Goal: Information Seeking & Learning: Learn about a topic

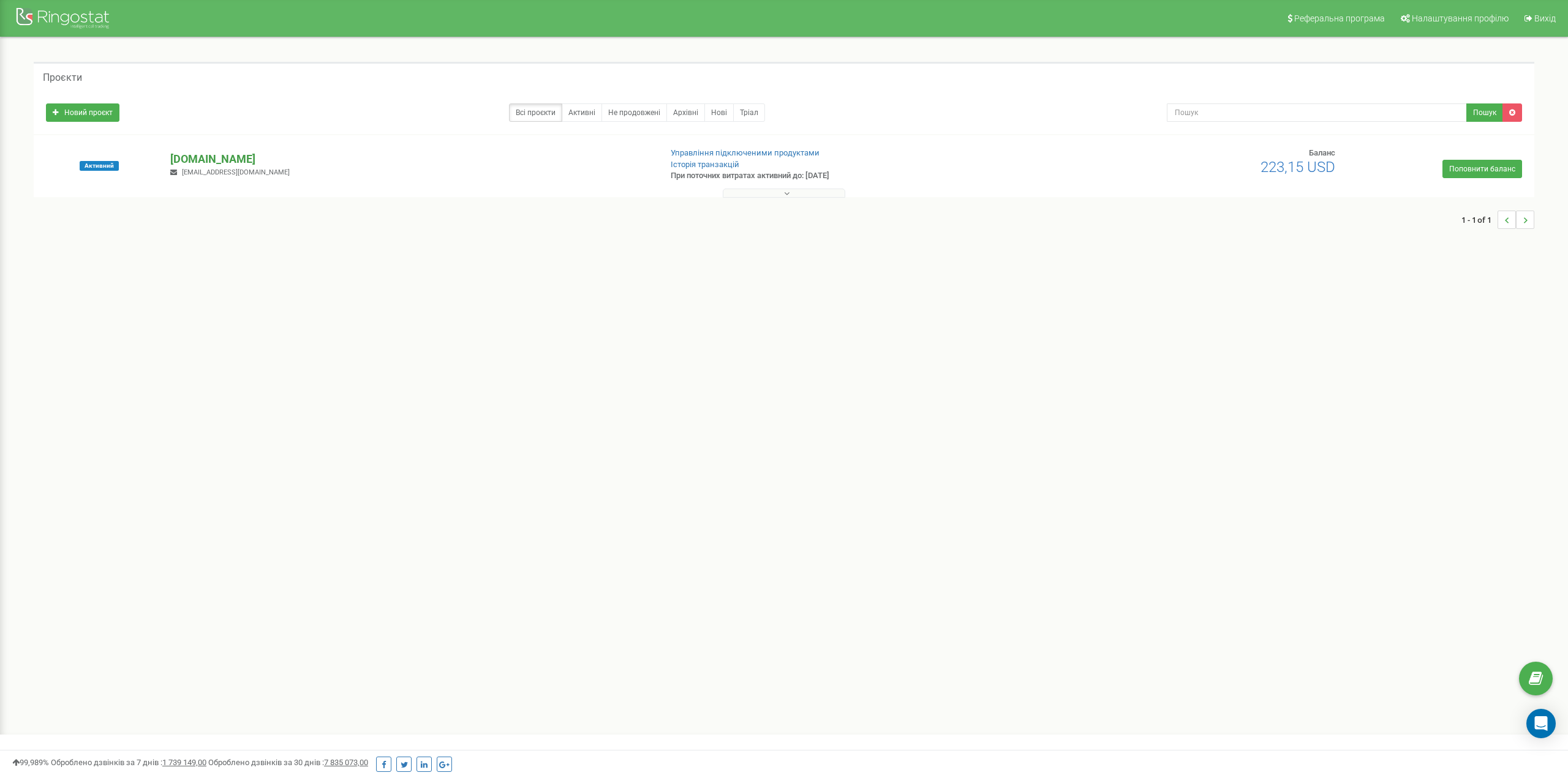
click at [206, 155] on p "[DOMAIN_NAME]" at bounding box center [410, 159] width 480 height 16
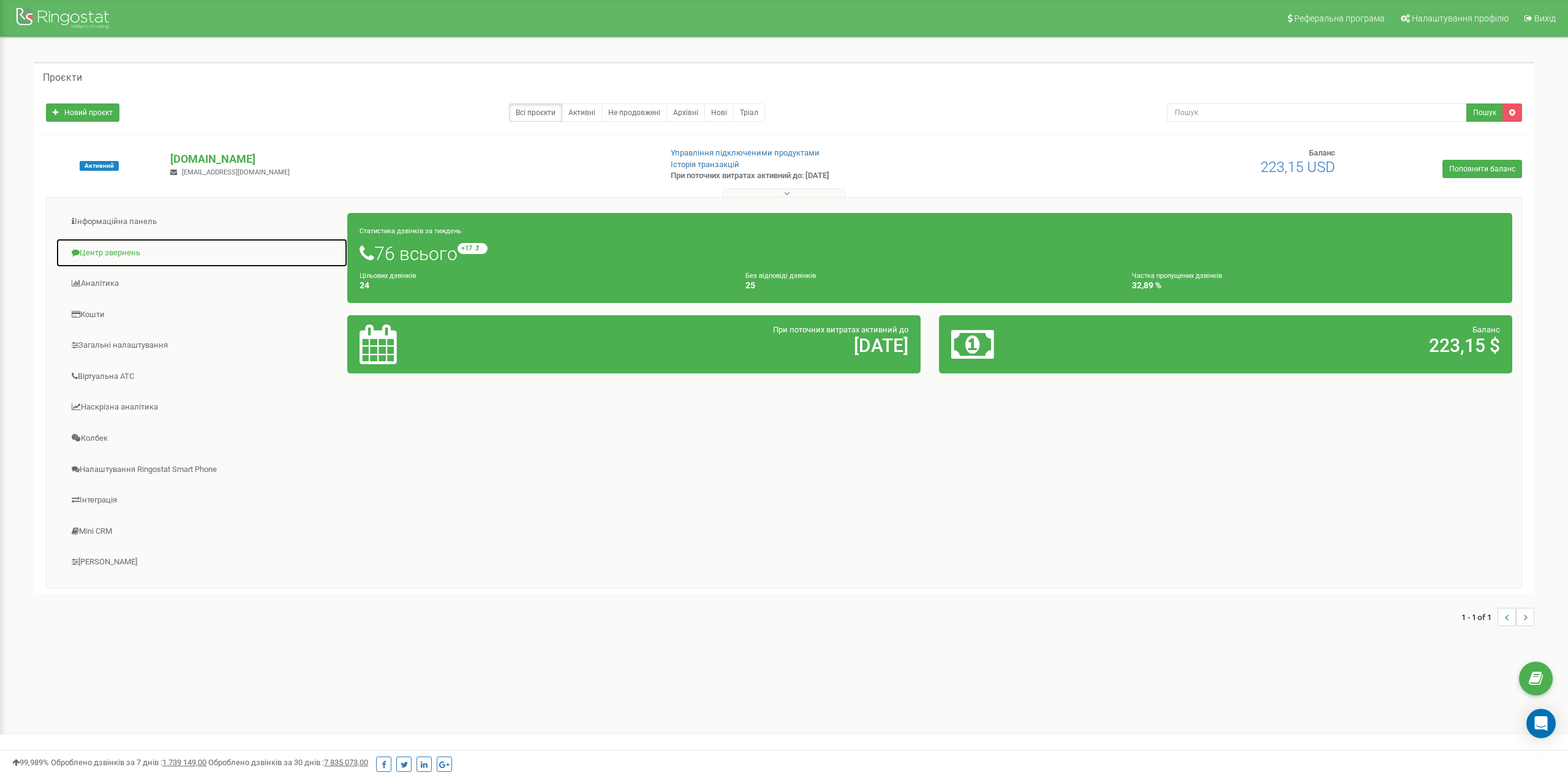
click at [124, 252] on link "Центр звернень" at bounding box center [202, 253] width 293 height 30
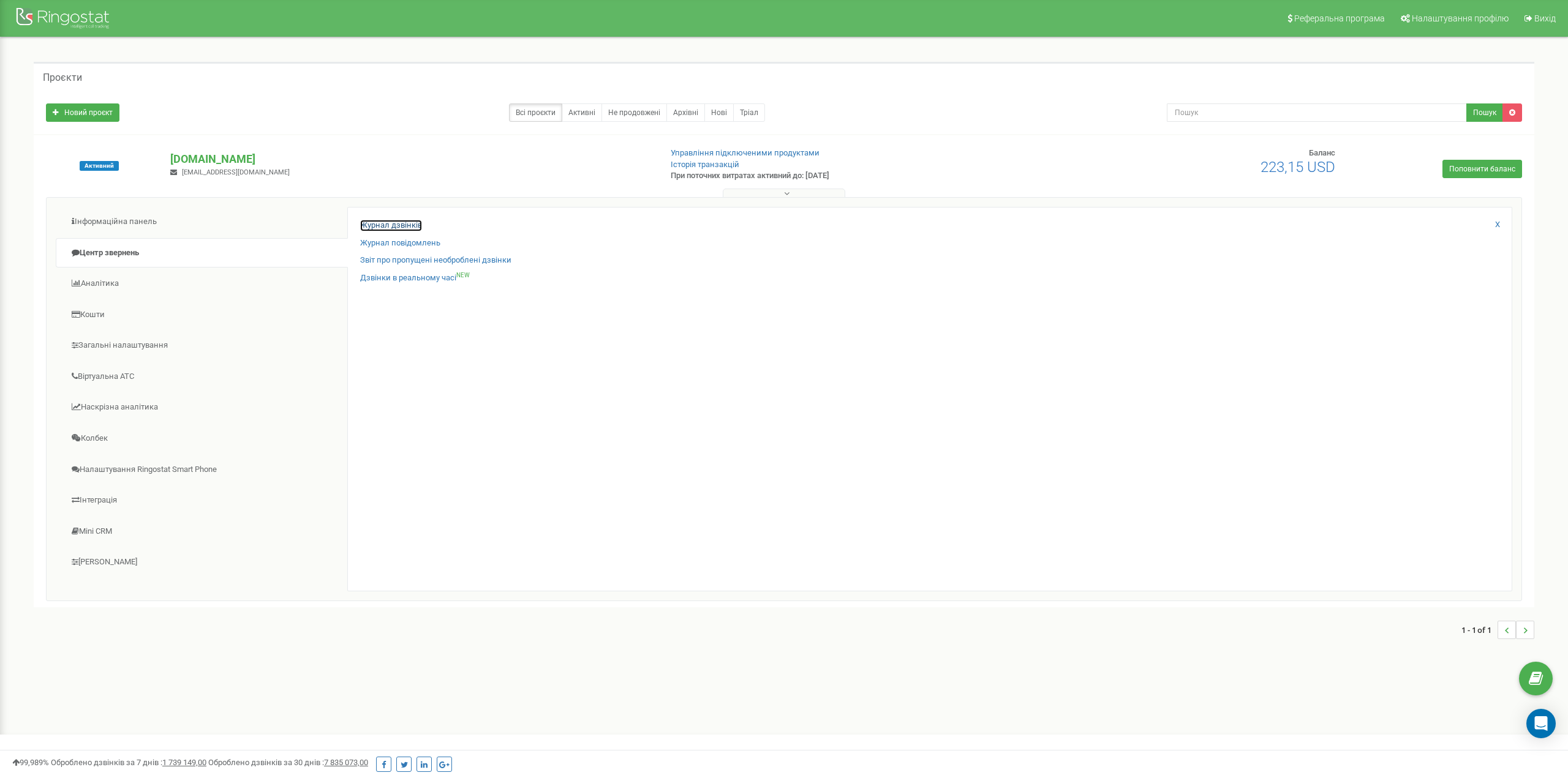
click at [392, 221] on link "Журнал дзвінків" at bounding box center [391, 226] width 62 height 12
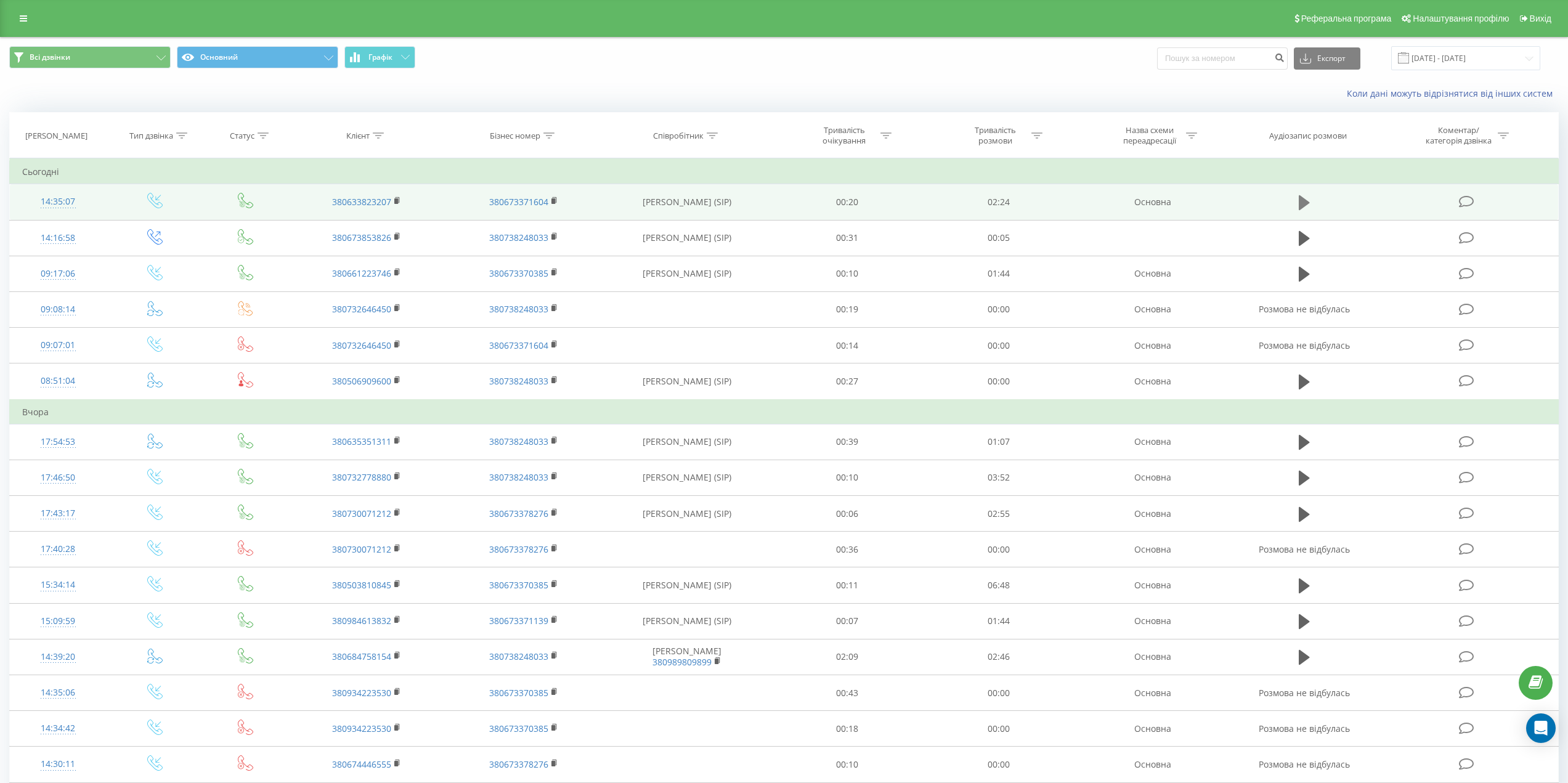
click at [1303, 203] on icon at bounding box center [1304, 202] width 11 height 15
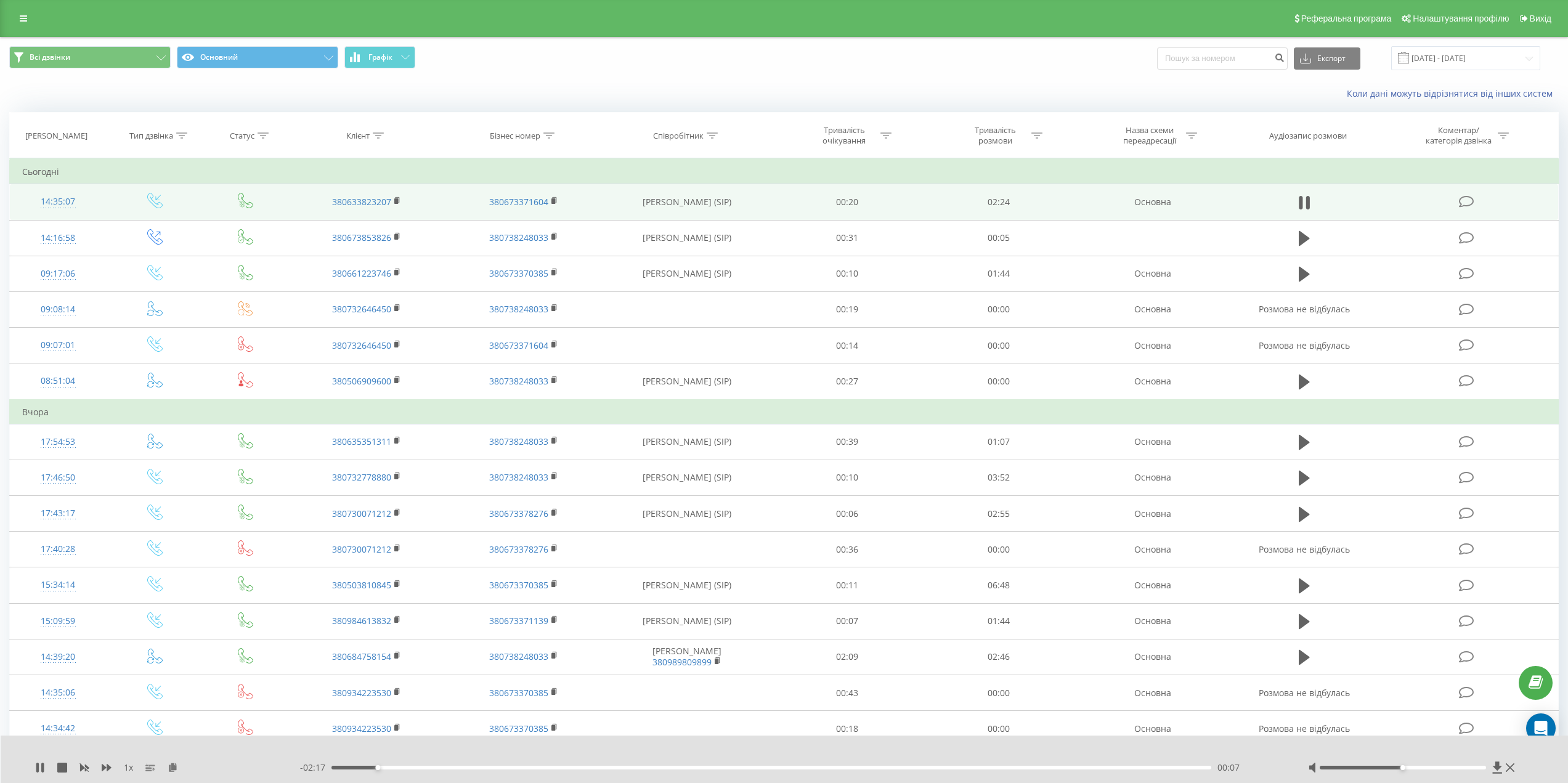
click at [1256, 764] on div "- 02:17 00:07 00:07" at bounding box center [789, 768] width 978 height 12
drag, startPoint x: 1401, startPoint y: 767, endPoint x: 1531, endPoint y: 769, distance: 130.0
click at [1531, 769] on div "1 x - 02:15 00:09 00:09" at bounding box center [785, 759] width 1568 height 47
click at [1349, 766] on div at bounding box center [1403, 768] width 166 height 3
click at [1338, 766] on div at bounding box center [1403, 768] width 166 height 3
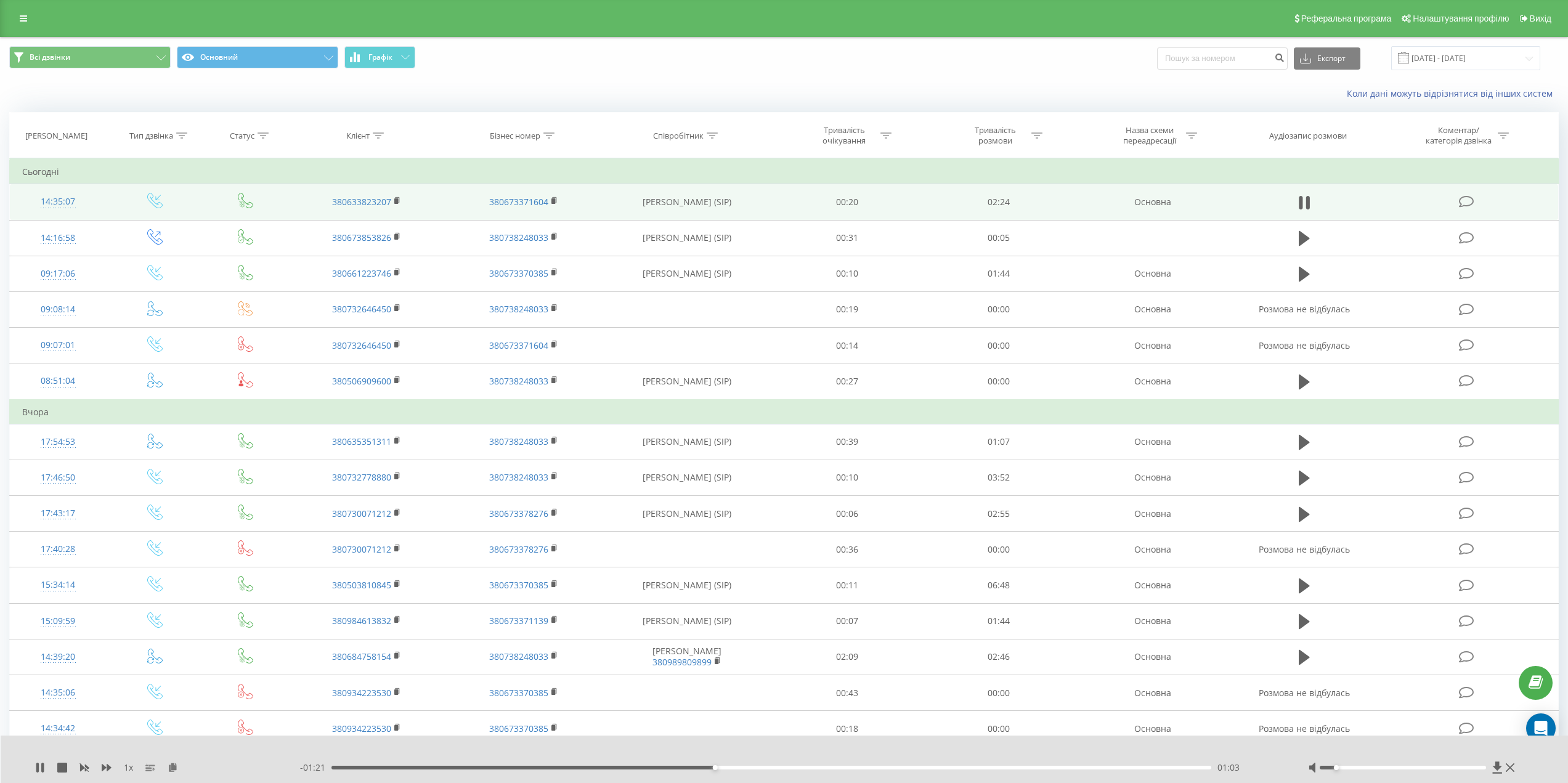
click at [1328, 767] on div at bounding box center [1403, 768] width 166 height 3
click at [1349, 765] on div at bounding box center [1412, 768] width 209 height 12
click at [1349, 767] on div at bounding box center [1403, 768] width 166 height 3
click at [1375, 767] on div at bounding box center [1403, 768] width 166 height 3
click at [1421, 767] on div at bounding box center [1403, 768] width 166 height 3
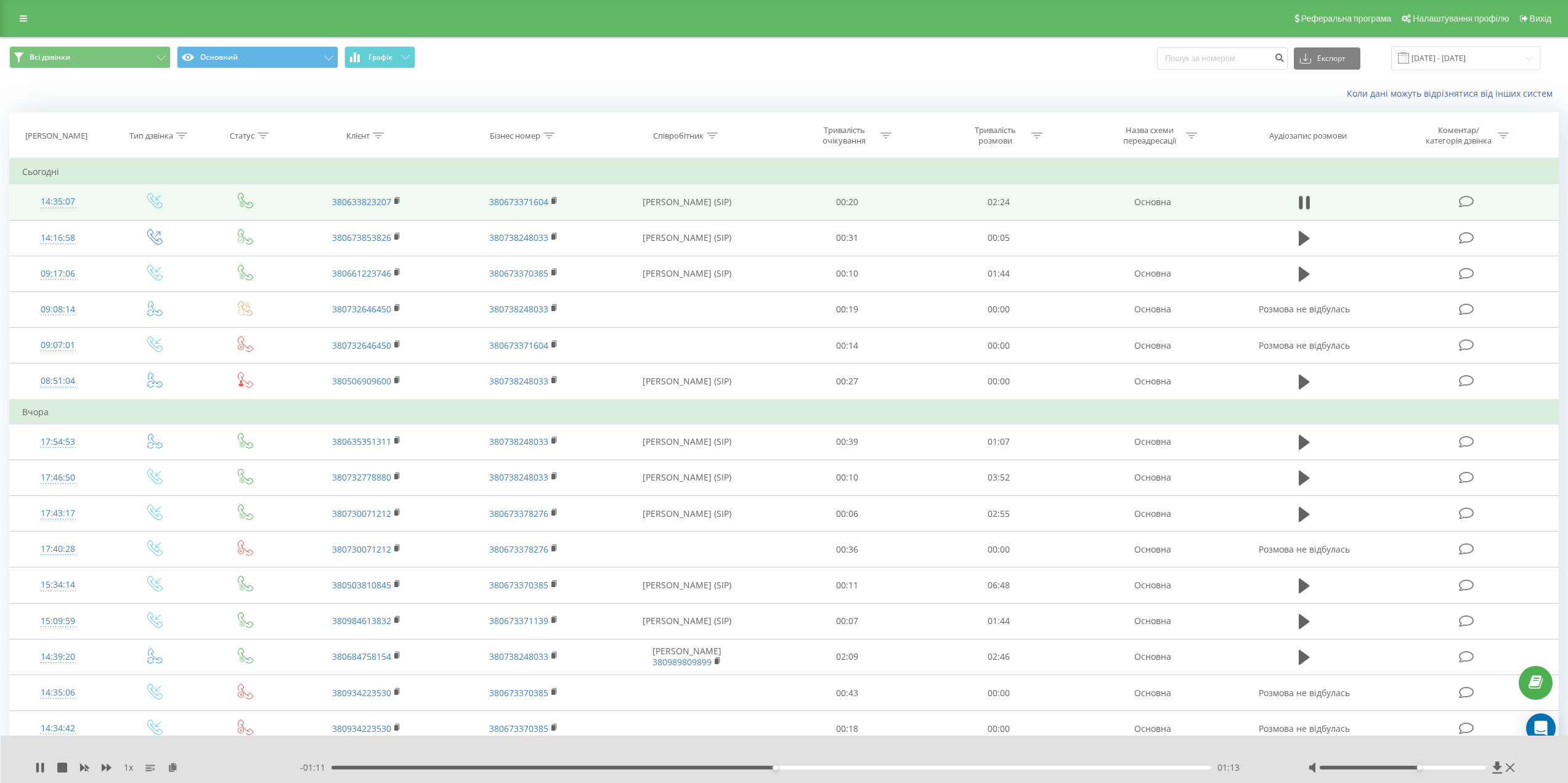
click at [1362, 762] on div at bounding box center [1412, 768] width 209 height 12
click at [1364, 765] on div at bounding box center [1412, 768] width 209 height 12
click at [1364, 768] on div at bounding box center [1403, 768] width 166 height 3
click at [1479, 767] on div at bounding box center [1403, 768] width 166 height 3
click at [379, 767] on div "01:21" at bounding box center [771, 768] width 880 height 3
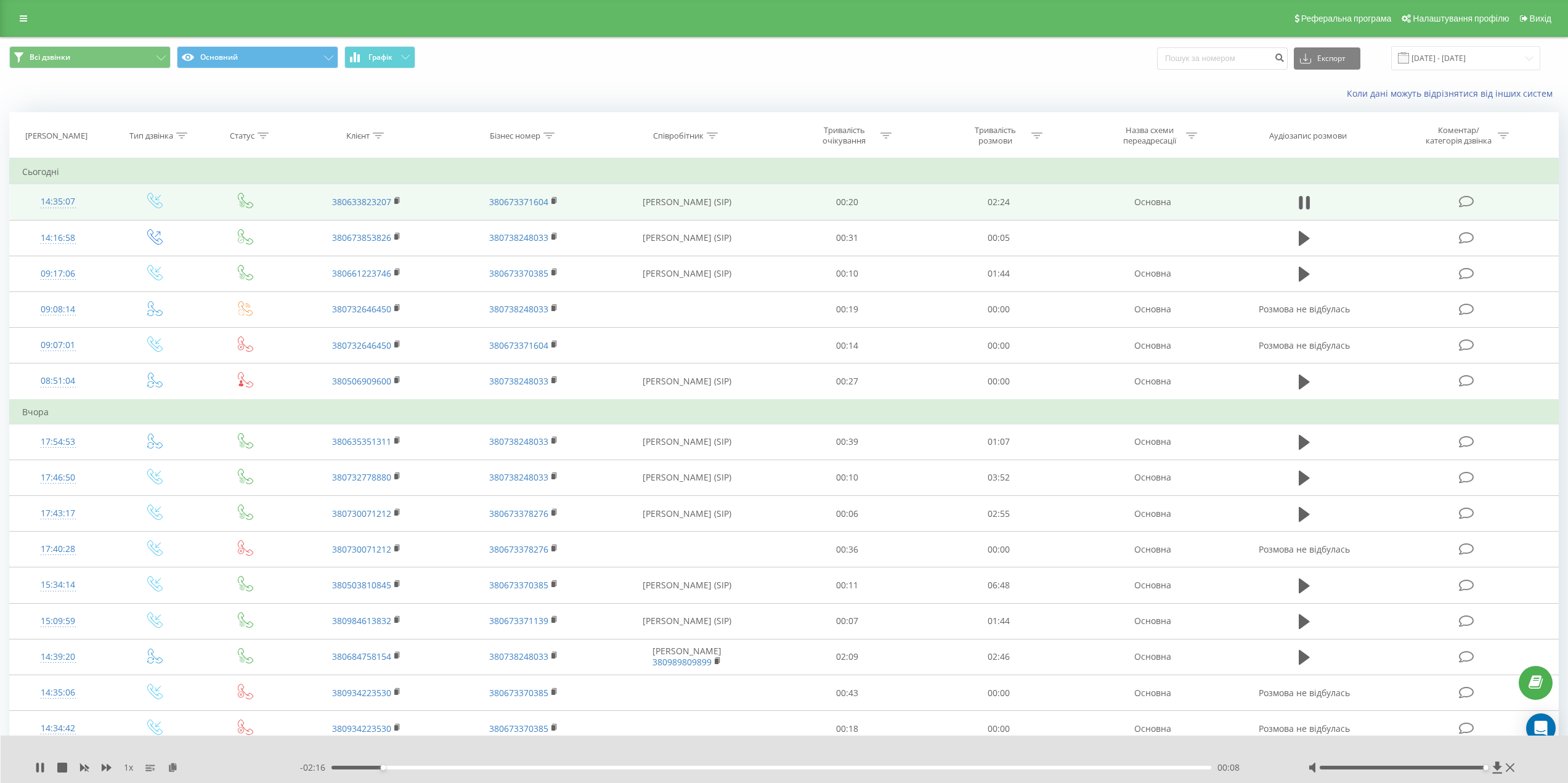
click at [357, 767] on div "00:08" at bounding box center [771, 768] width 880 height 3
click at [31, 768] on div "1 x - 01:58 00:26 00:26" at bounding box center [785, 759] width 1568 height 47
click at [41, 765] on icon at bounding box center [40, 767] width 9 height 9
click at [471, 765] on div "- 01:56 00:28 00:28" at bounding box center [789, 768] width 978 height 12
click at [470, 767] on div "00:22" at bounding box center [771, 768] width 880 height 3
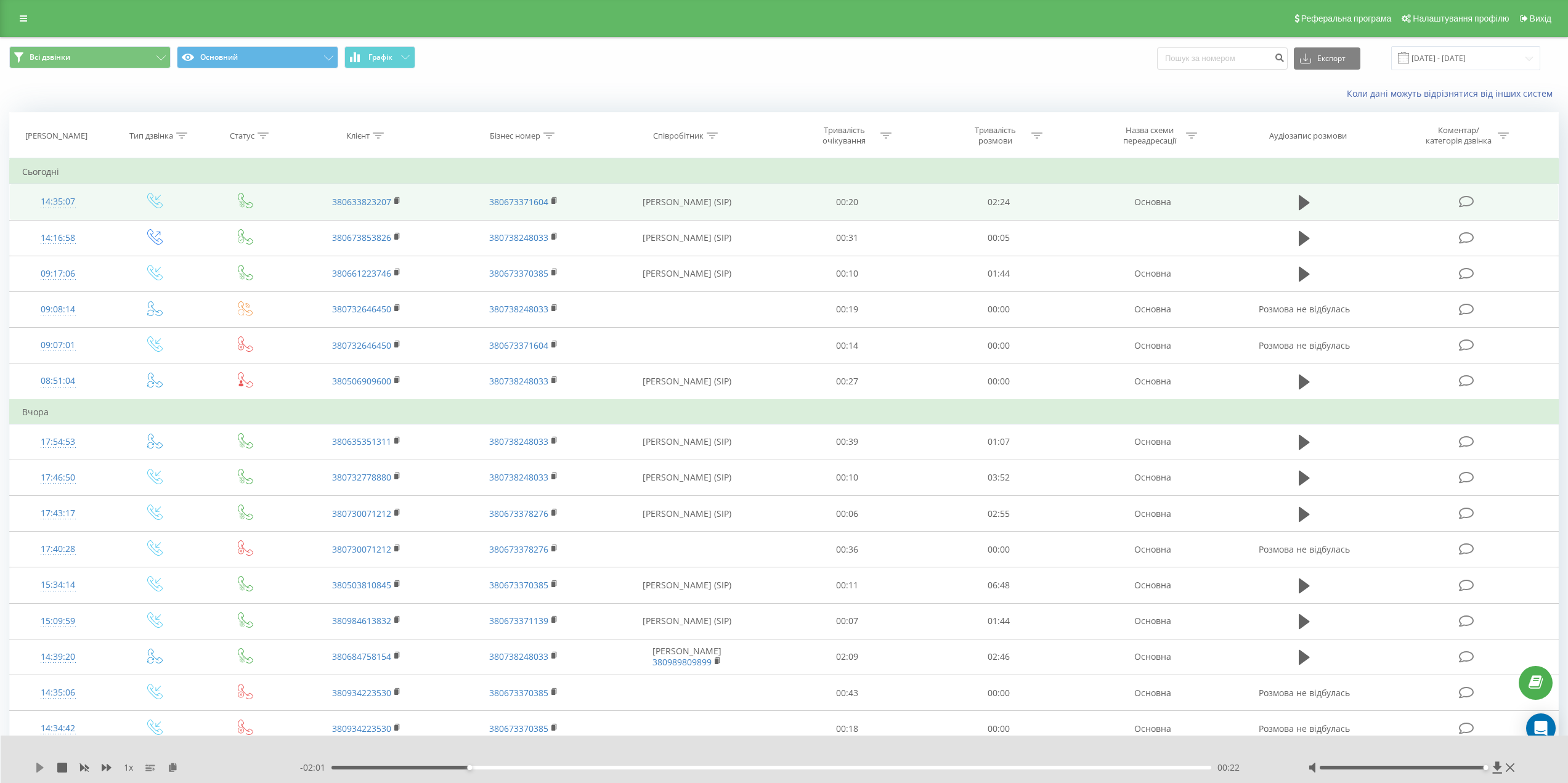
click at [42, 770] on icon at bounding box center [40, 767] width 9 height 9
click at [402, 767] on div "00:24" at bounding box center [771, 768] width 880 height 3
click at [380, 767] on div "00:07" at bounding box center [771, 768] width 880 height 3
click at [353, 768] on div "00:08" at bounding box center [771, 768] width 880 height 3
click at [38, 766] on icon at bounding box center [37, 767] width 3 height 9
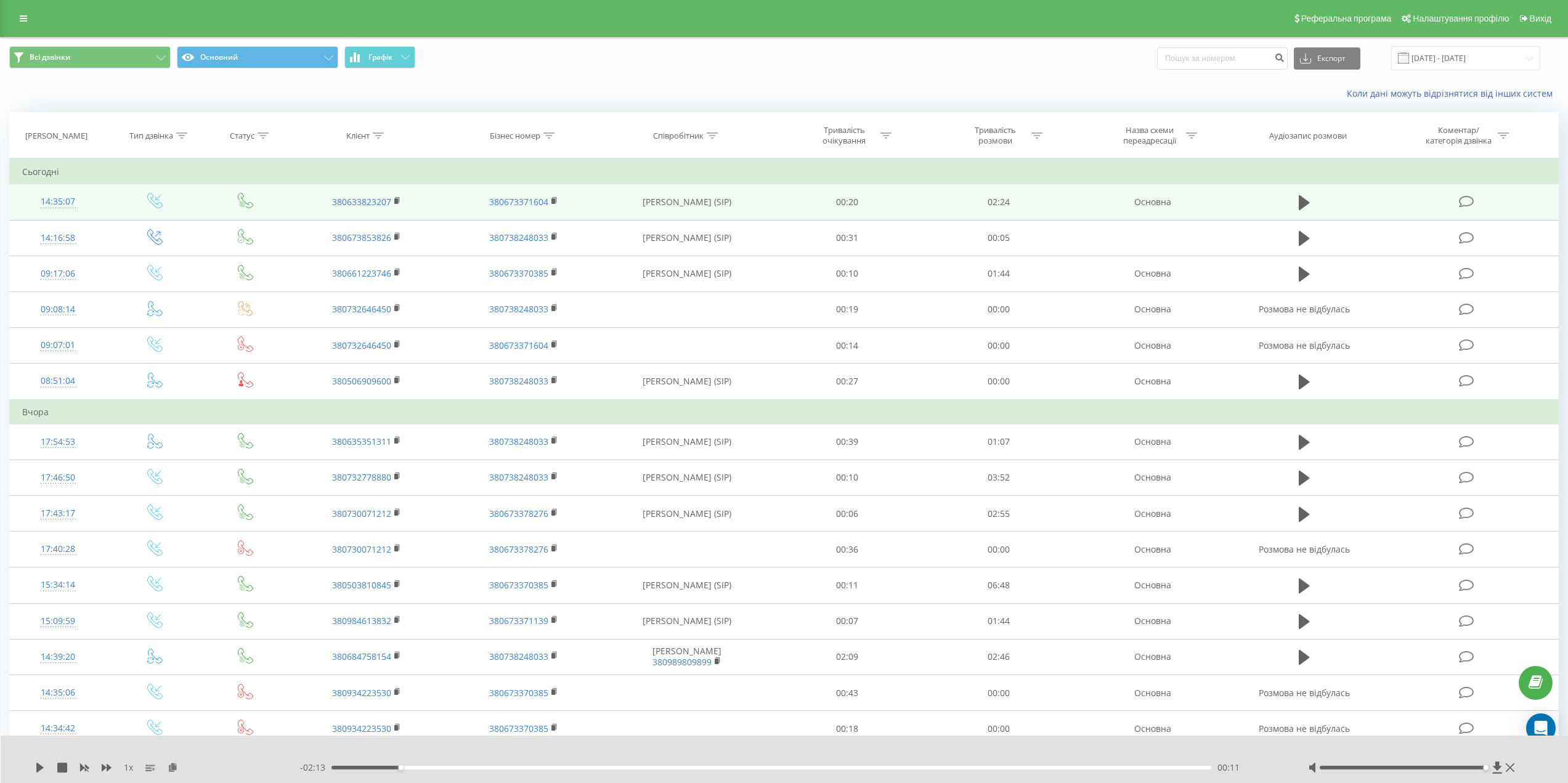
click at [386, 766] on div "00:11" at bounding box center [771, 768] width 880 height 3
click at [39, 766] on icon at bounding box center [40, 767] width 8 height 9
click at [356, 768] on div "00:04" at bounding box center [771, 768] width 880 height 3
click at [351, 767] on div "00:00" at bounding box center [771, 768] width 880 height 3
click at [39, 770] on icon at bounding box center [37, 767] width 3 height 9
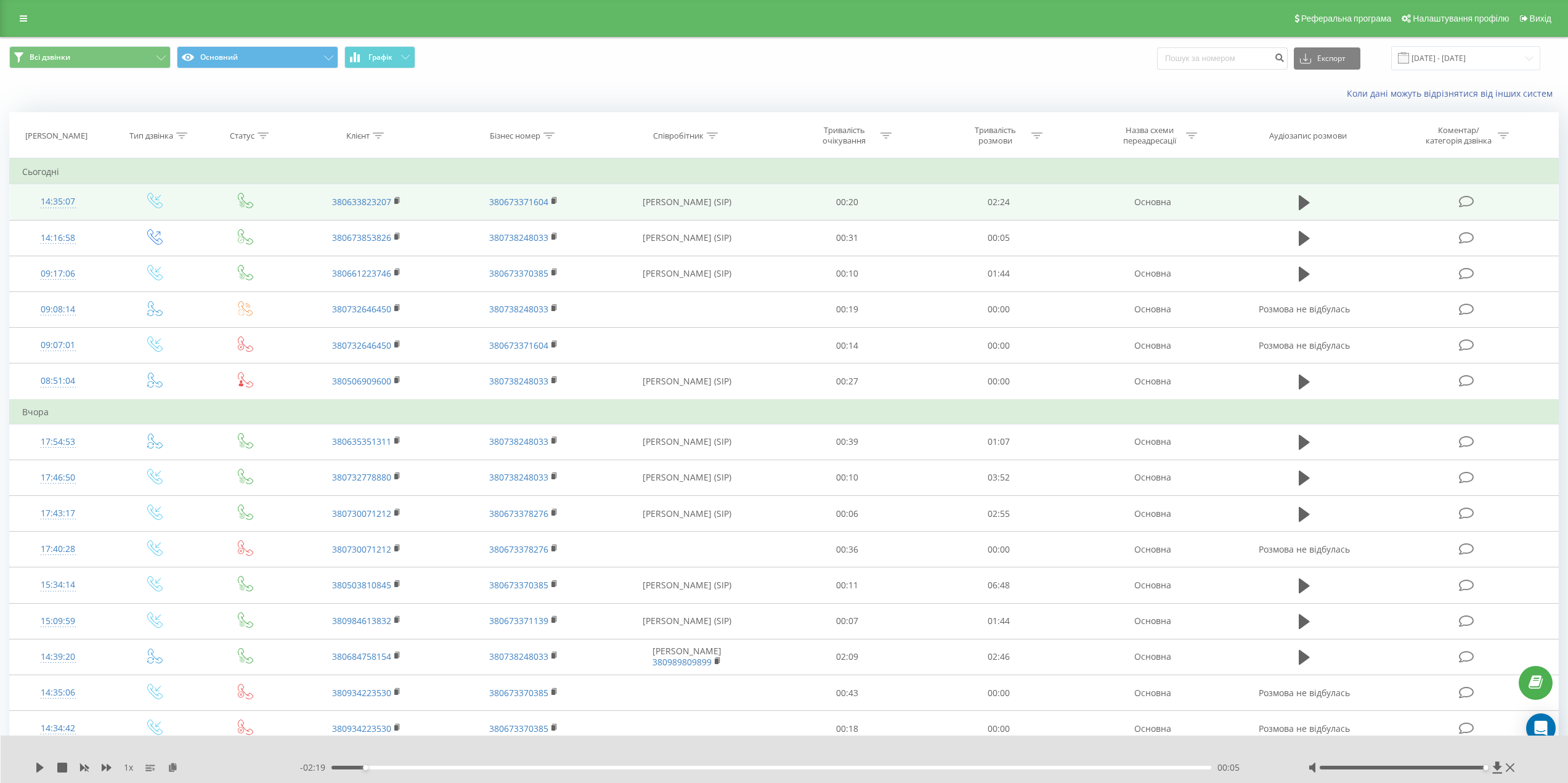
click at [546, 766] on div "00:05" at bounding box center [771, 768] width 880 height 3
click at [596, 767] on div "00:35" at bounding box center [771, 768] width 880 height 3
click at [36, 764] on icon at bounding box center [40, 767] width 9 height 9
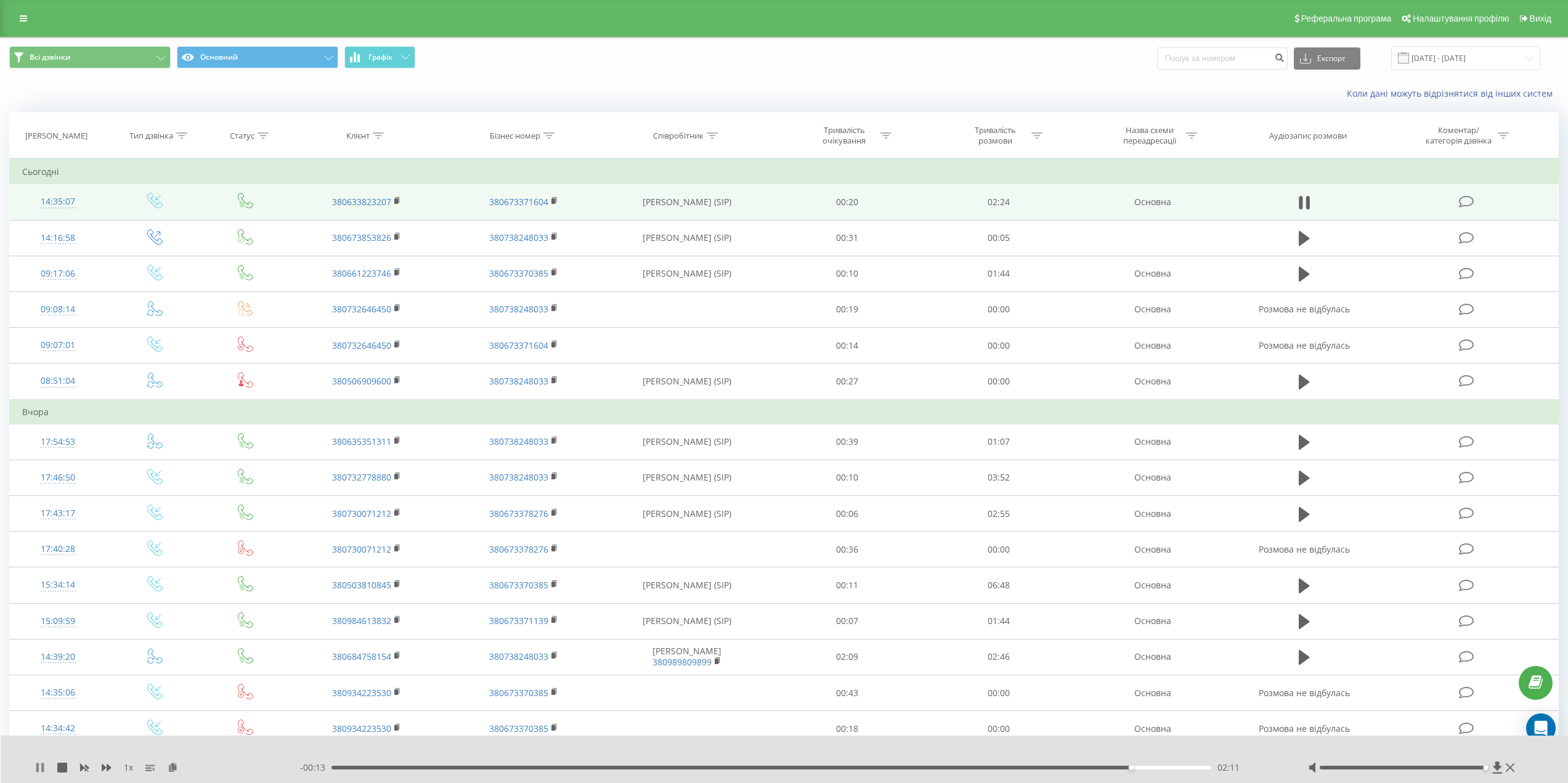
click at [36, 767] on icon at bounding box center [37, 767] width 3 height 9
click at [35, 769] on icon at bounding box center [40, 767] width 9 height 9
click at [1472, 57] on input "[DATE] - [DATE]" at bounding box center [1466, 59] width 149 height 24
click at [1072, 79] on div "Коли дані можуть відрізнятися вiд інших систем" at bounding box center [784, 94] width 1567 height 29
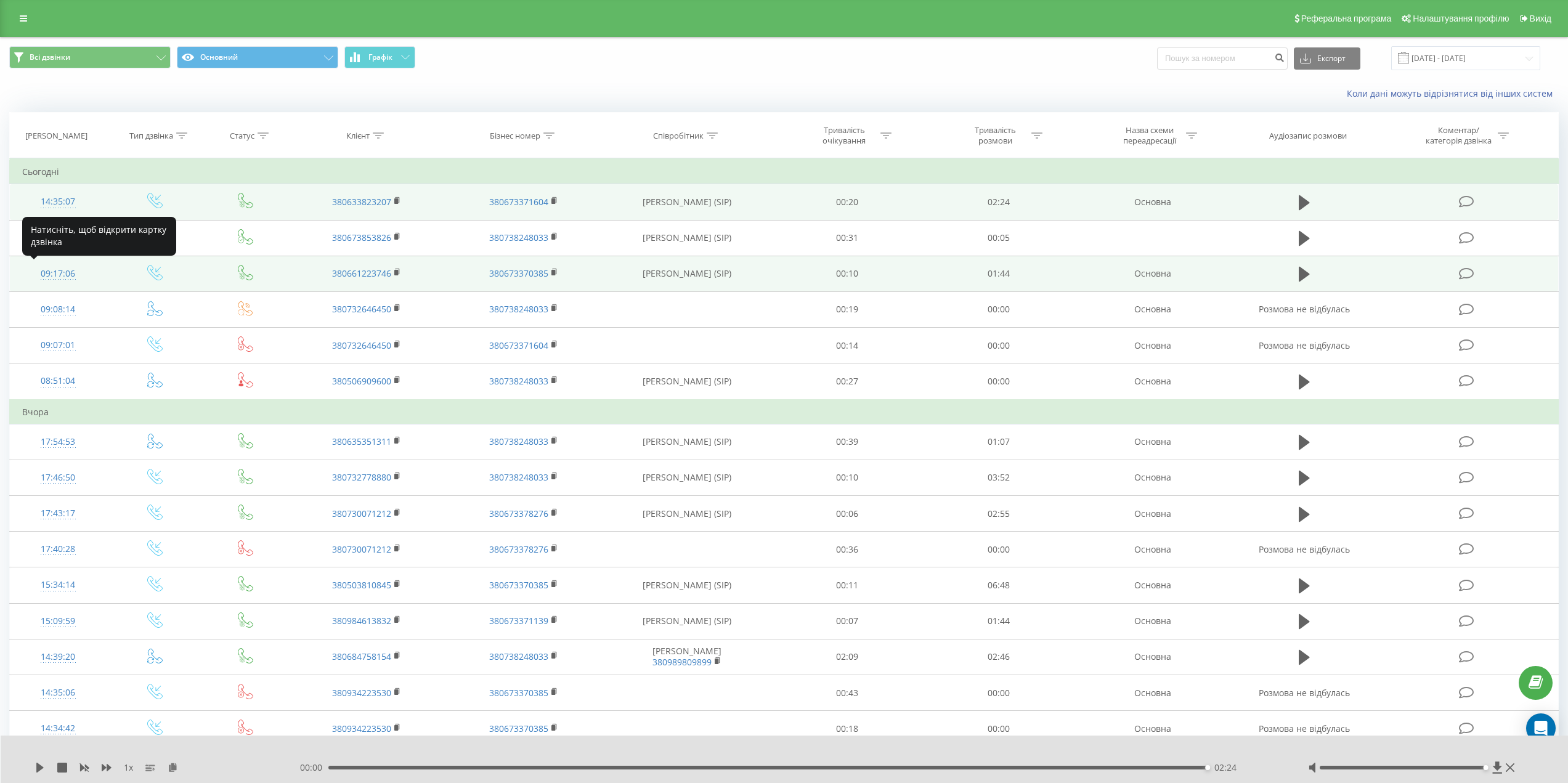
click at [52, 277] on div "09:17:06" at bounding box center [59, 274] width 72 height 24
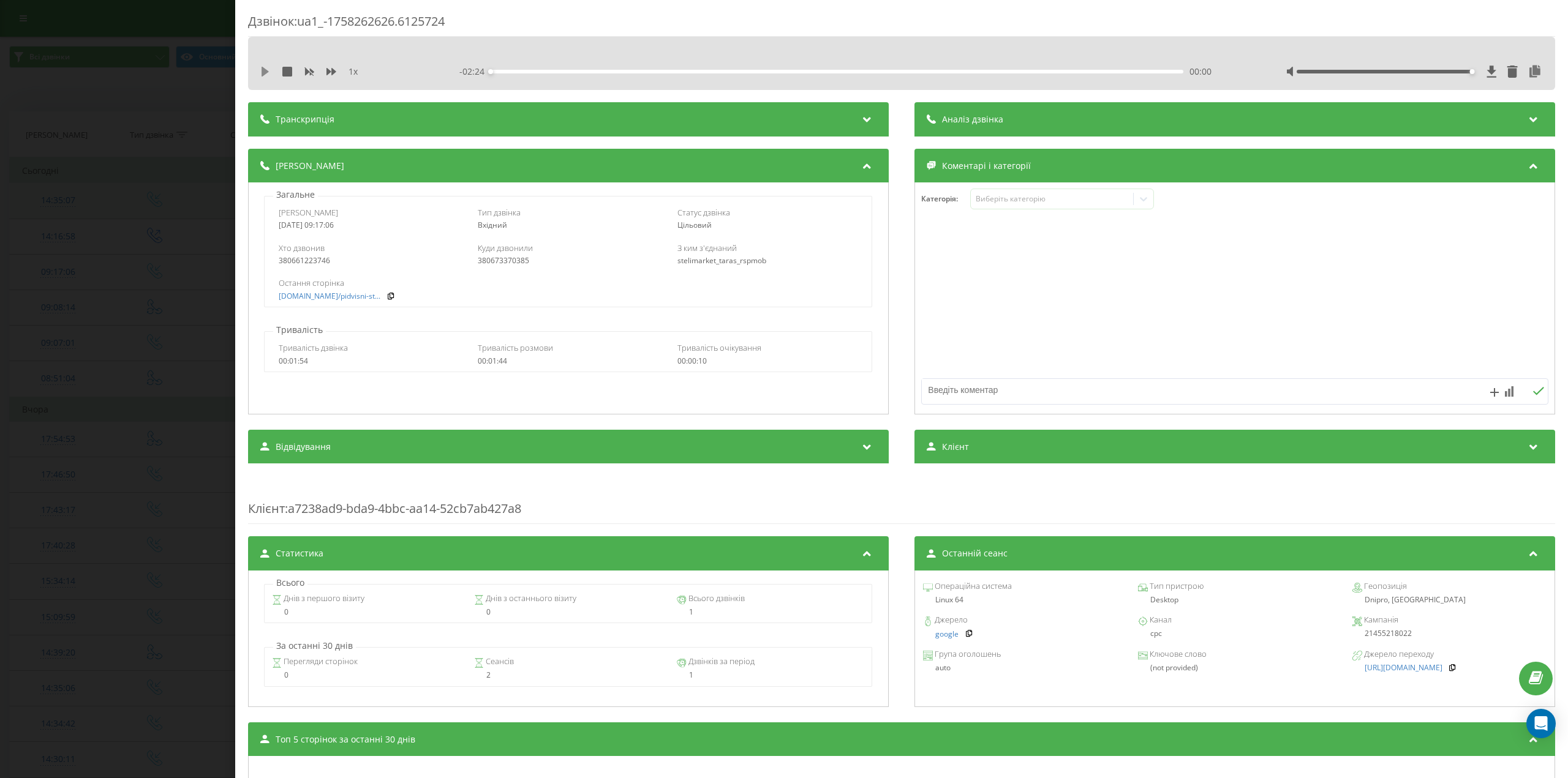
click at [265, 72] on icon at bounding box center [265, 71] width 8 height 9
drag, startPoint x: 1145, startPoint y: 633, endPoint x: 1194, endPoint y: 630, distance: 49.1
click at [1194, 630] on div "cpc" at bounding box center [1234, 634] width 194 height 9
click at [261, 75] on icon at bounding box center [264, 71] width 9 height 9
drag, startPoint x: 260, startPoint y: 72, endPoint x: 279, endPoint y: 91, distance: 26.9
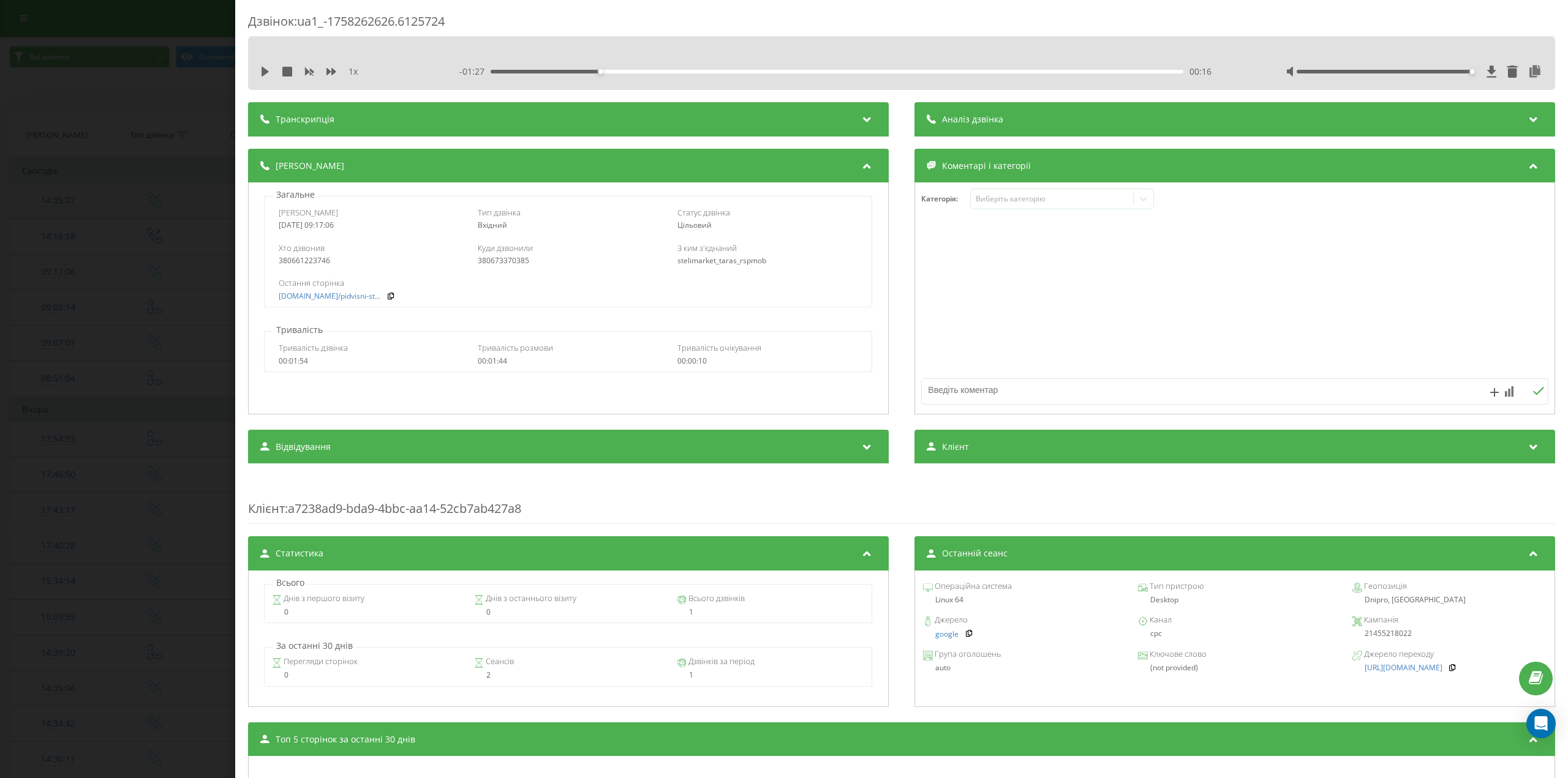
click at [261, 72] on icon at bounding box center [264, 71] width 9 height 9
click at [268, 66] on div "1 x" at bounding box center [337, 72] width 154 height 12
click at [266, 71] on icon at bounding box center [264, 71] width 9 height 9
click at [909, 72] on div "01:03" at bounding box center [837, 72] width 693 height 3
click at [810, 72] on div "00:48" at bounding box center [837, 72] width 693 height 3
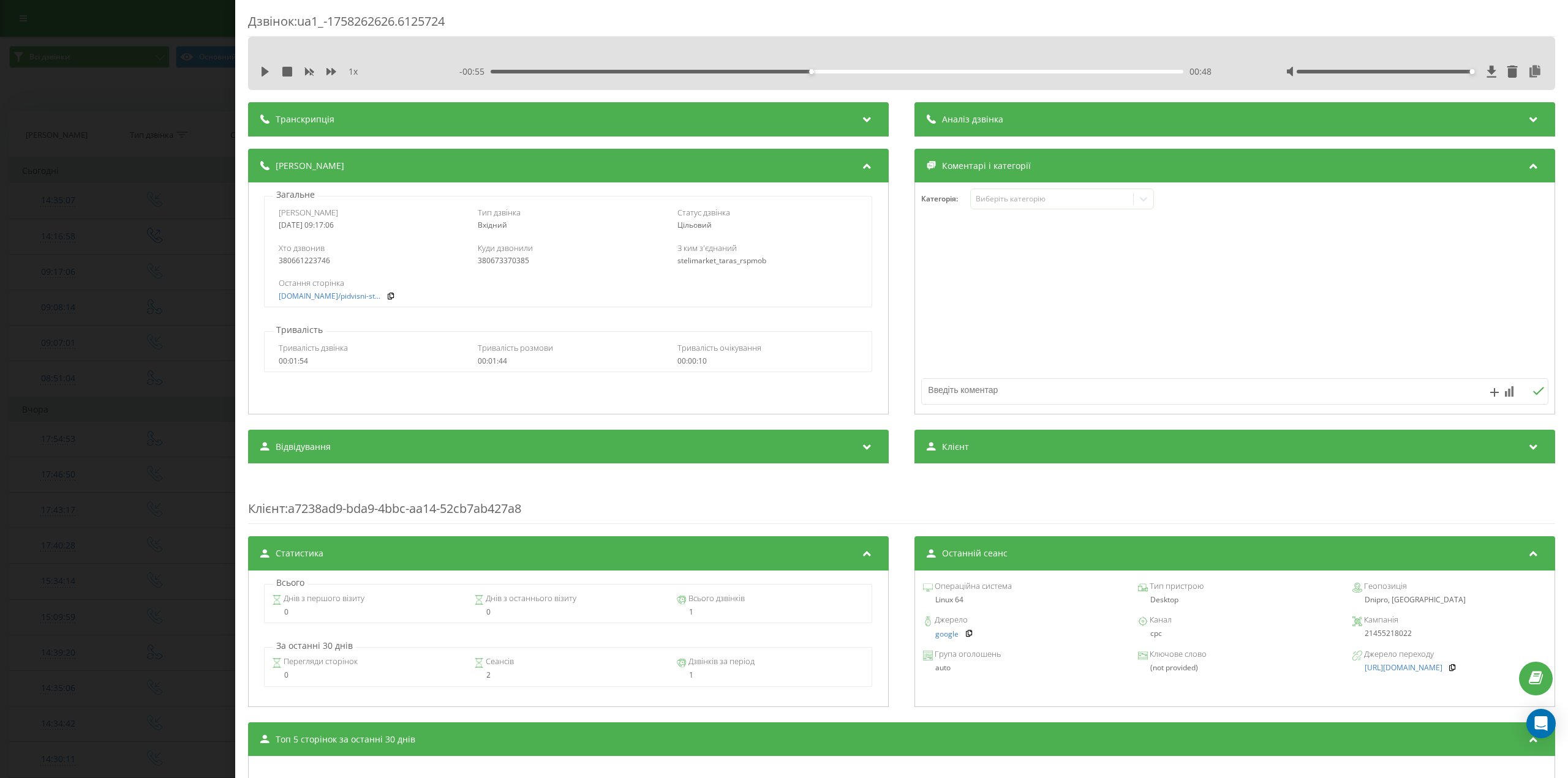
click at [260, 74] on div "1 x - 00:55 00:48 00:48" at bounding box center [902, 71] width 1289 height 18
click at [263, 73] on icon at bounding box center [265, 71] width 8 height 9
click at [262, 71] on icon at bounding box center [264, 71] width 9 height 9
click at [157, 122] on div "Дзвінок : ua1_-1758262626.6125724 1 x - 00:43 01:00 01:00 Транскрипція Для AI-а…" at bounding box center [784, 389] width 1568 height 778
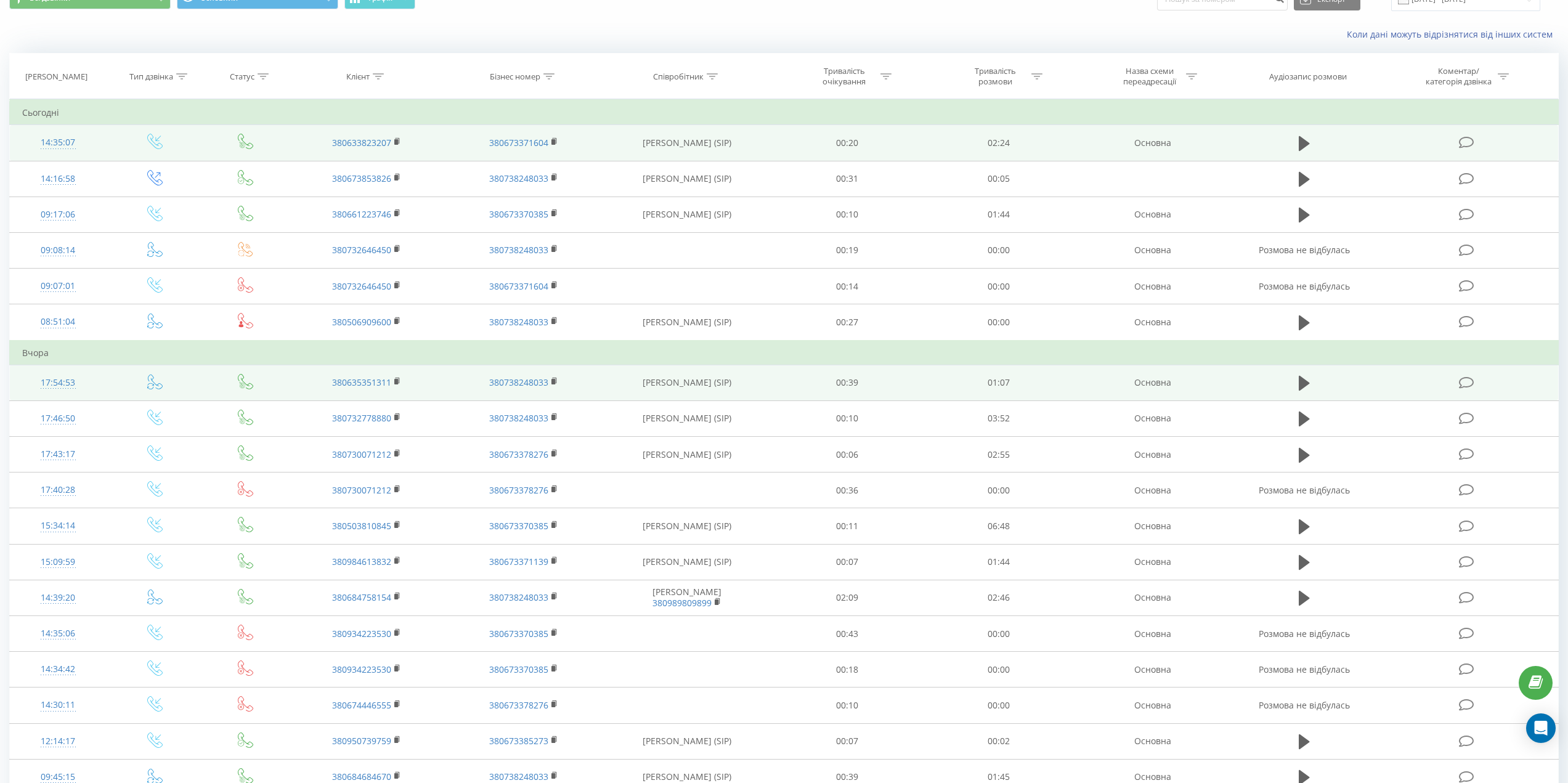
scroll to position [123, 0]
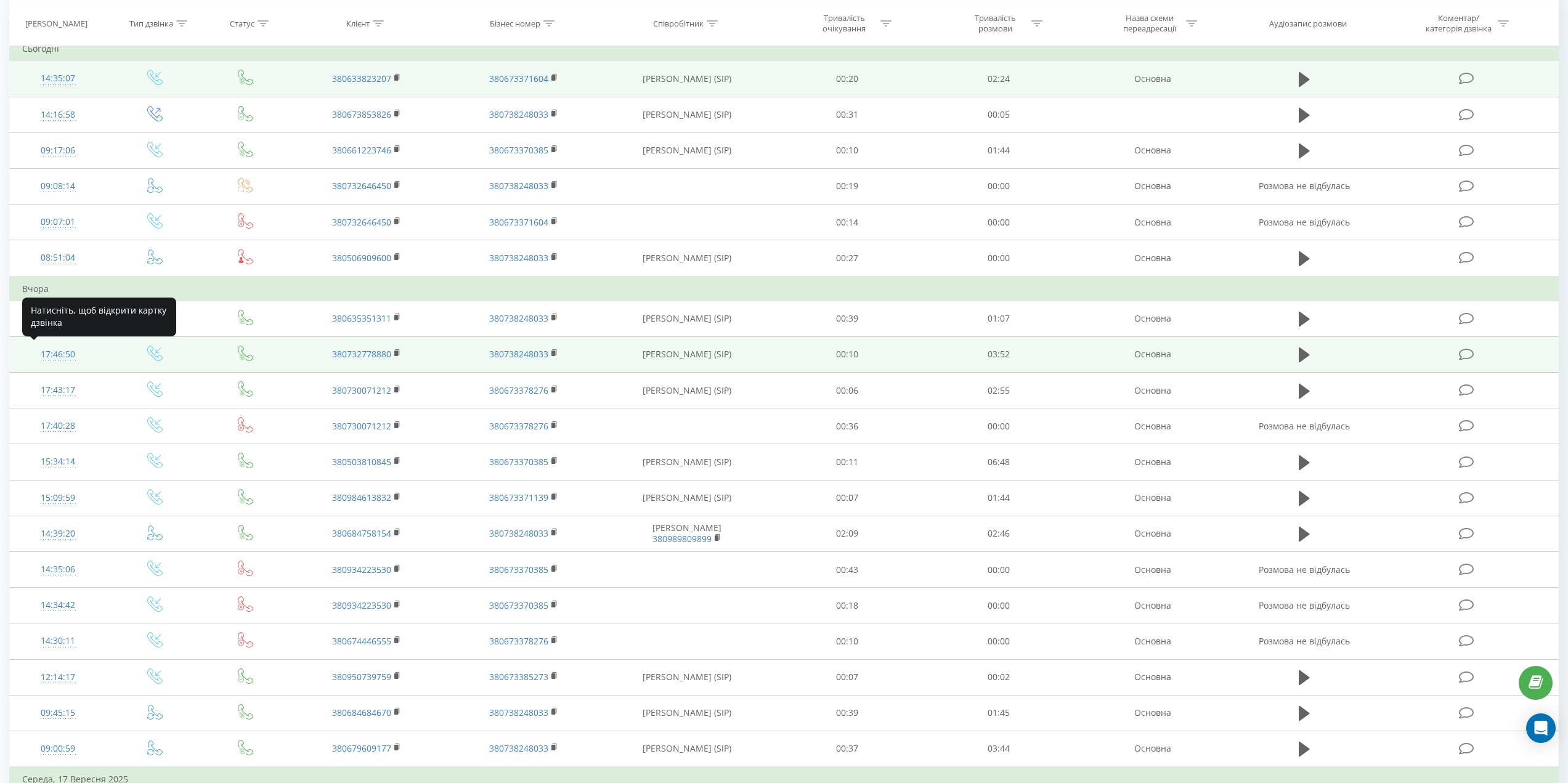
click at [64, 355] on div "17:46:50" at bounding box center [59, 355] width 72 height 24
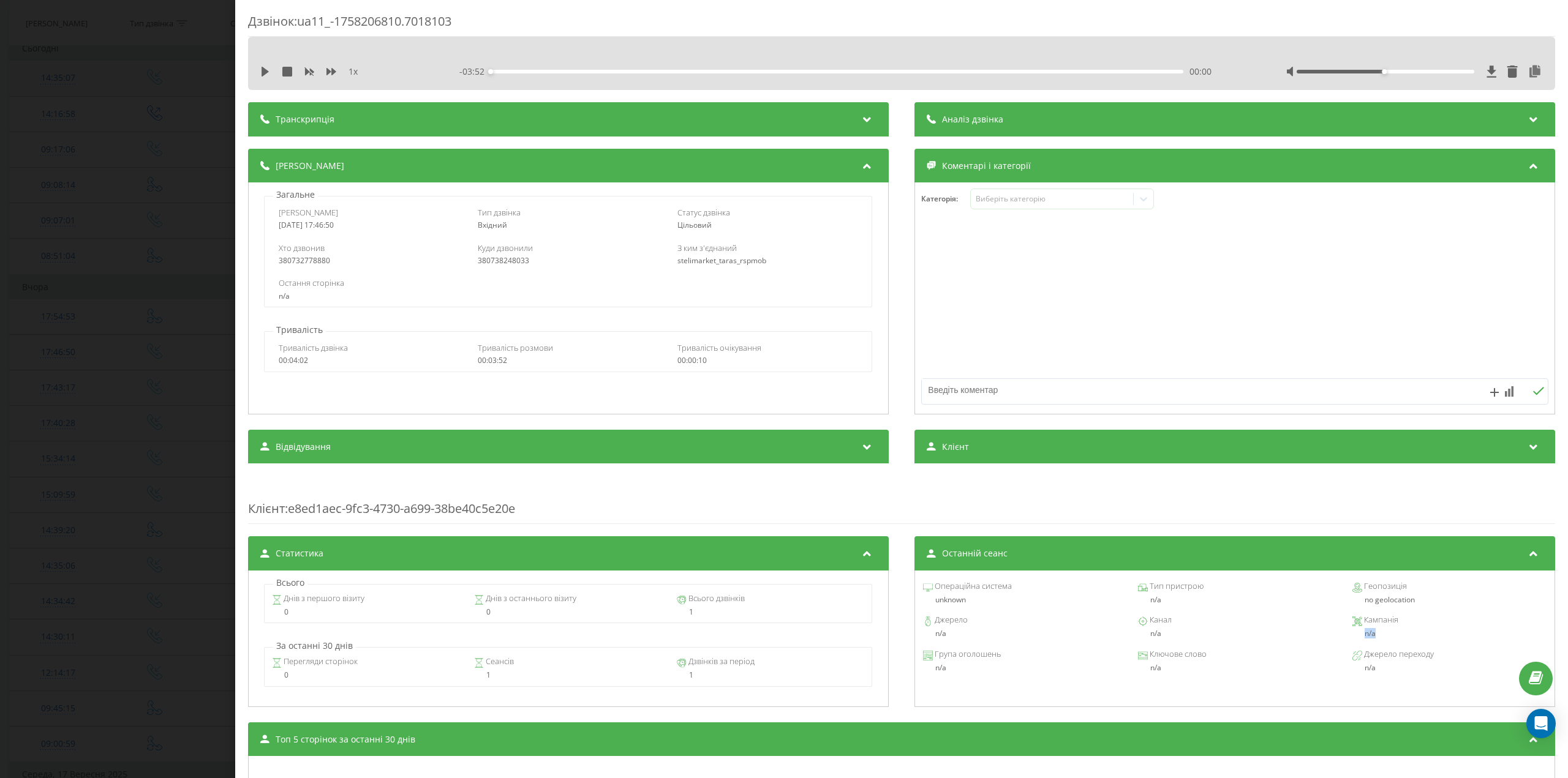
drag, startPoint x: 1358, startPoint y: 635, endPoint x: 1380, endPoint y: 632, distance: 22.2
click at [1380, 632] on div "n/a" at bounding box center [1449, 634] width 194 height 9
drag, startPoint x: 1384, startPoint y: 620, endPoint x: 1417, endPoint y: 622, distance: 33.1
click at [1417, 622] on div "Кампанія" at bounding box center [1449, 621] width 194 height 9
drag, startPoint x: 1132, startPoint y: 634, endPoint x: 1199, endPoint y: 632, distance: 67.0
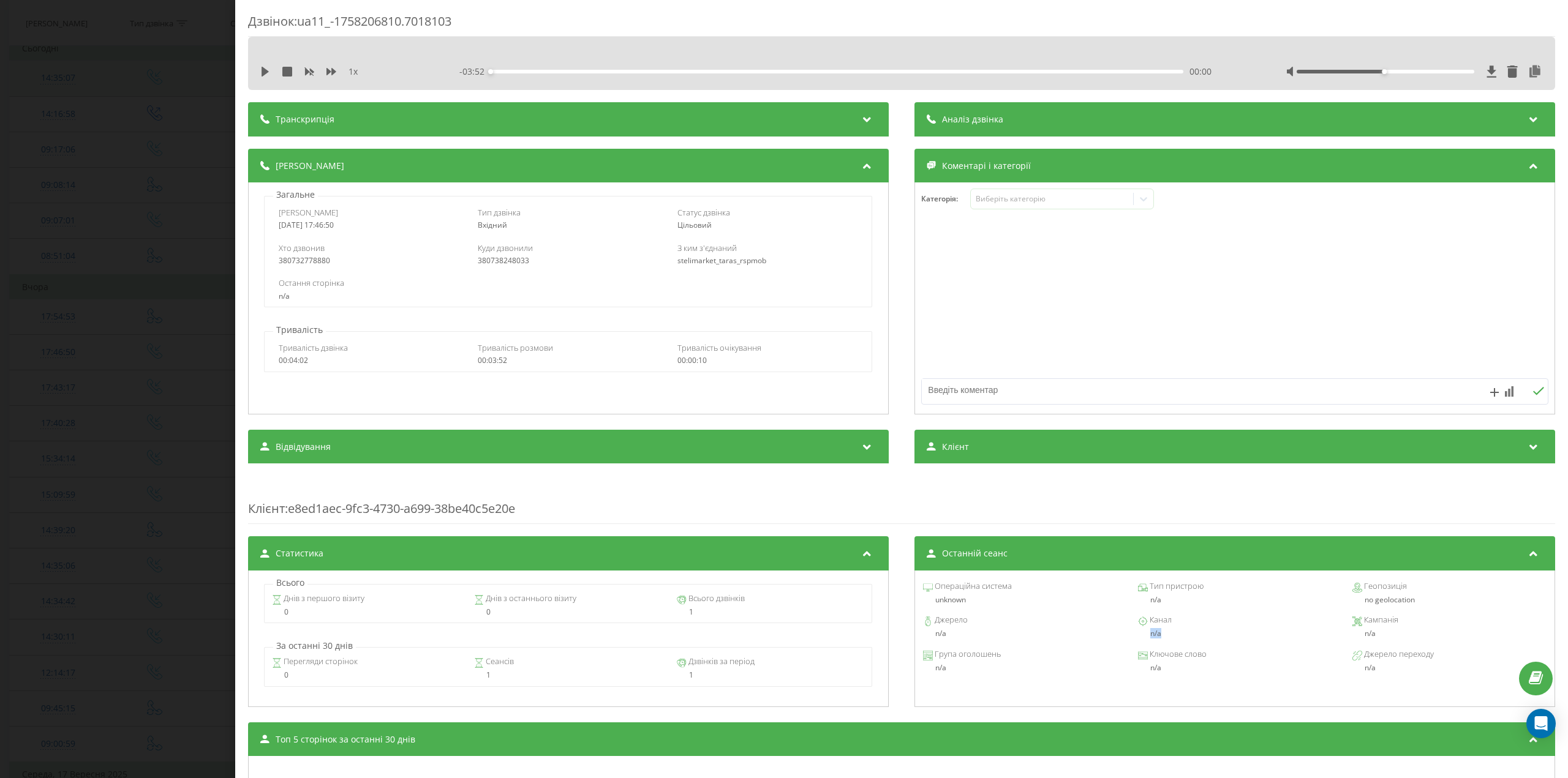
click at [1199, 632] on div "n/a" at bounding box center [1234, 634] width 194 height 9
click at [264, 72] on icon at bounding box center [265, 71] width 8 height 9
click at [1459, 70] on div at bounding box center [1386, 72] width 178 height 3
click at [1469, 70] on div at bounding box center [1415, 72] width 257 height 12
click at [267, 70] on icon at bounding box center [267, 71] width 3 height 9
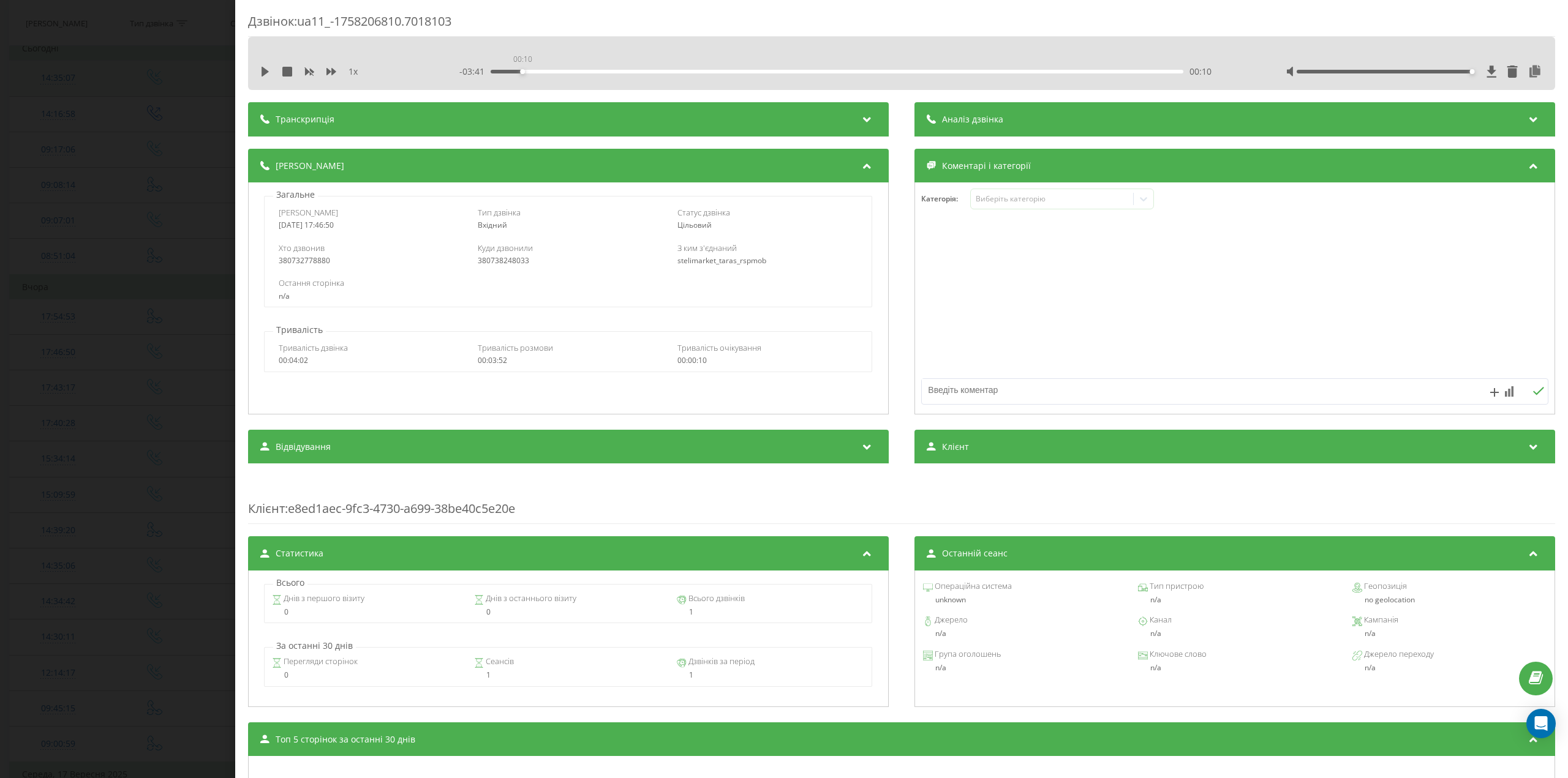
click at [521, 70] on div "00:10" at bounding box center [837, 72] width 693 height 3
click at [260, 73] on icon at bounding box center [264, 71] width 9 height 9
click at [100, 329] on div "Дзвінок : ua11_-1758206810.7018103 1 x - 01:48 02:03 02:03 Транскрипція Для AI-…" at bounding box center [784, 389] width 1568 height 778
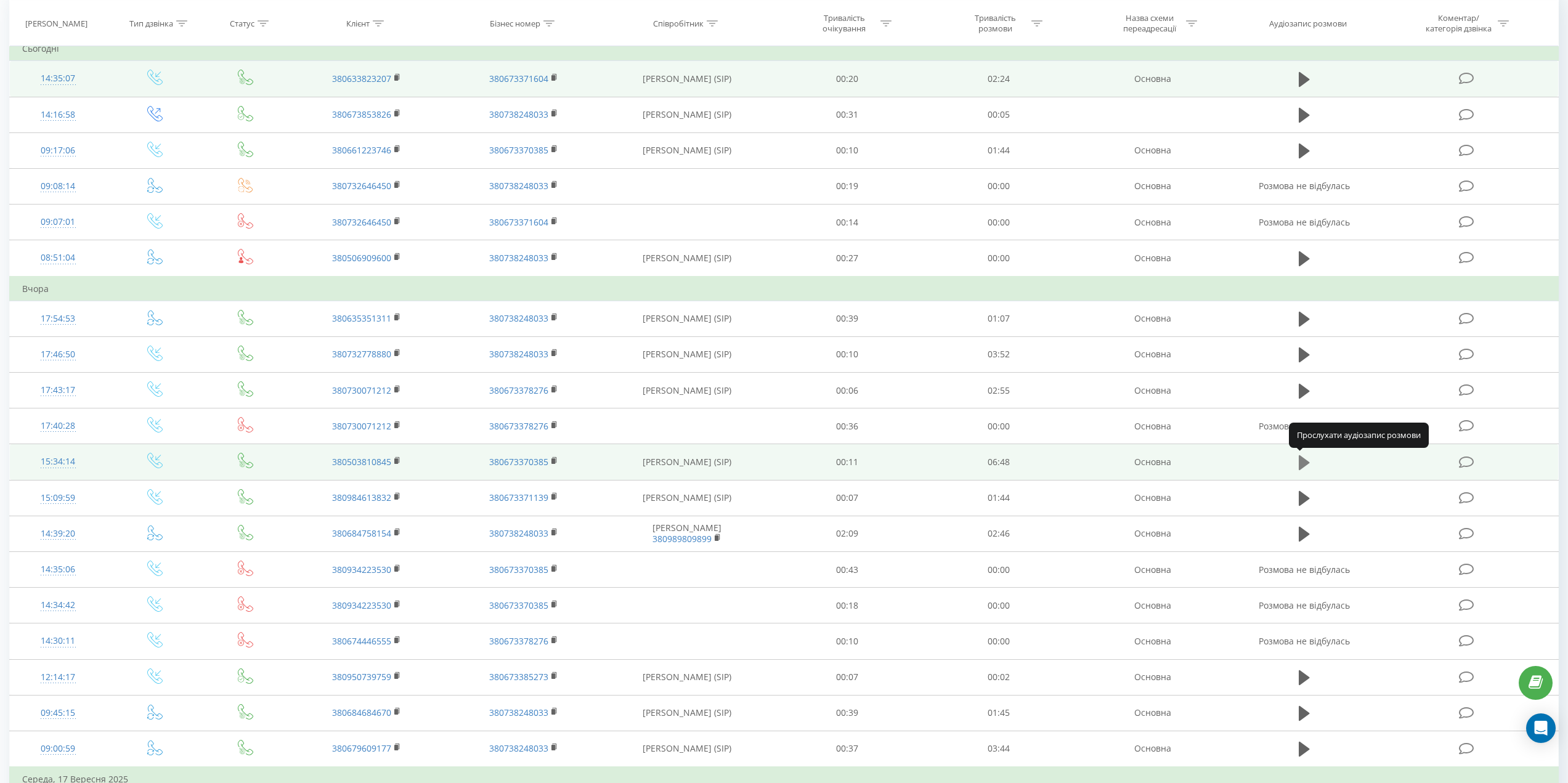
click at [1300, 461] on icon at bounding box center [1304, 462] width 11 height 15
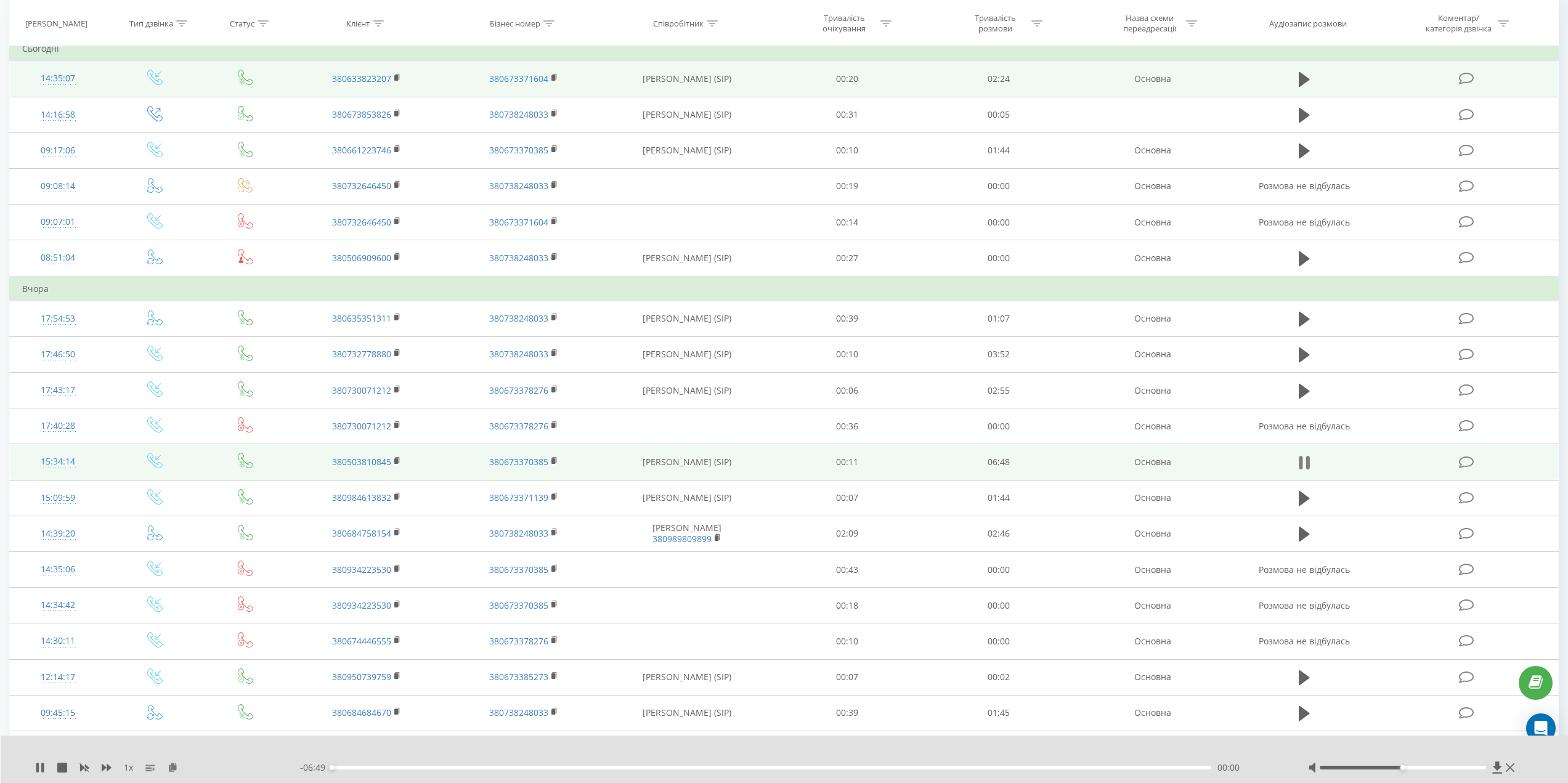
click at [1303, 463] on icon at bounding box center [1304, 463] width 11 height 17
click at [1472, 770] on div at bounding box center [1412, 768] width 209 height 12
click at [1472, 768] on div at bounding box center [1403, 768] width 166 height 3
click at [1302, 455] on icon at bounding box center [1304, 463] width 11 height 17
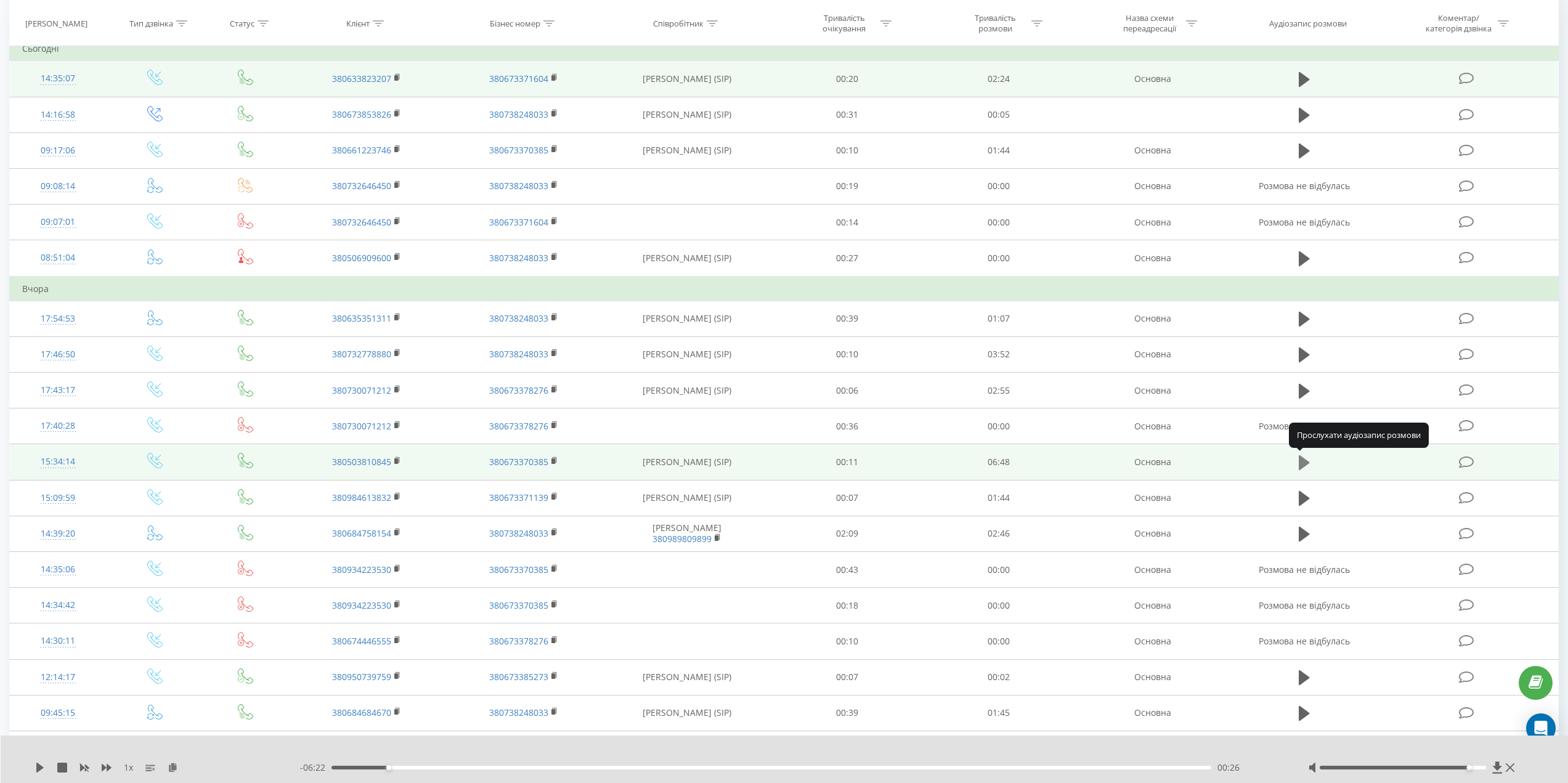
click at [1297, 459] on button at bounding box center [1304, 462] width 18 height 18
click at [1302, 462] on icon at bounding box center [1304, 463] width 11 height 17
click at [335, 762] on div "- 06:15 00:33 00:33" at bounding box center [789, 768] width 978 height 12
click at [342, 765] on div "- 06:15 00:33 00:33" at bounding box center [789, 768] width 978 height 12
click at [340, 767] on div "00:03" at bounding box center [771, 768] width 880 height 3
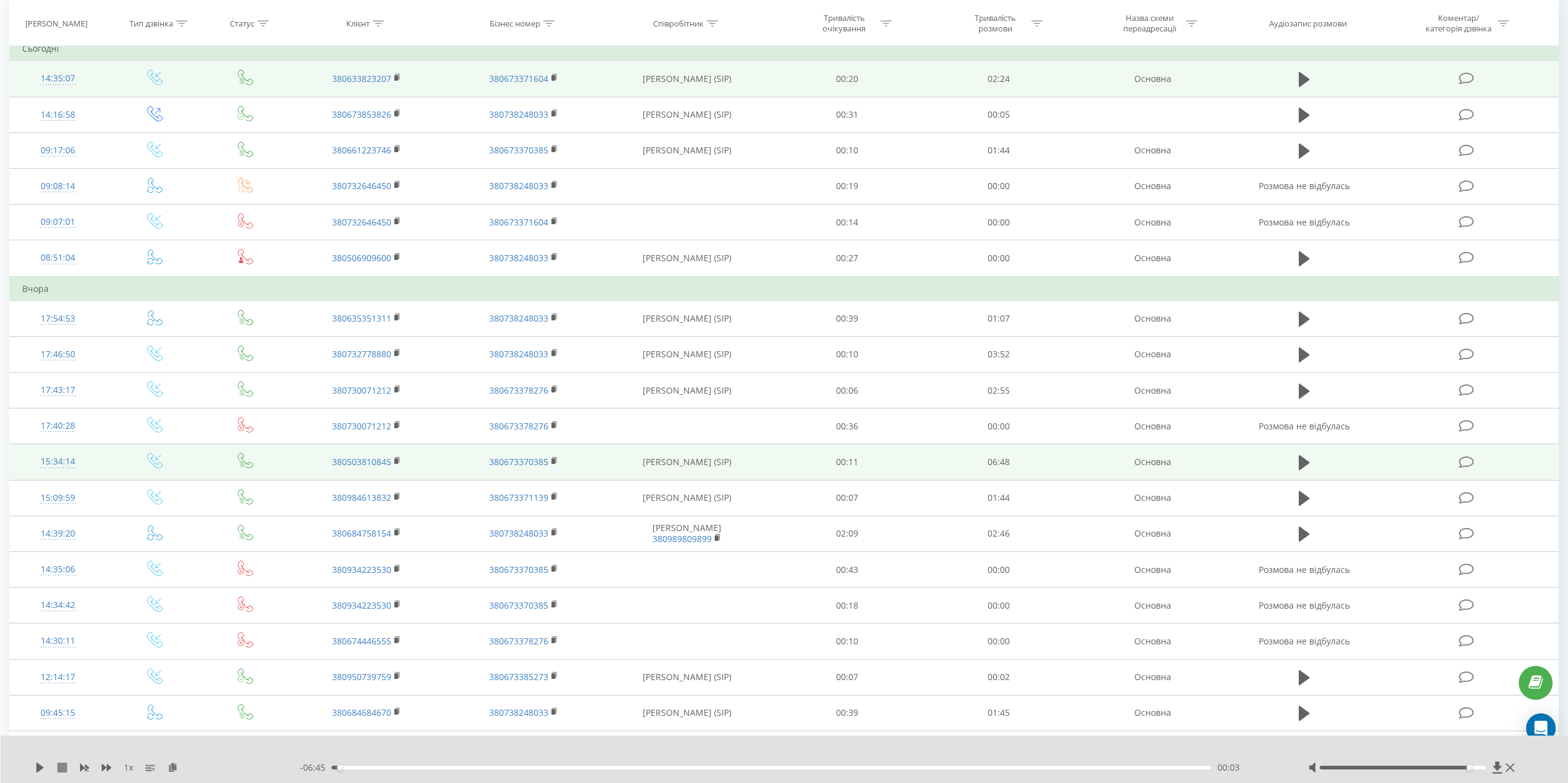
click at [61, 768] on icon at bounding box center [62, 767] width 9 height 9
click at [34, 769] on div "1 x - 06:49 00:00 00:00" at bounding box center [785, 759] width 1568 height 47
click at [38, 766] on icon at bounding box center [40, 767] width 8 height 9
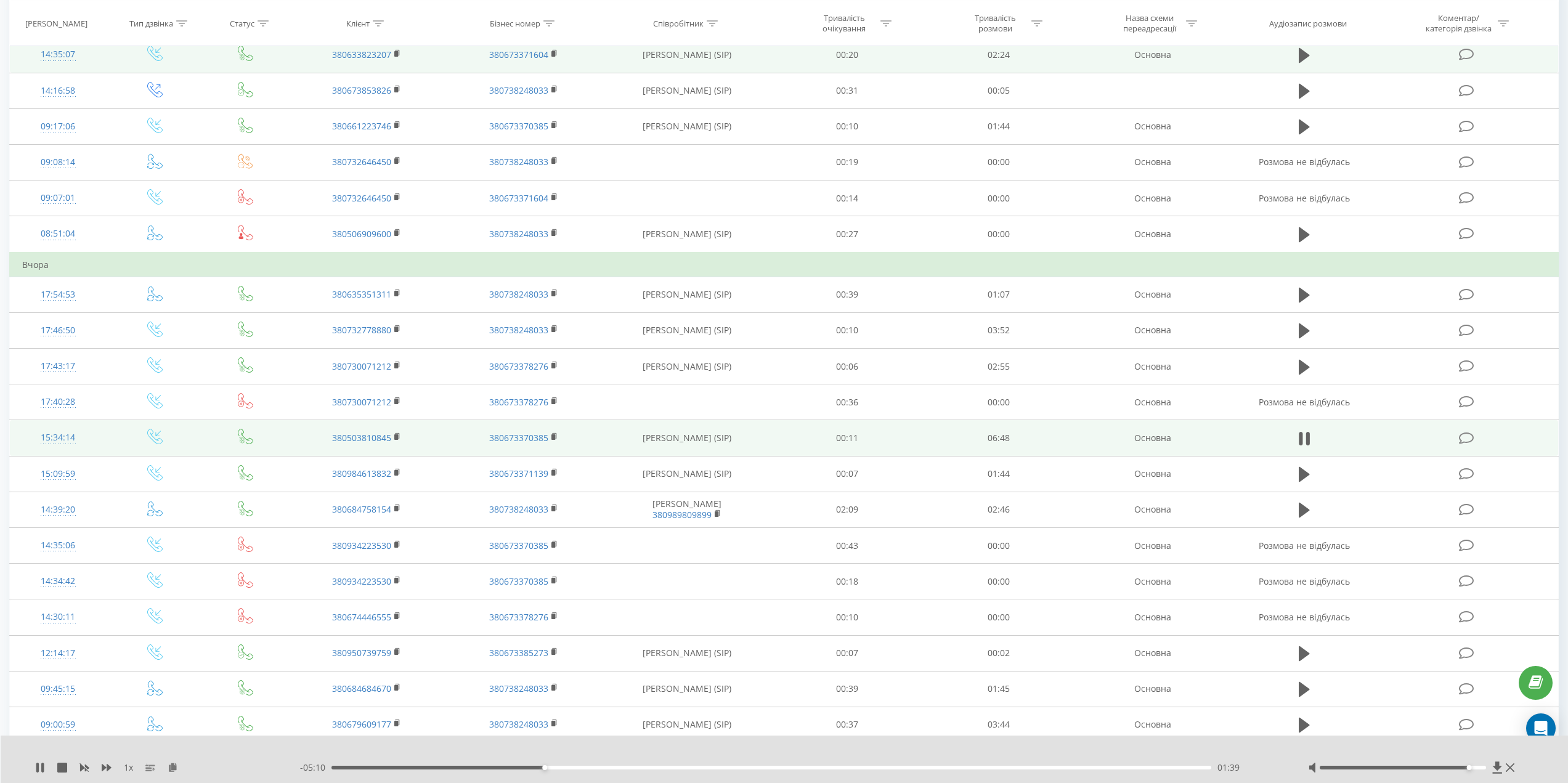
scroll to position [146, 0]
click at [34, 769] on div "1 x - 05:08 01:41 01:41" at bounding box center [785, 759] width 1568 height 47
click at [39, 769] on icon at bounding box center [37, 767] width 3 height 9
click at [38, 767] on icon at bounding box center [40, 767] width 8 height 9
click at [647, 767] on div "02:26" at bounding box center [771, 768] width 880 height 3
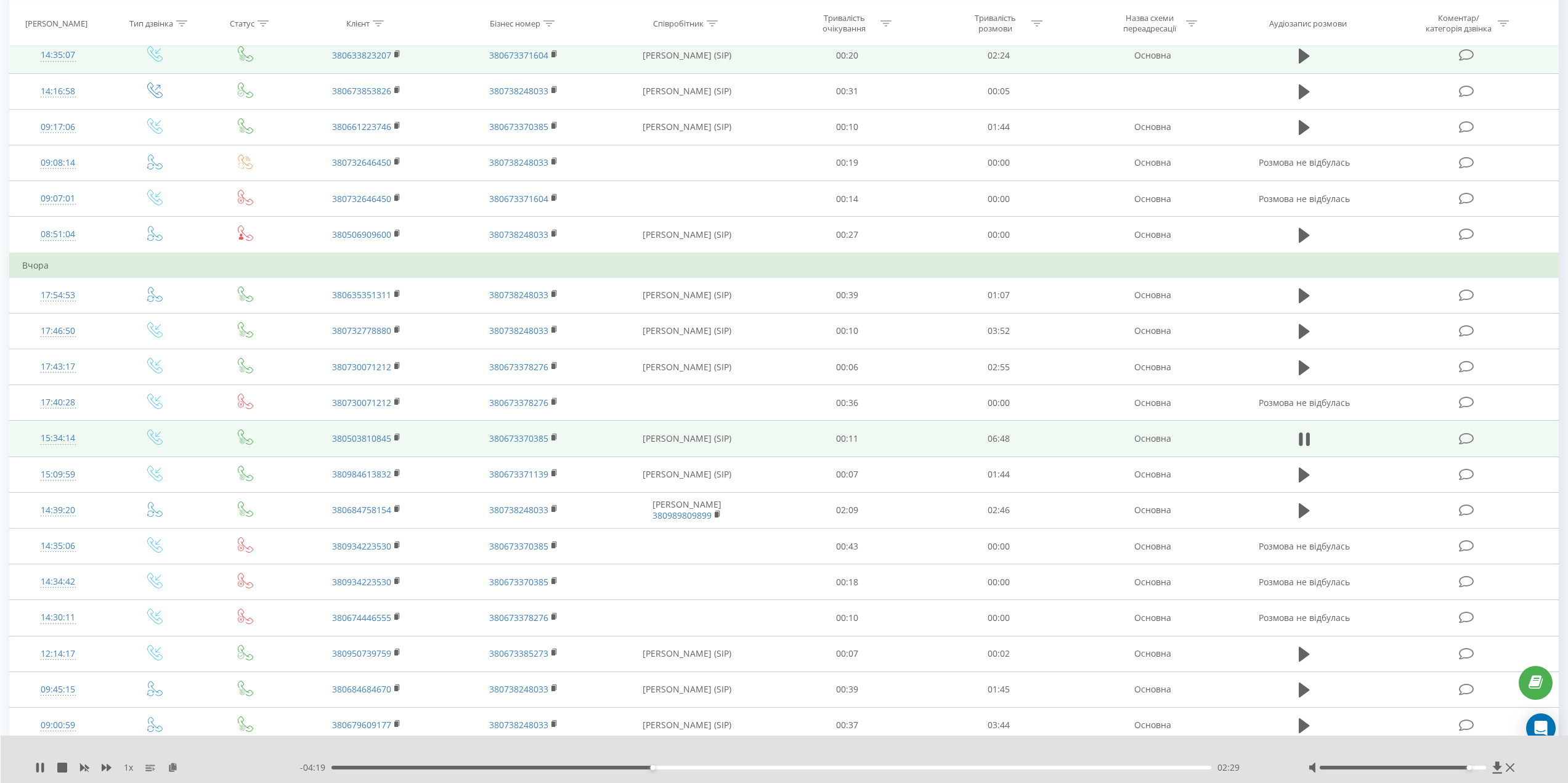
click at [639, 767] on div "02:29" at bounding box center [771, 768] width 880 height 3
click at [634, 768] on div "02:27" at bounding box center [771, 768] width 880 height 3
click at [620, 772] on div "- 04:27 02:21 02:21" at bounding box center [789, 768] width 978 height 12
click at [617, 770] on div "- 04:26 02:22 02:22" at bounding box center [789, 768] width 978 height 12
click at [617, 767] on div "02:12" at bounding box center [771, 768] width 880 height 3
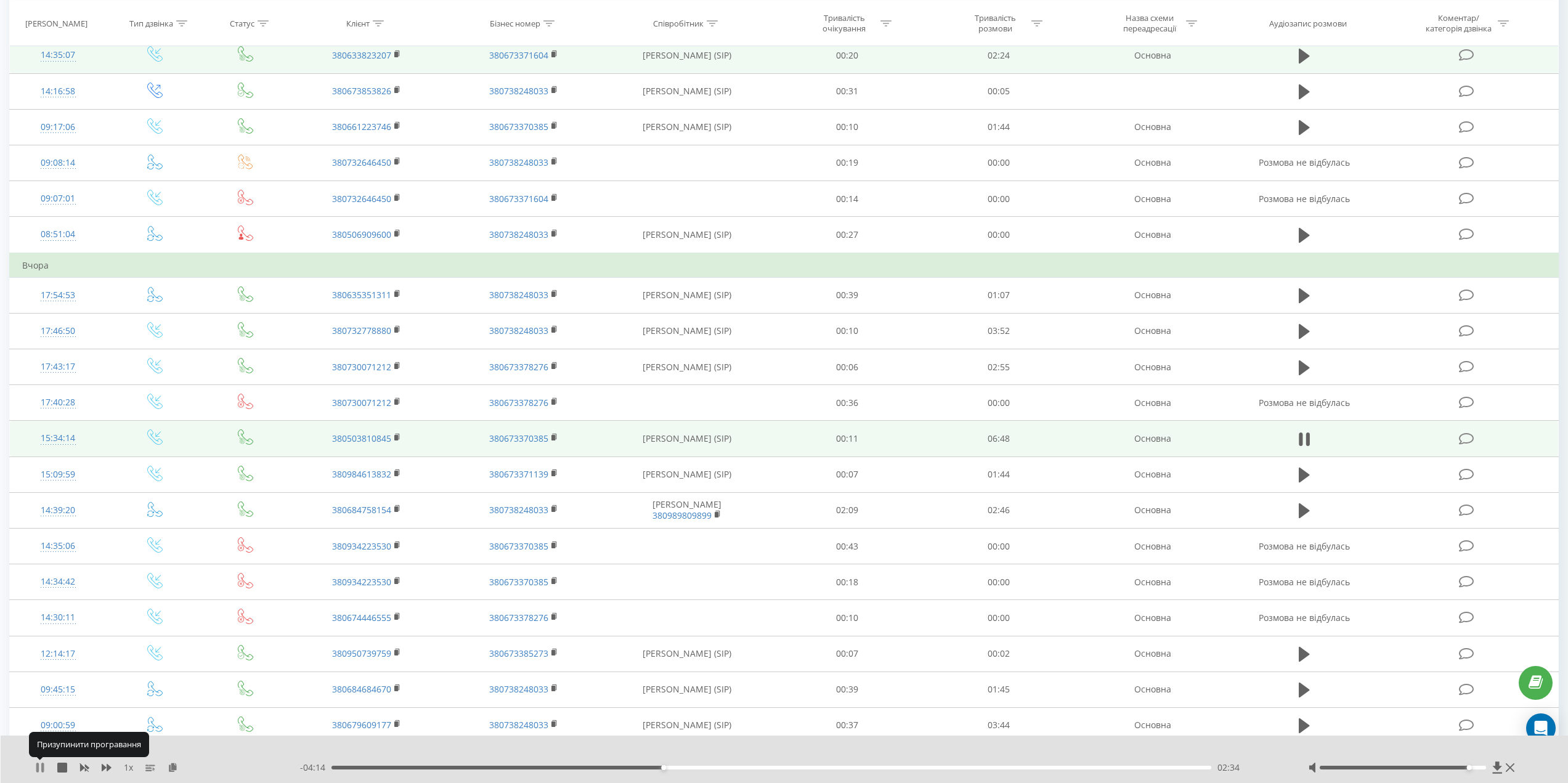
click at [40, 767] on icon at bounding box center [40, 767] width 9 height 9
click at [38, 768] on icon at bounding box center [40, 767] width 8 height 9
click at [1480, 766] on div at bounding box center [1403, 768] width 166 height 3
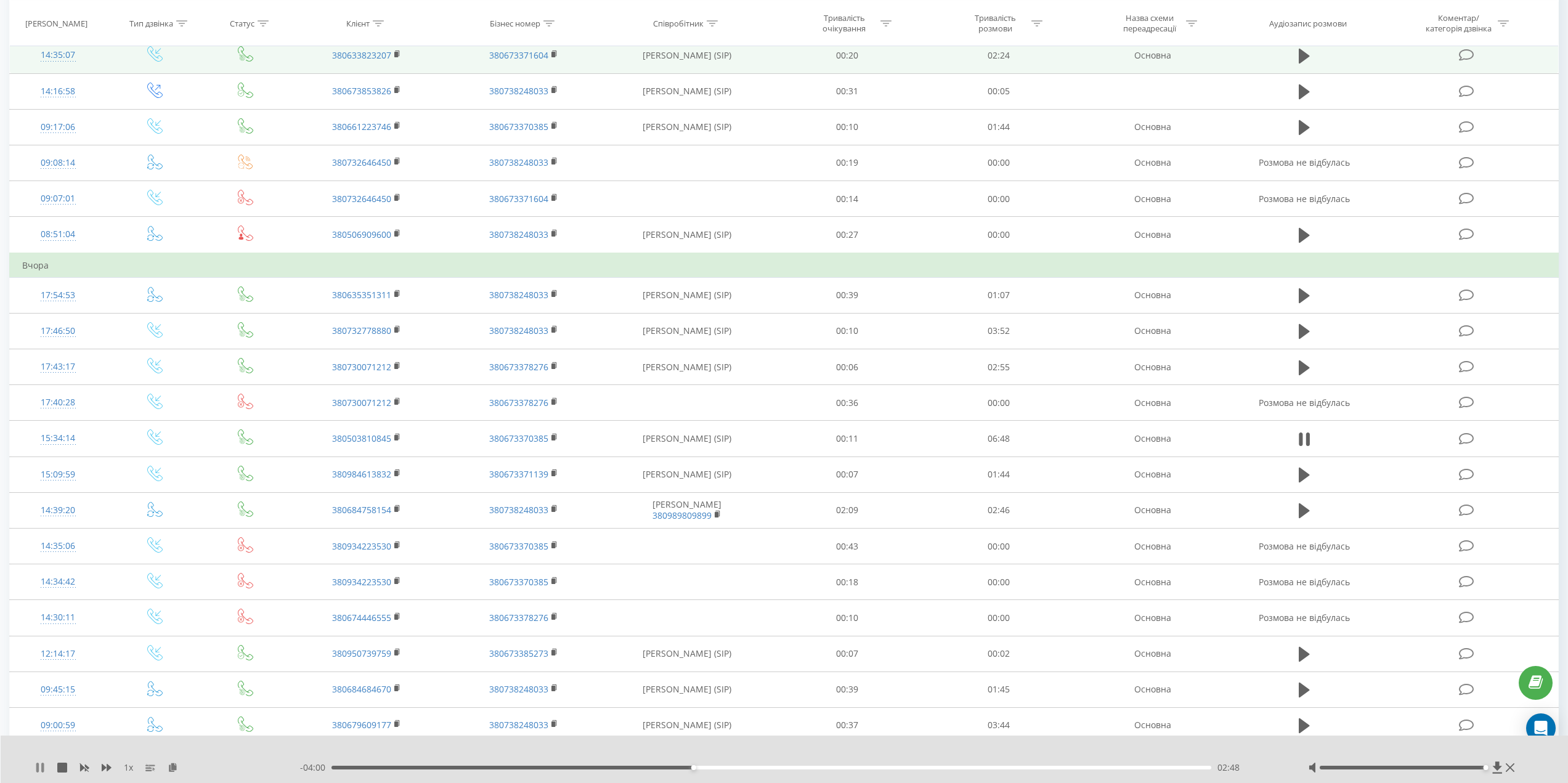
drag, startPoint x: 1538, startPoint y: 432, endPoint x: 37, endPoint y: 768, distance: 1538.1
click at [37, 768] on icon at bounding box center [37, 767] width 3 height 9
click at [38, 767] on icon at bounding box center [40, 767] width 8 height 9
click at [42, 768] on icon at bounding box center [42, 767] width 3 height 9
click at [38, 770] on icon at bounding box center [40, 767] width 8 height 9
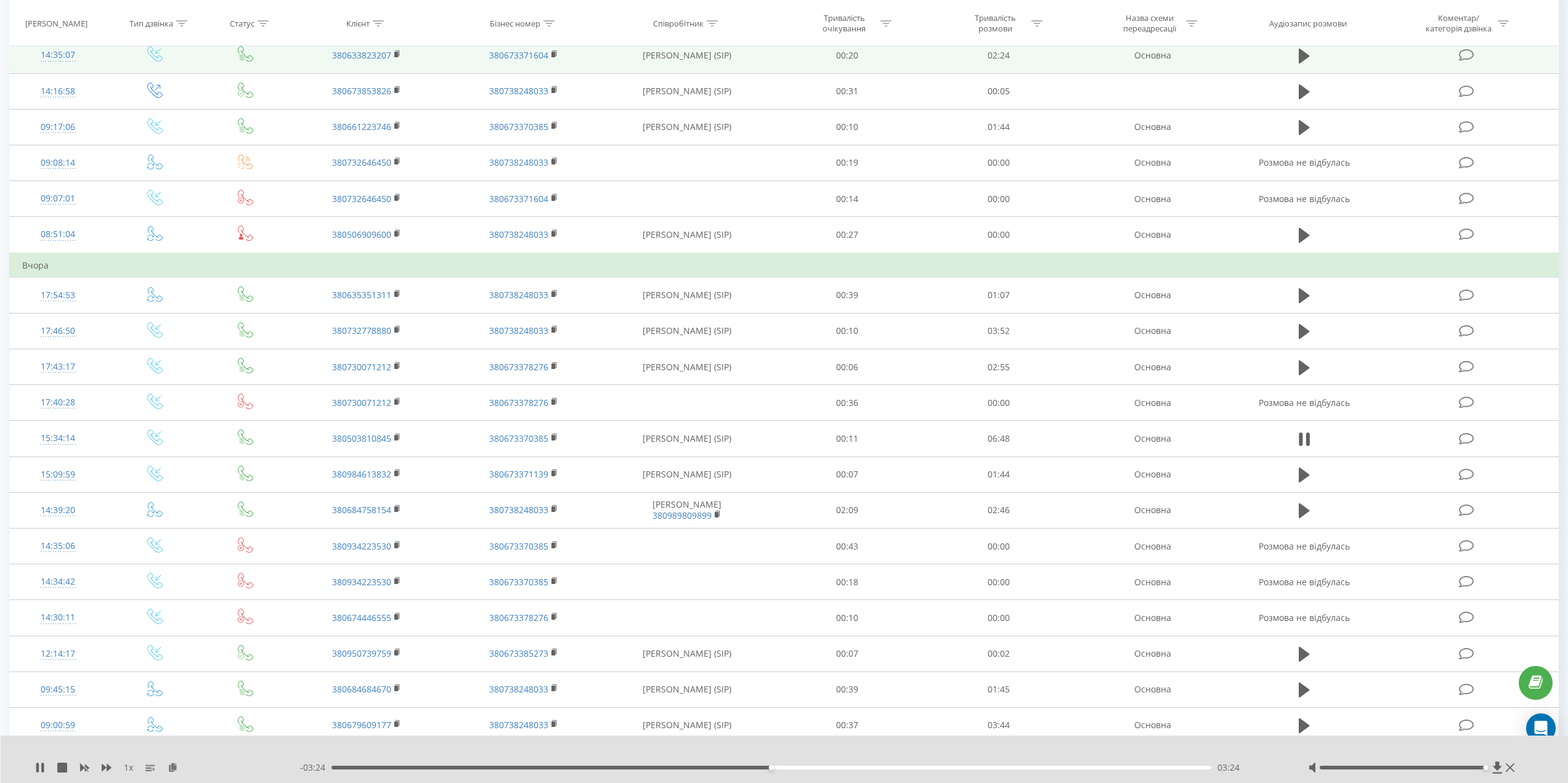
click at [748, 767] on div "03:24" at bounding box center [771, 768] width 880 height 3
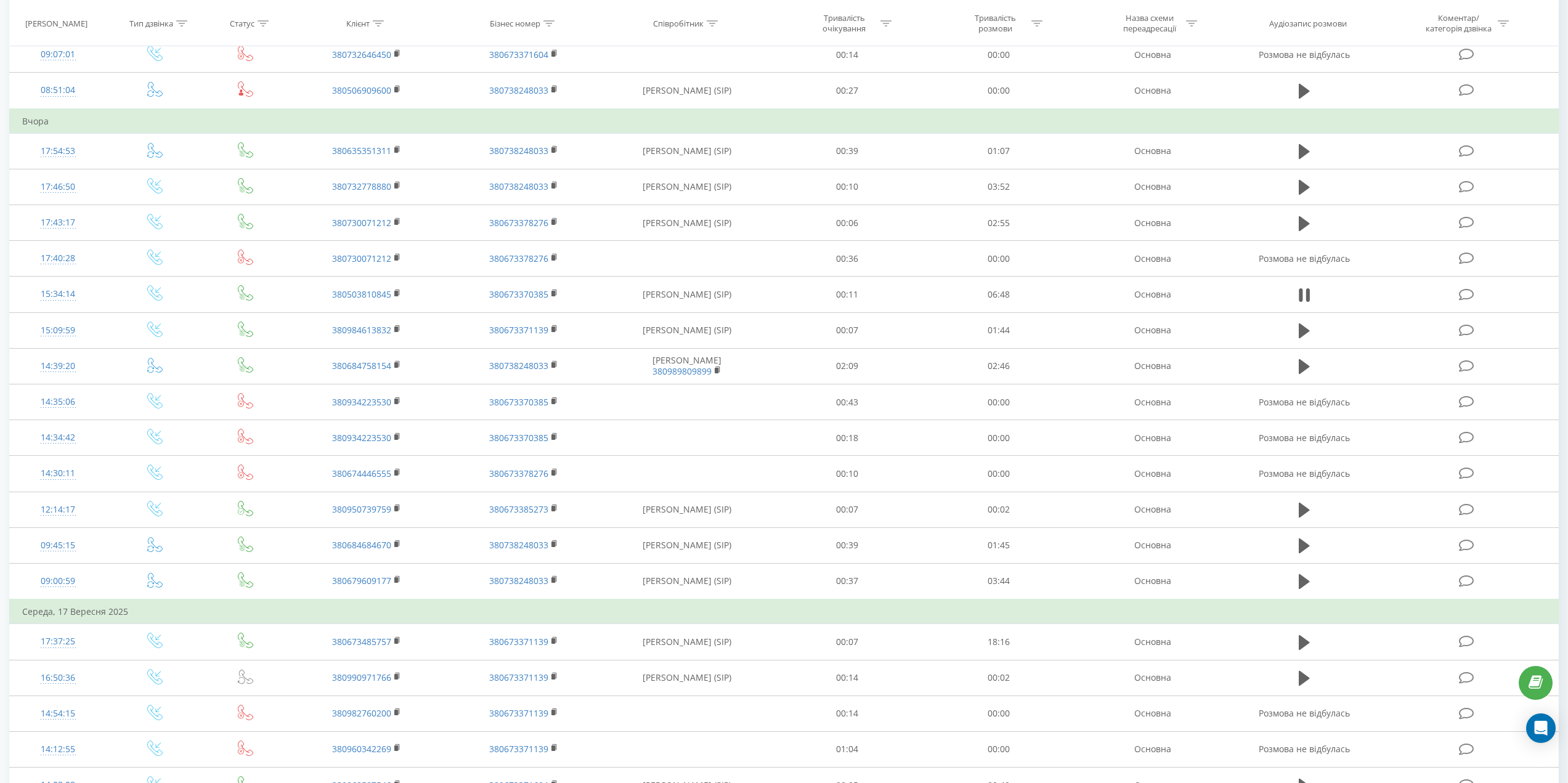
scroll to position [393, 0]
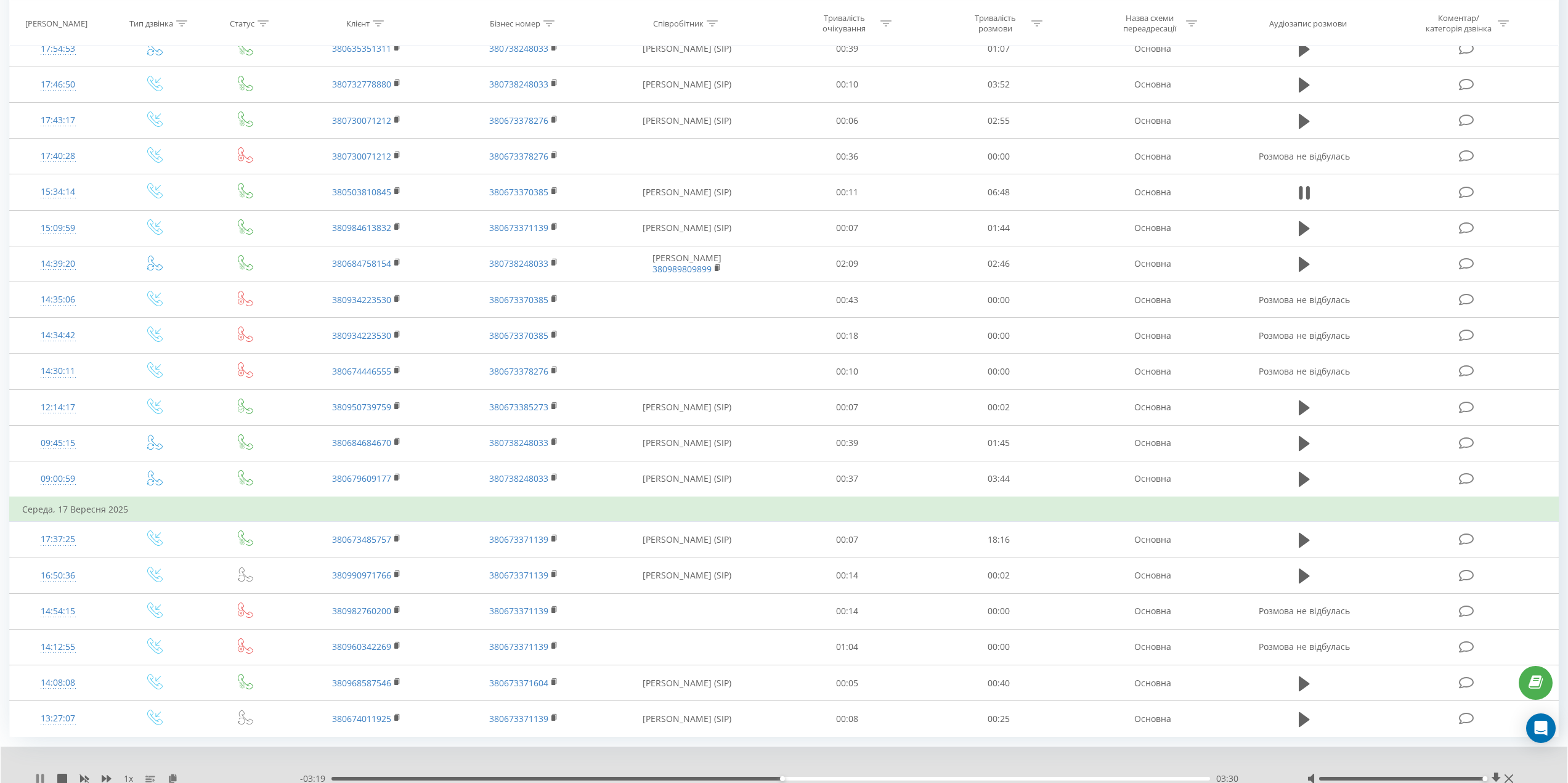
click at [40, 775] on icon at bounding box center [40, 778] width 9 height 9
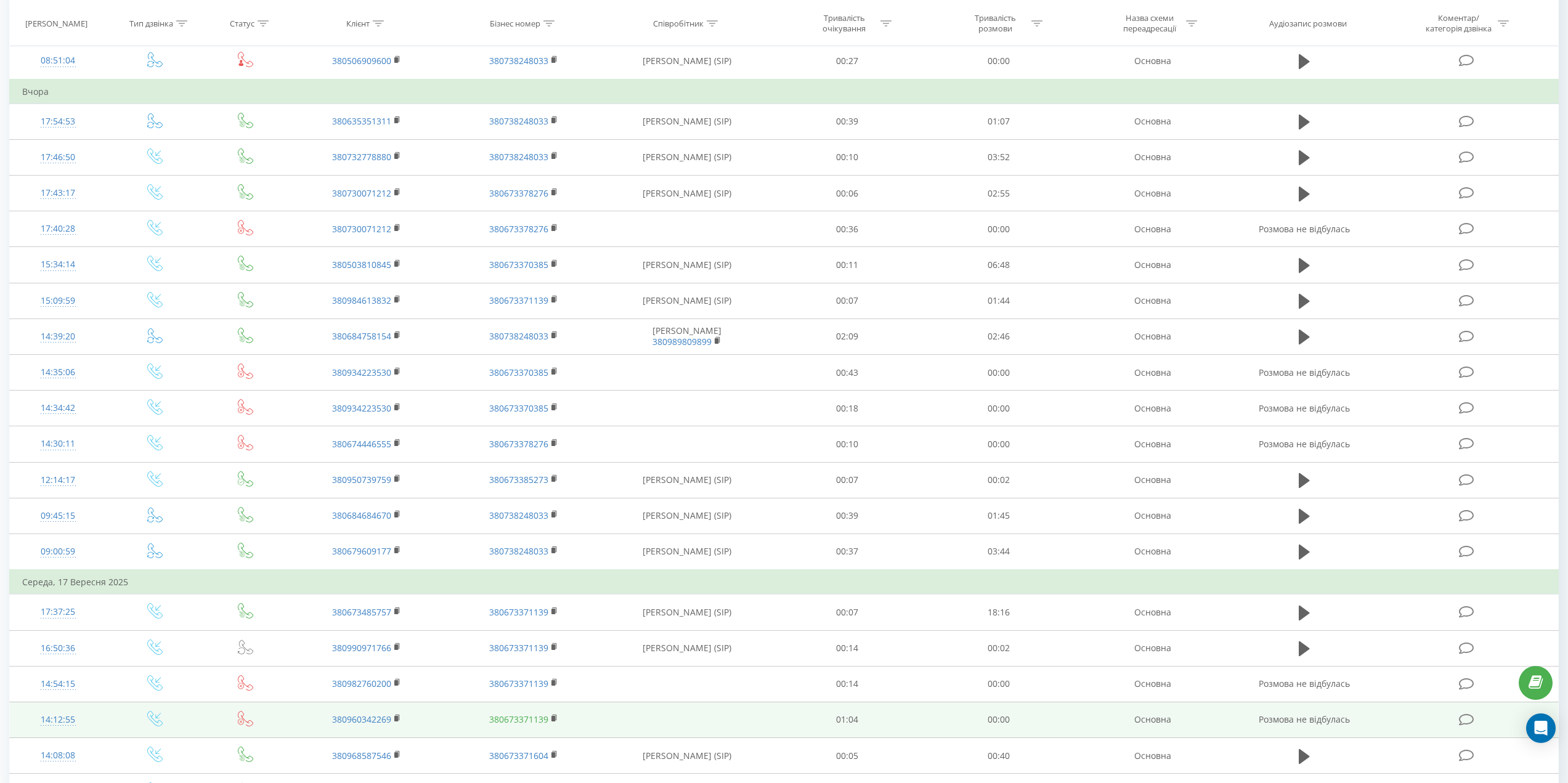
scroll to position [318, 0]
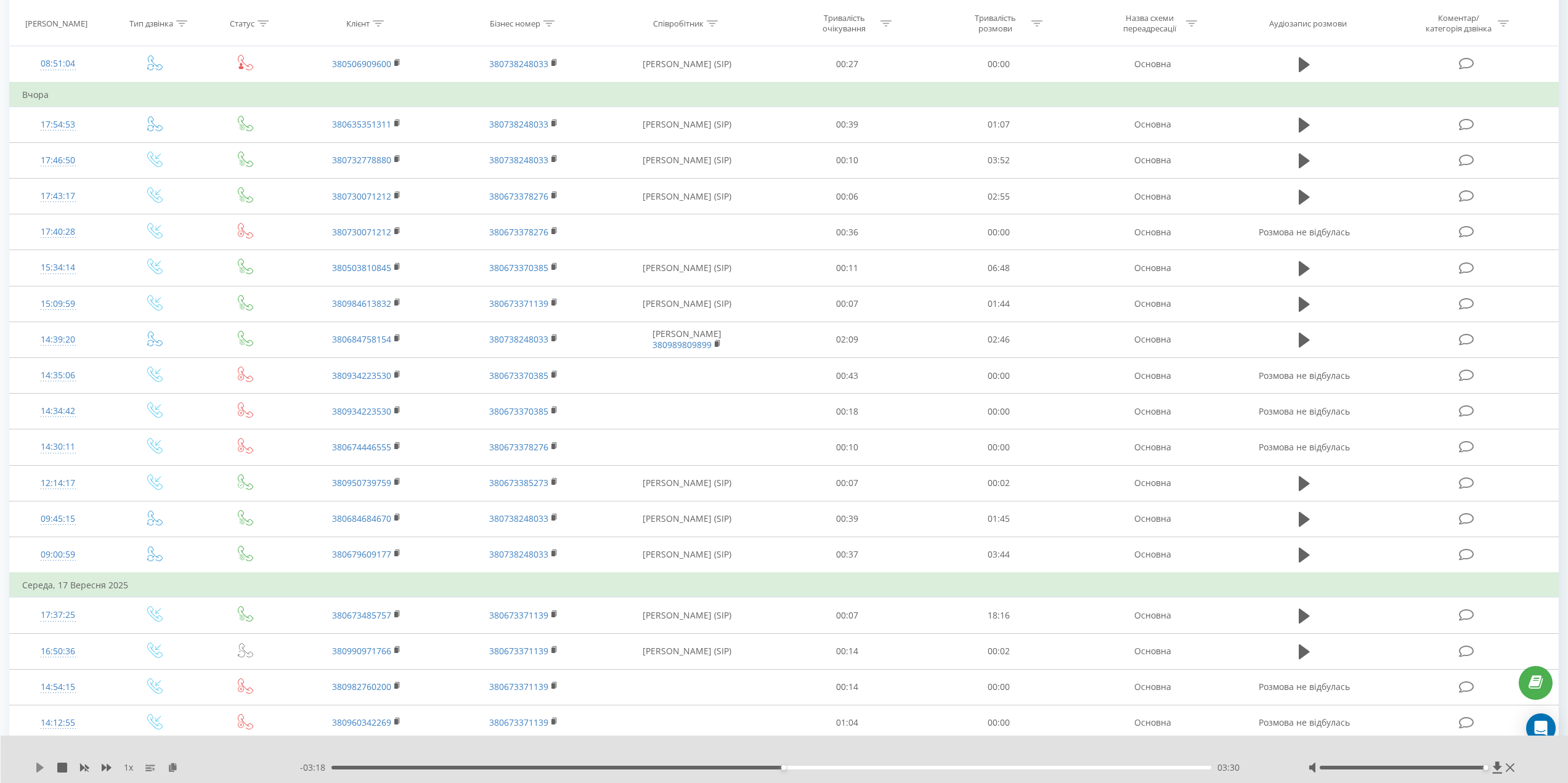
click at [38, 768] on icon at bounding box center [40, 767] width 8 height 9
click at [40, 767] on icon at bounding box center [40, 767] width 9 height 9
click at [40, 769] on icon at bounding box center [40, 767] width 8 height 9
click at [36, 768] on icon at bounding box center [37, 767] width 3 height 9
click at [34, 769] on div "1 x - 02:12 04:36 04:36" at bounding box center [785, 759] width 1568 height 47
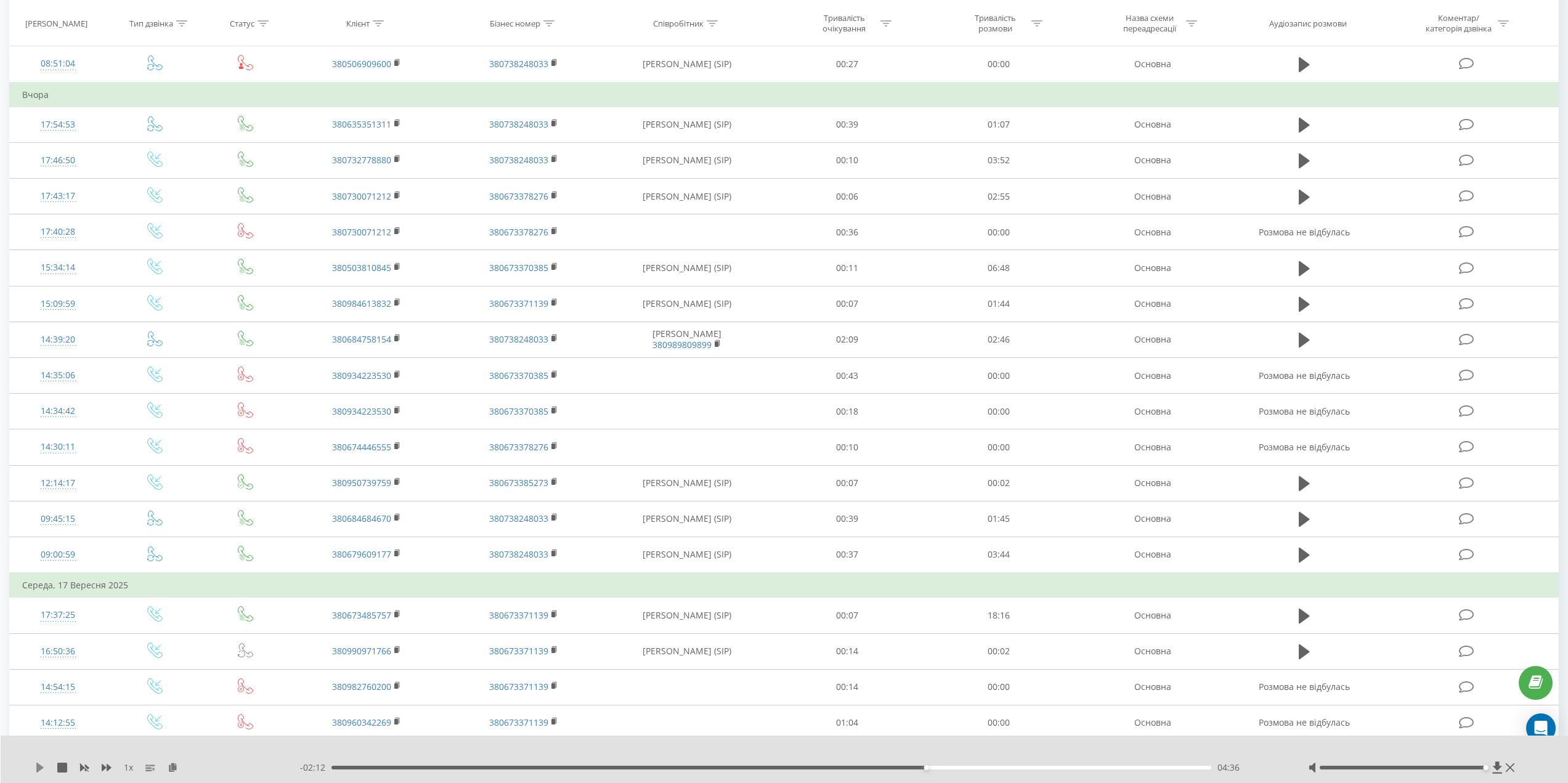
click at [37, 768] on icon at bounding box center [40, 767] width 8 height 9
click at [105, 768] on icon at bounding box center [106, 768] width 9 height 8
click at [36, 767] on icon at bounding box center [37, 767] width 3 height 9
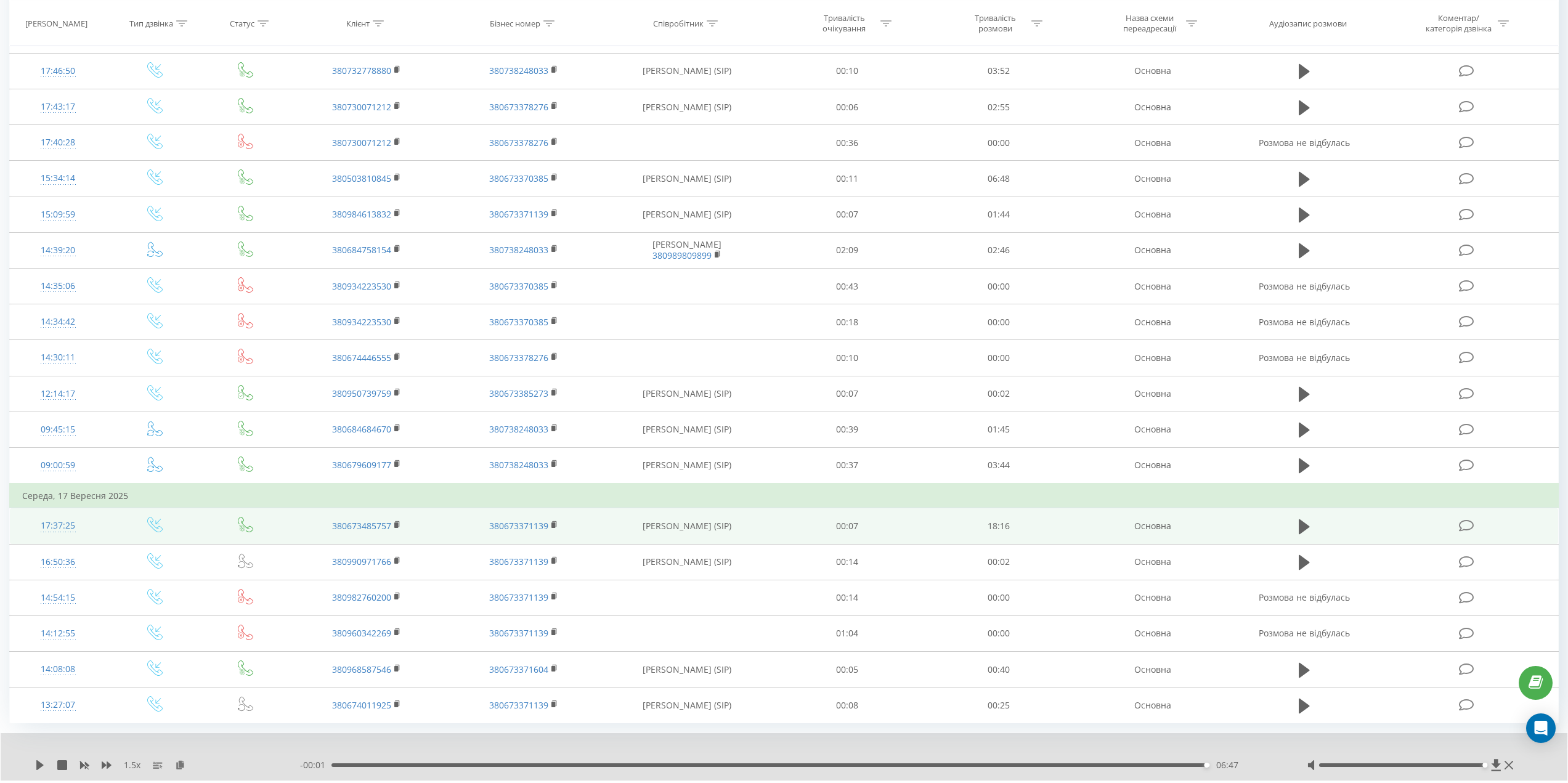
scroll to position [441, 0]
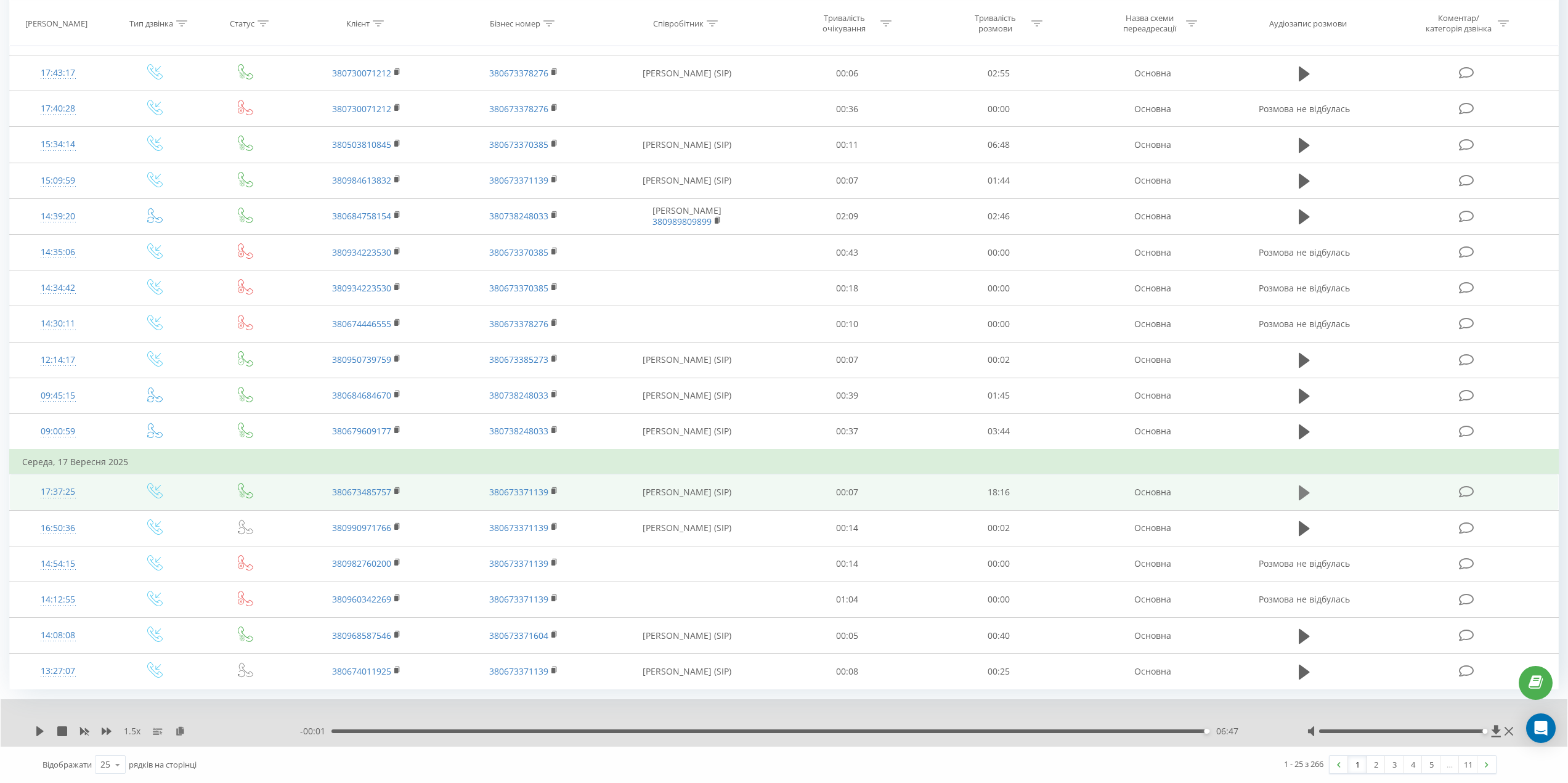
click at [1306, 494] on icon at bounding box center [1304, 492] width 11 height 15
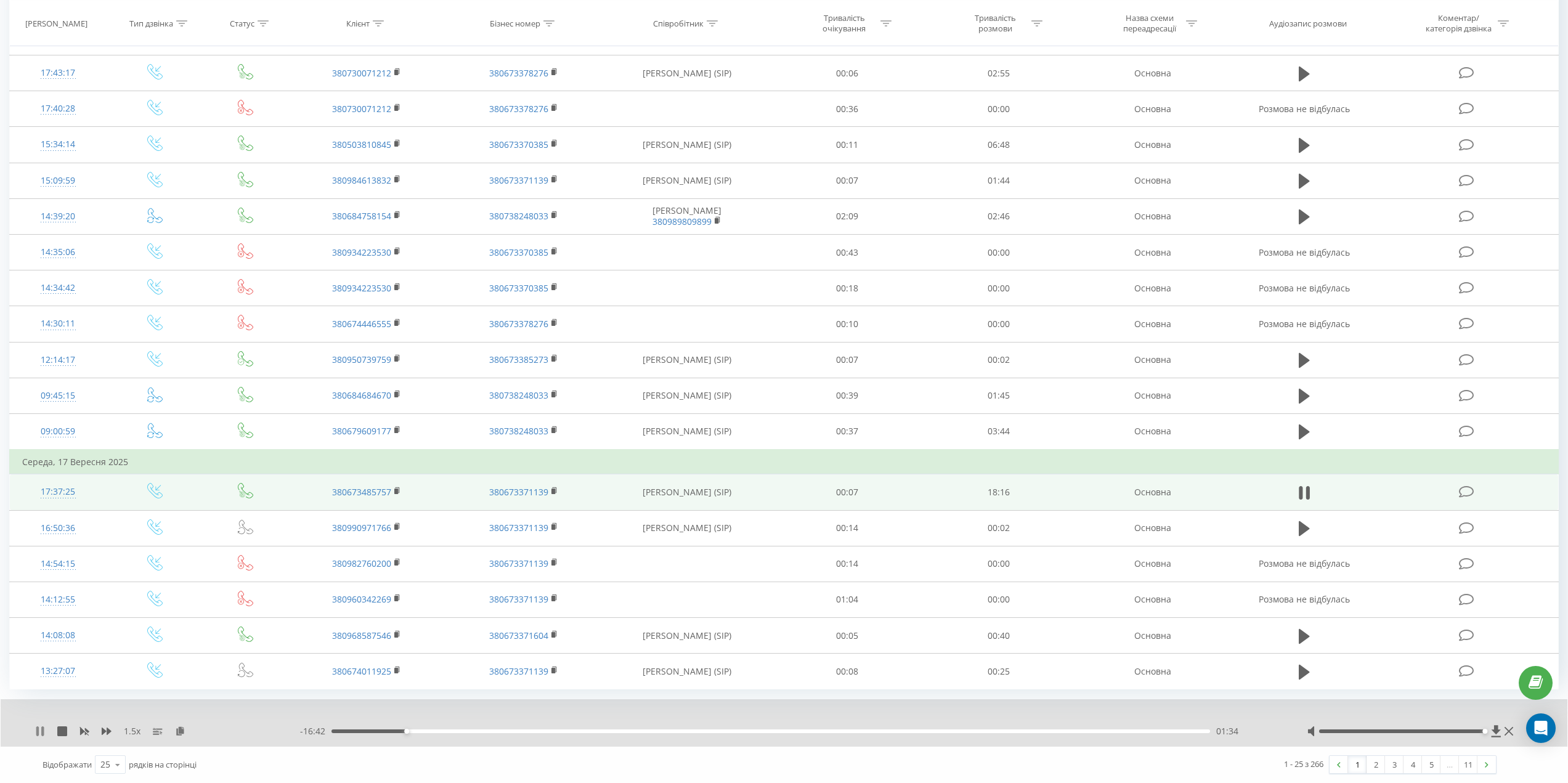
click at [36, 731] on icon at bounding box center [40, 731] width 9 height 9
click at [86, 731] on icon at bounding box center [84, 731] width 9 height 8
click at [36, 731] on icon at bounding box center [40, 731] width 9 height 9
click at [378, 732] on div "01:35" at bounding box center [770, 731] width 879 height 3
click at [42, 735] on icon at bounding box center [42, 731] width 3 height 9
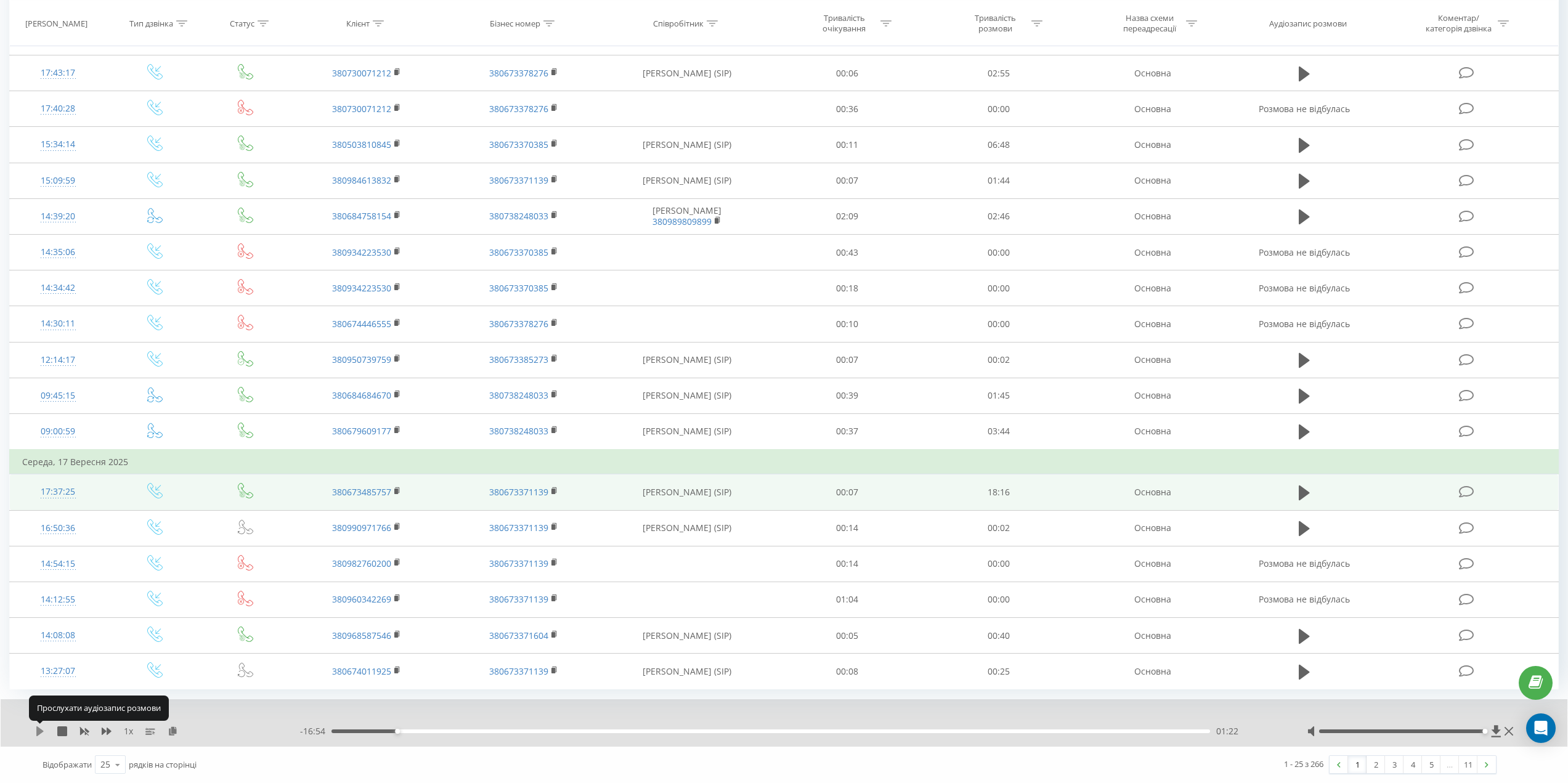
click at [38, 728] on icon at bounding box center [40, 731] width 8 height 9
click at [43, 737] on div "1 x" at bounding box center [168, 731] width 265 height 12
click at [42, 731] on icon at bounding box center [42, 731] width 3 height 9
click at [39, 729] on icon at bounding box center [40, 731] width 8 height 9
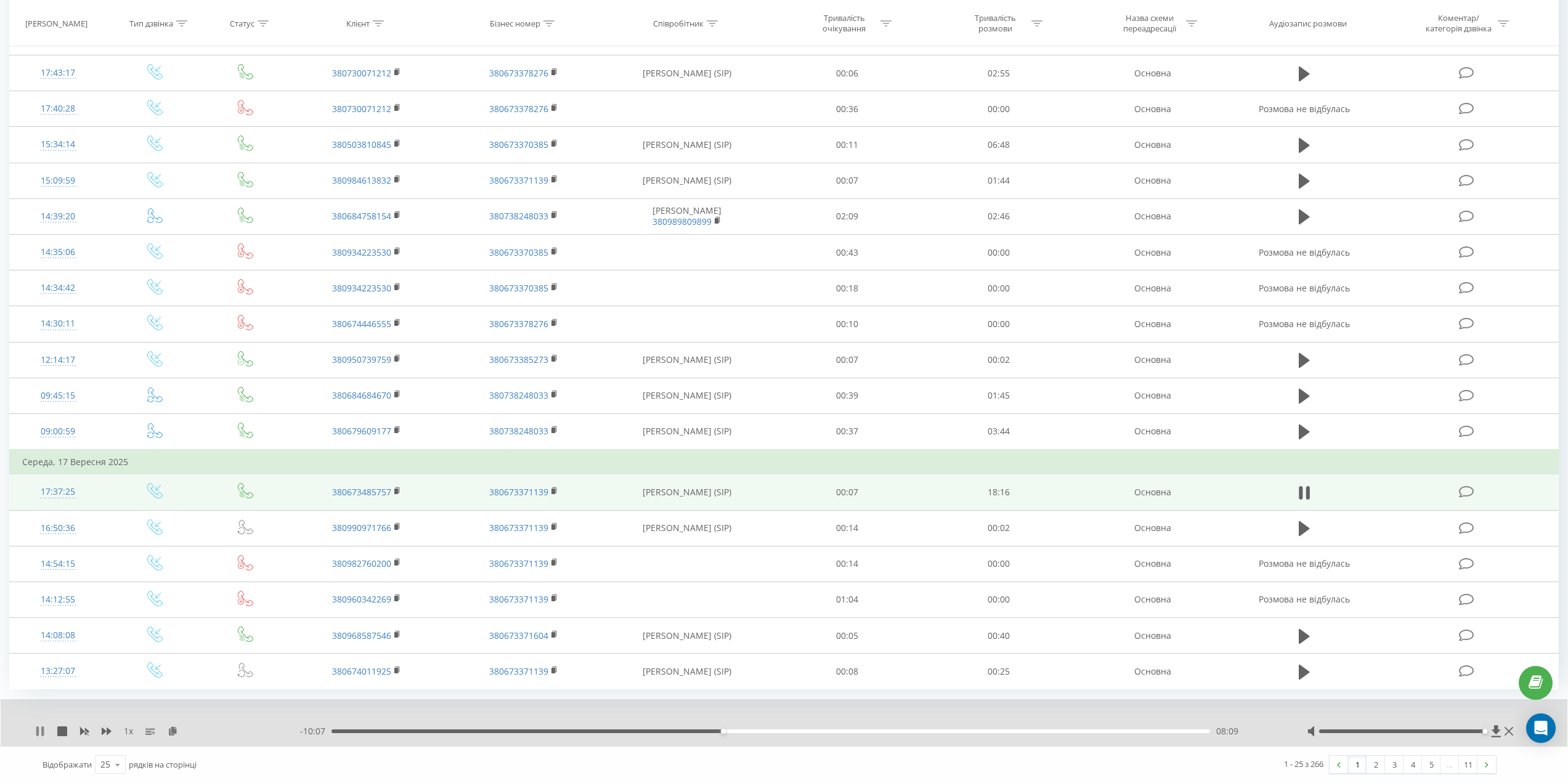
click at [42, 735] on icon at bounding box center [42, 731] width 3 height 9
click at [39, 732] on icon at bounding box center [40, 731] width 8 height 9
click at [38, 728] on icon at bounding box center [37, 731] width 3 height 9
click at [42, 733] on icon at bounding box center [40, 731] width 9 height 9
click at [42, 730] on icon at bounding box center [42, 731] width 3 height 9
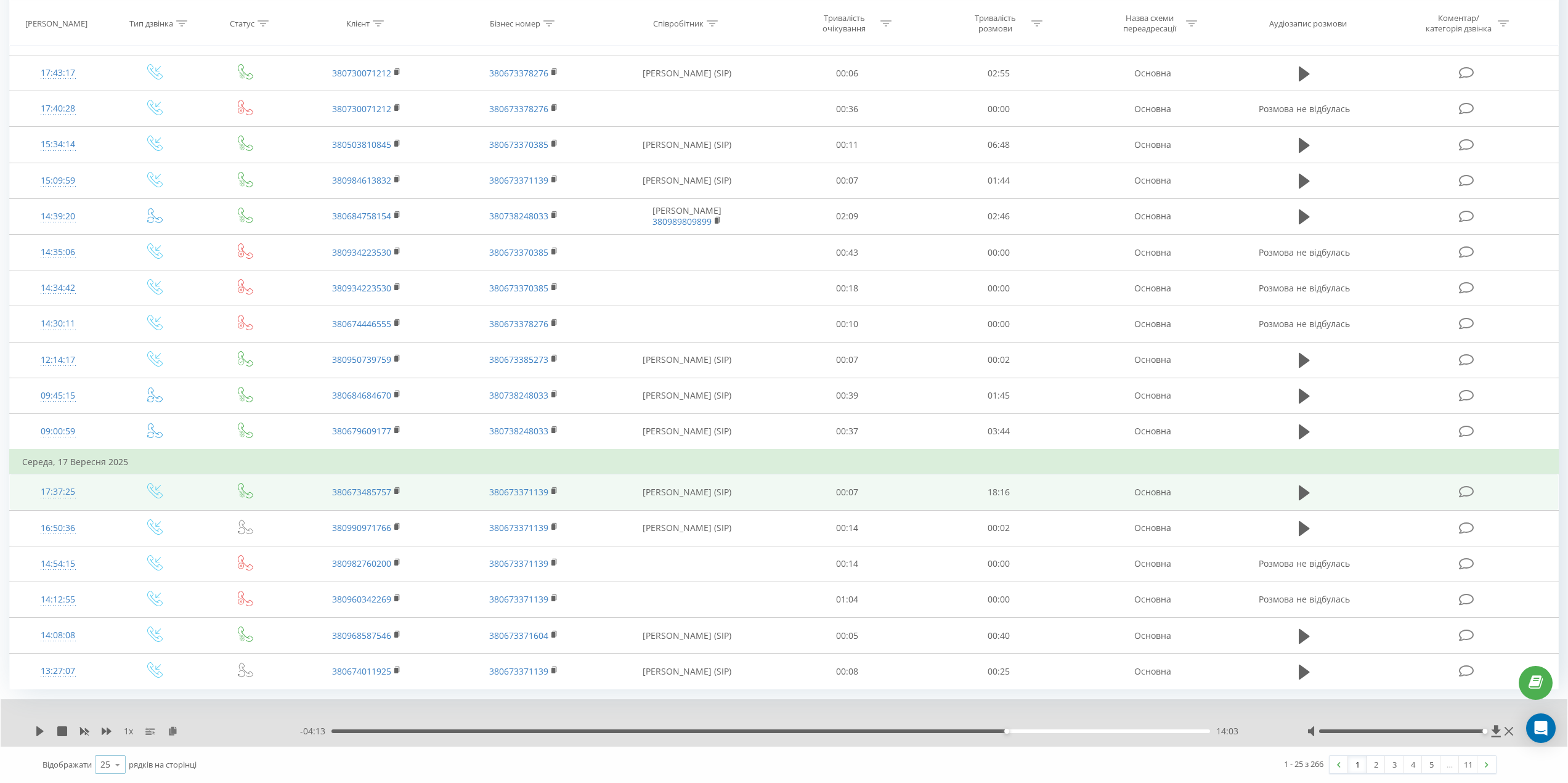
click at [116, 761] on icon at bounding box center [117, 765] width 18 height 24
click at [115, 743] on span "100" at bounding box center [108, 747] width 15 height 12
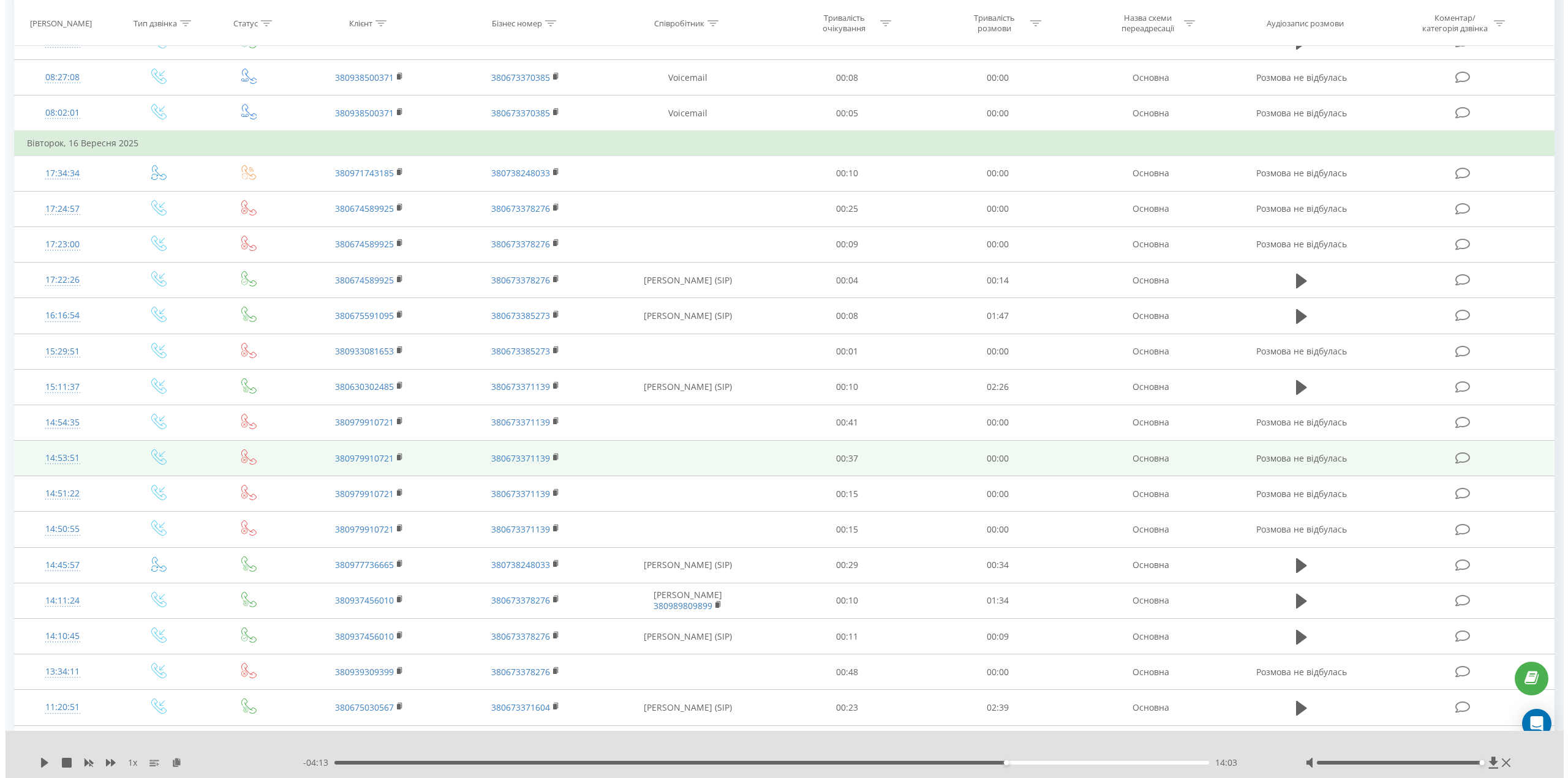
scroll to position [1172, 0]
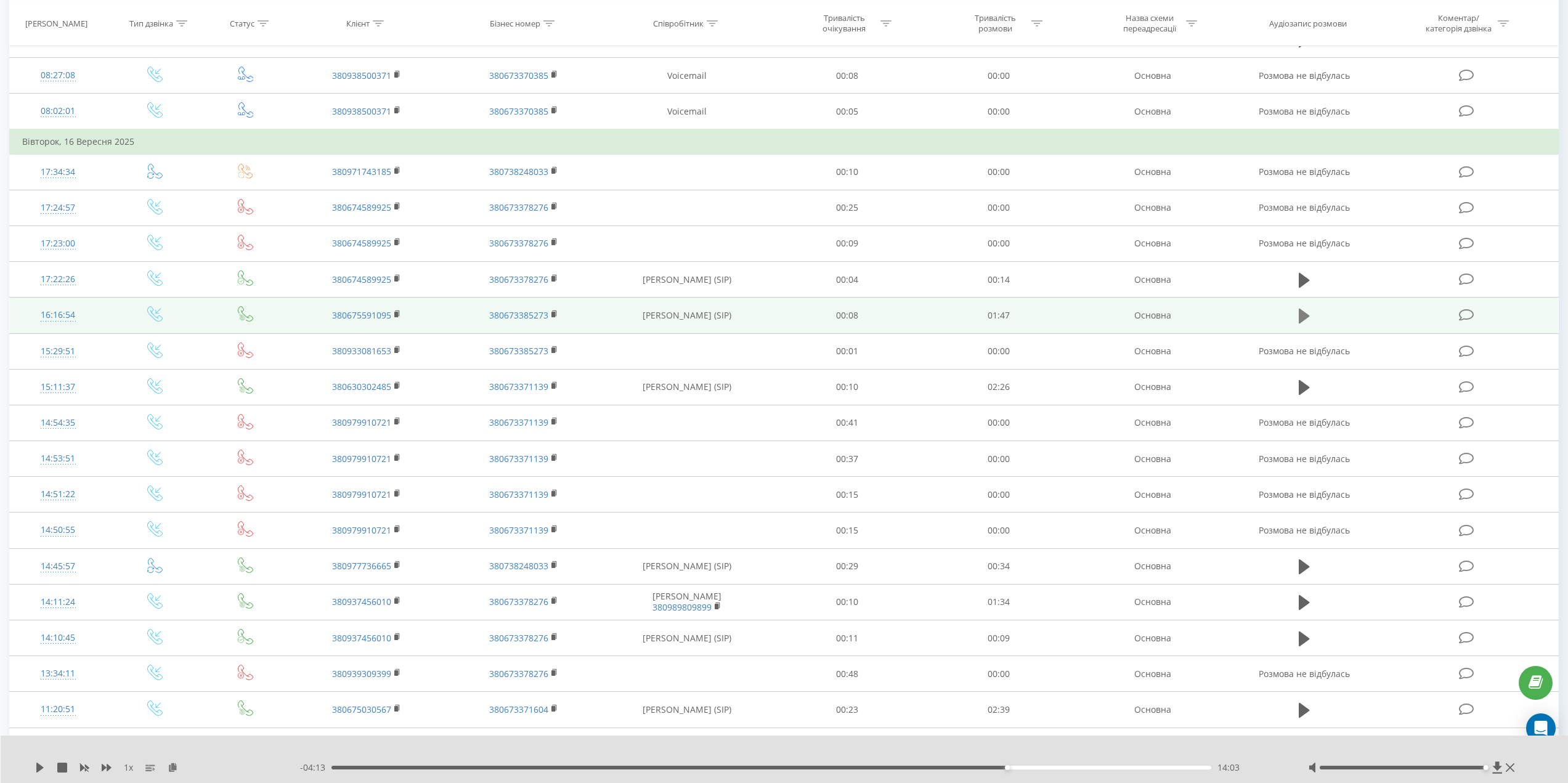
click at [1303, 318] on icon at bounding box center [1304, 316] width 11 height 15
click at [1302, 309] on icon at bounding box center [1304, 316] width 11 height 17
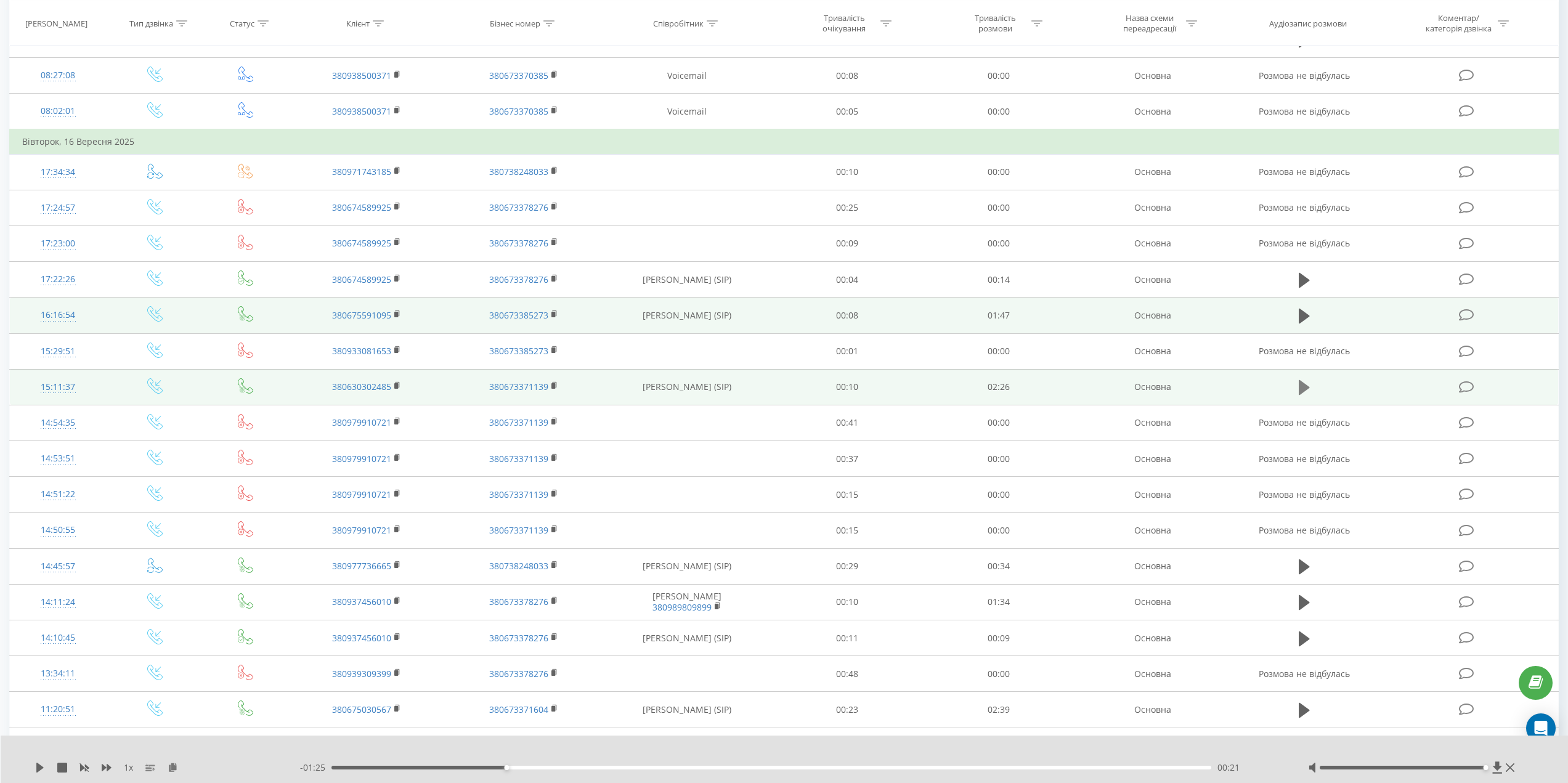
click at [1302, 387] on icon at bounding box center [1304, 387] width 11 height 15
click at [57, 316] on div "16:16:54" at bounding box center [59, 315] width 72 height 24
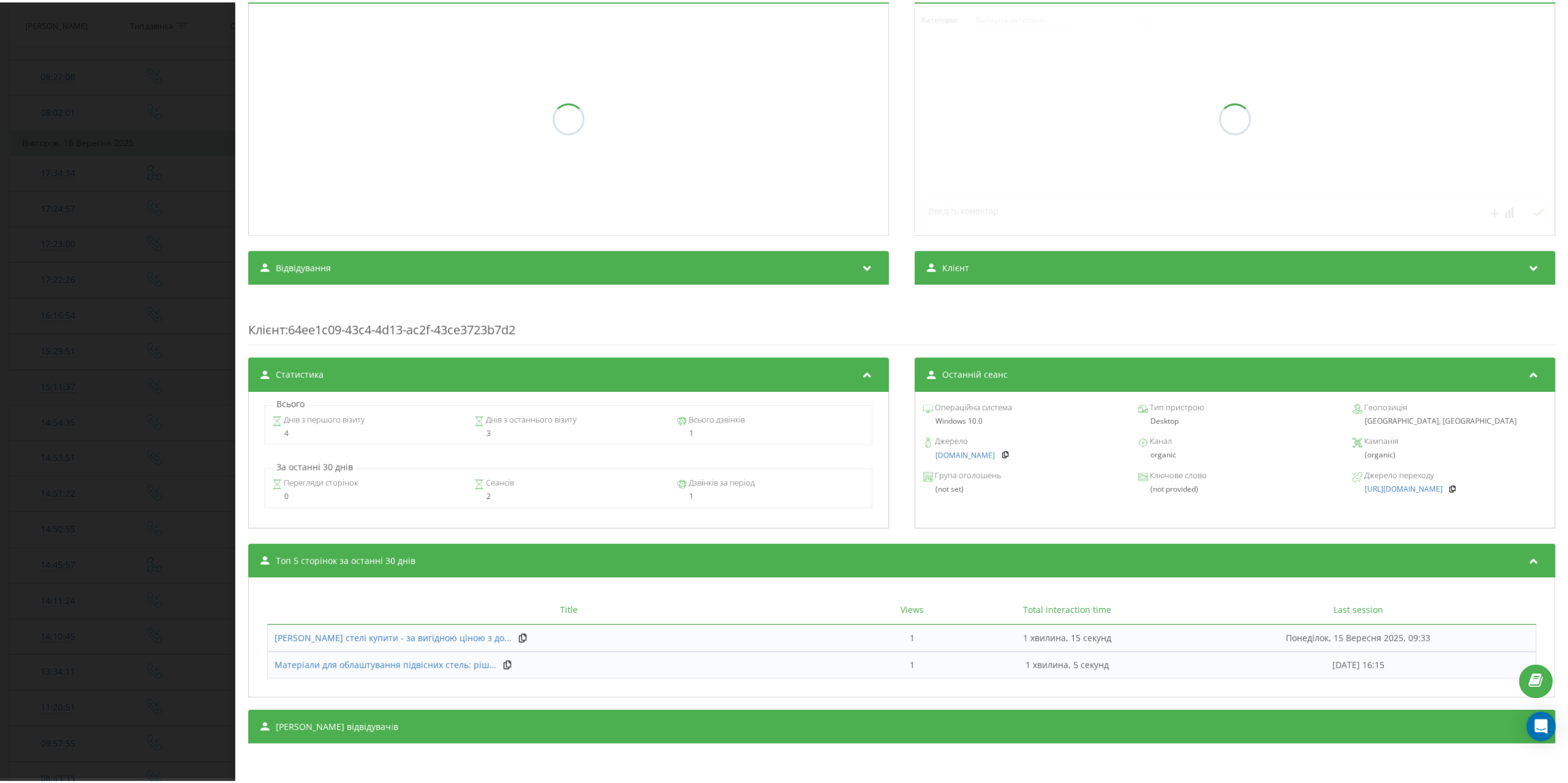
scroll to position [182, 0]
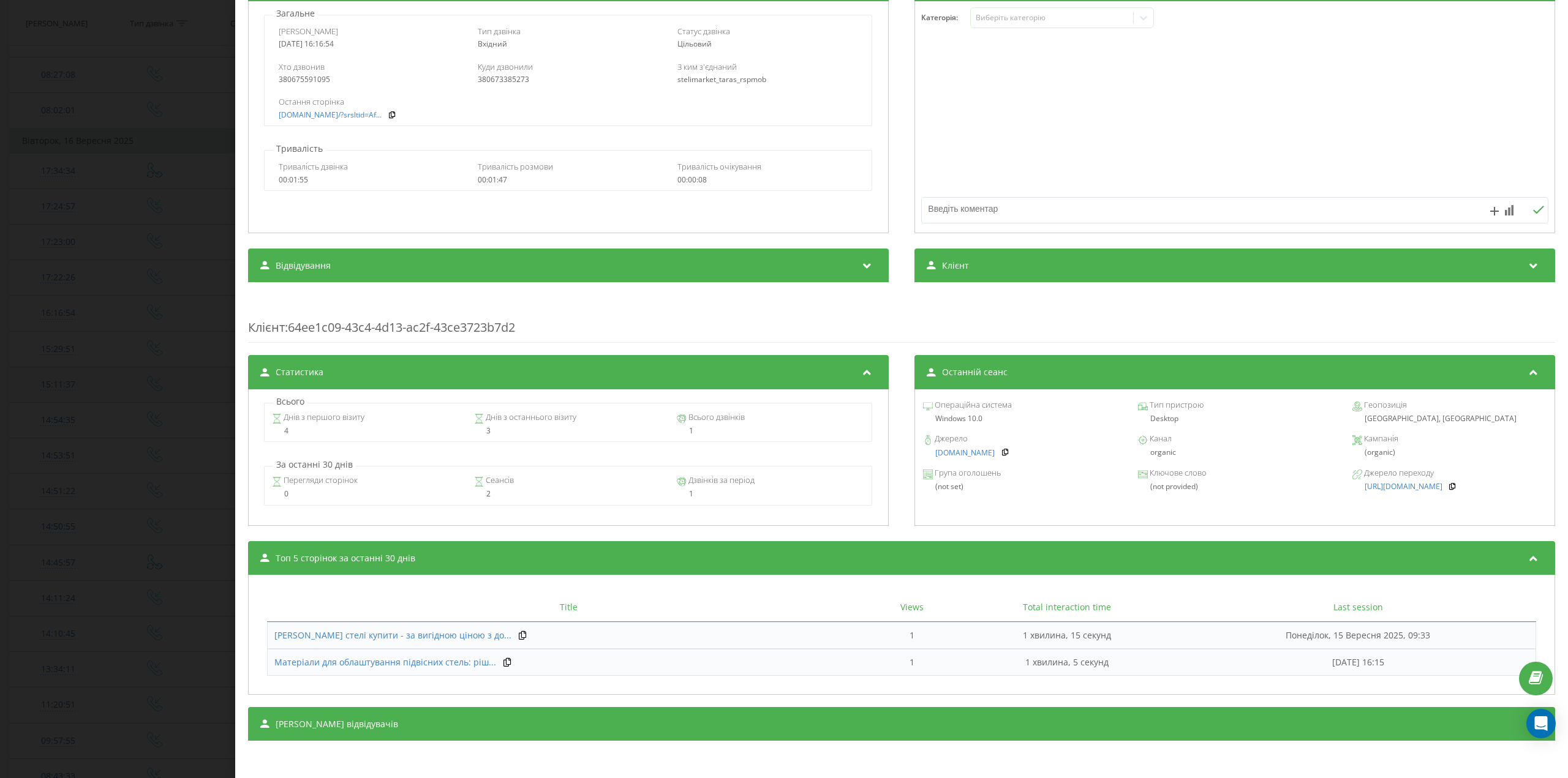
click at [172, 197] on div "Дзвінок : ua11_-1758028614.6547474 1 x - 01:25 00:22 00:22 Транскрипція Для AI-…" at bounding box center [784, 389] width 1568 height 778
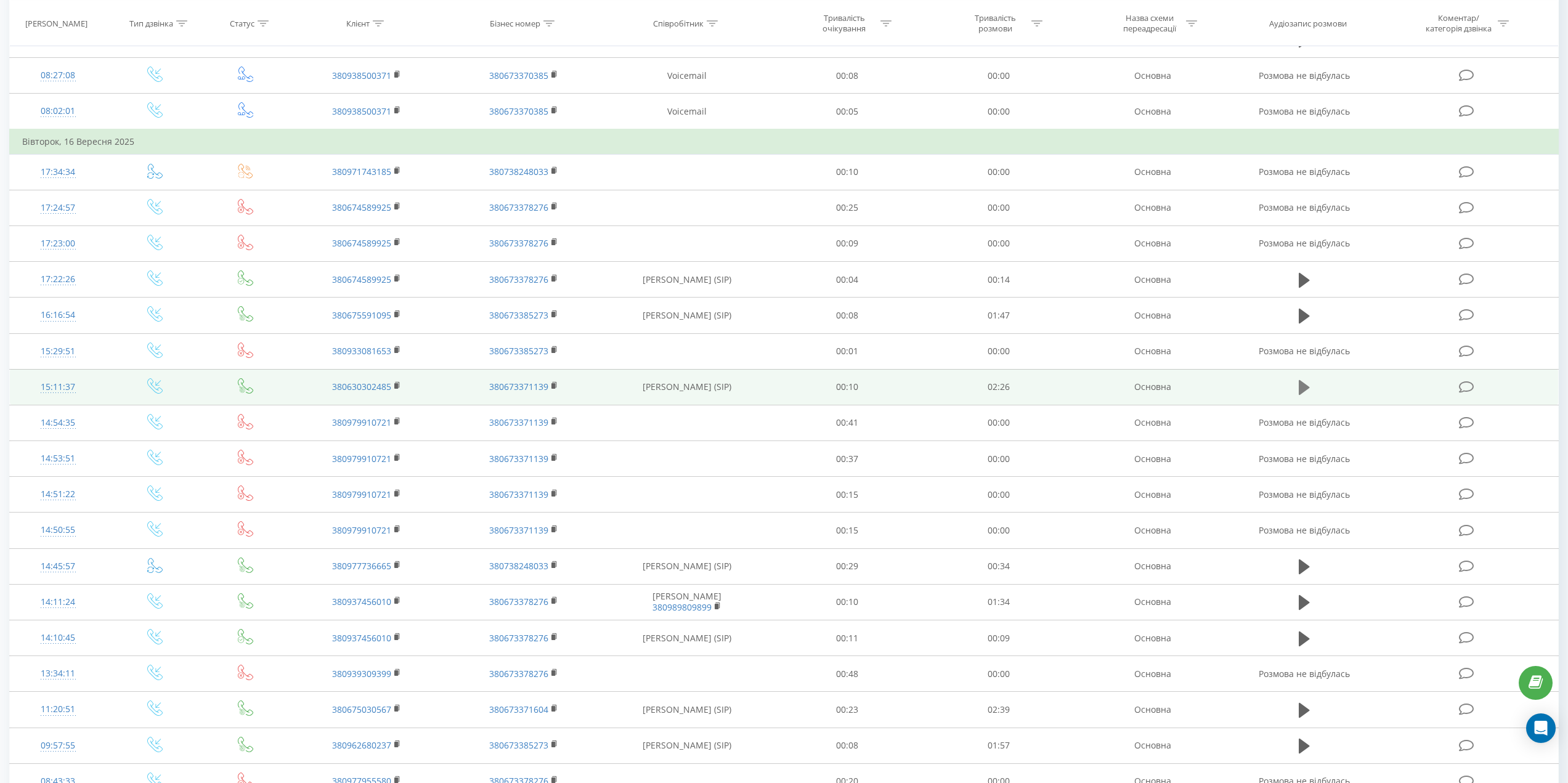
click at [1303, 387] on icon at bounding box center [1304, 387] width 11 height 15
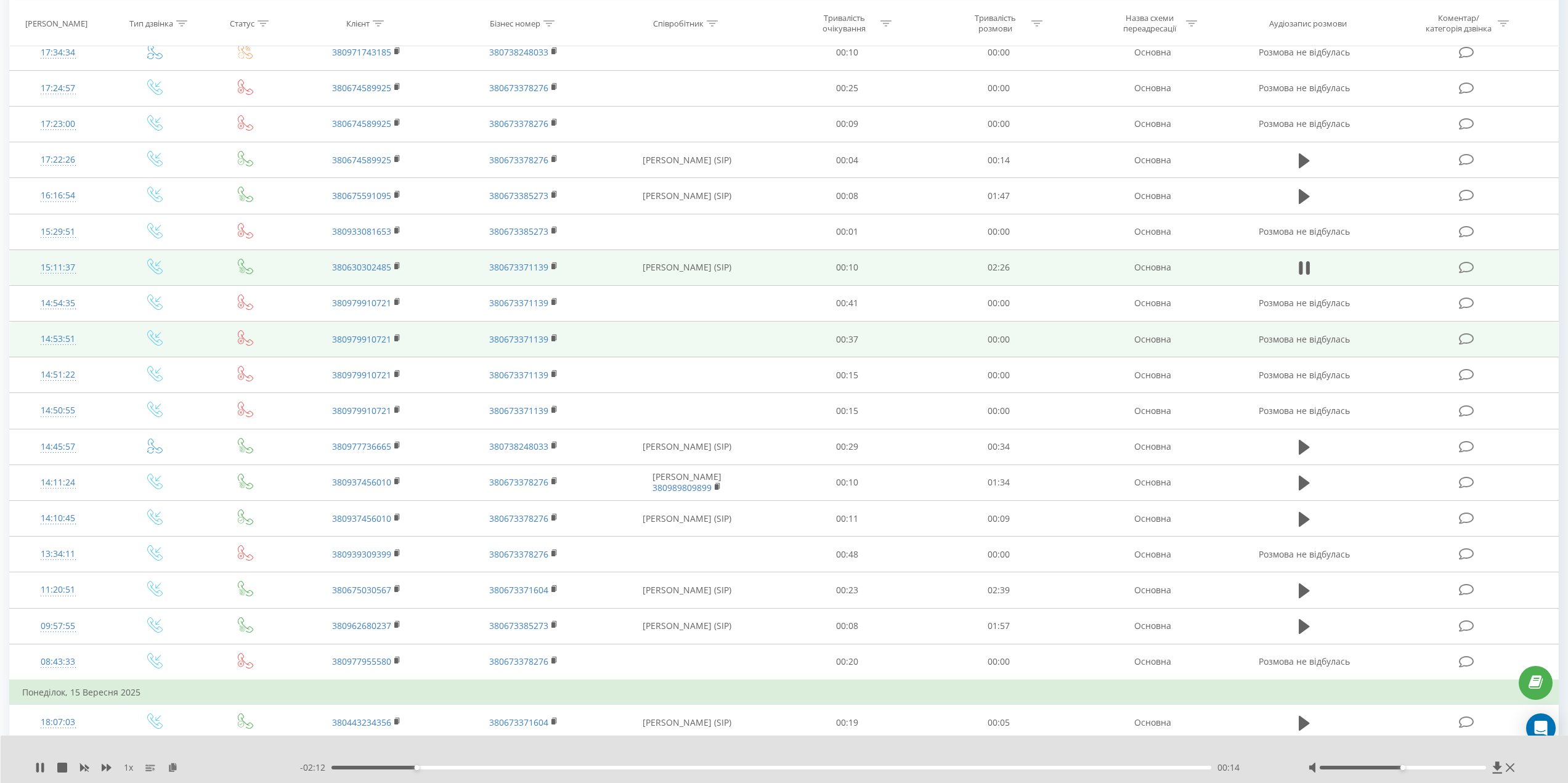
scroll to position [1303, 0]
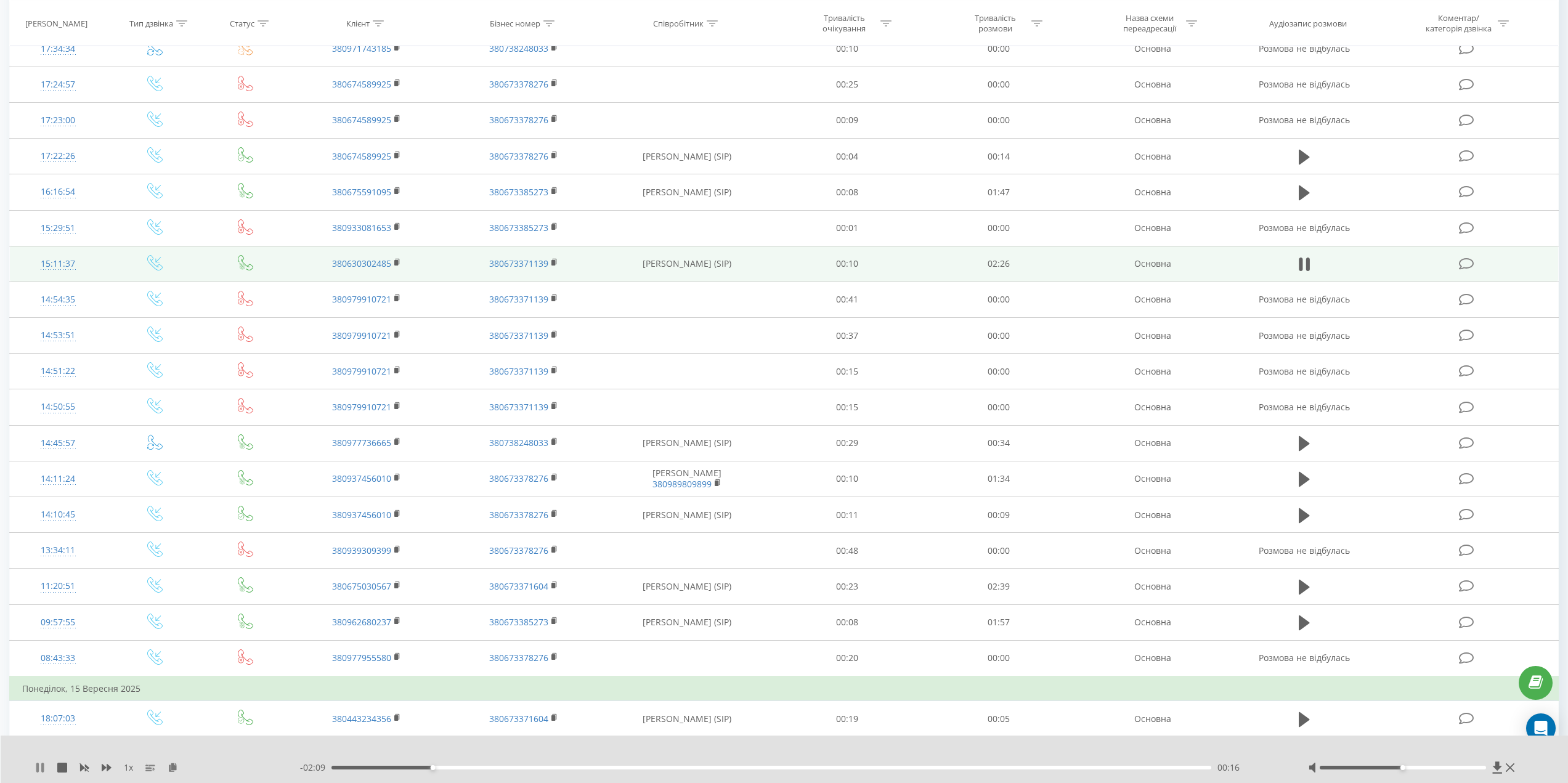
click at [40, 767] on icon at bounding box center [40, 767] width 9 height 9
click at [40, 767] on icon at bounding box center [40, 767] width 8 height 9
click at [40, 768] on icon at bounding box center [40, 767] width 9 height 9
click at [38, 767] on icon at bounding box center [40, 767] width 8 height 9
click at [1460, 767] on div at bounding box center [1403, 768] width 166 height 3
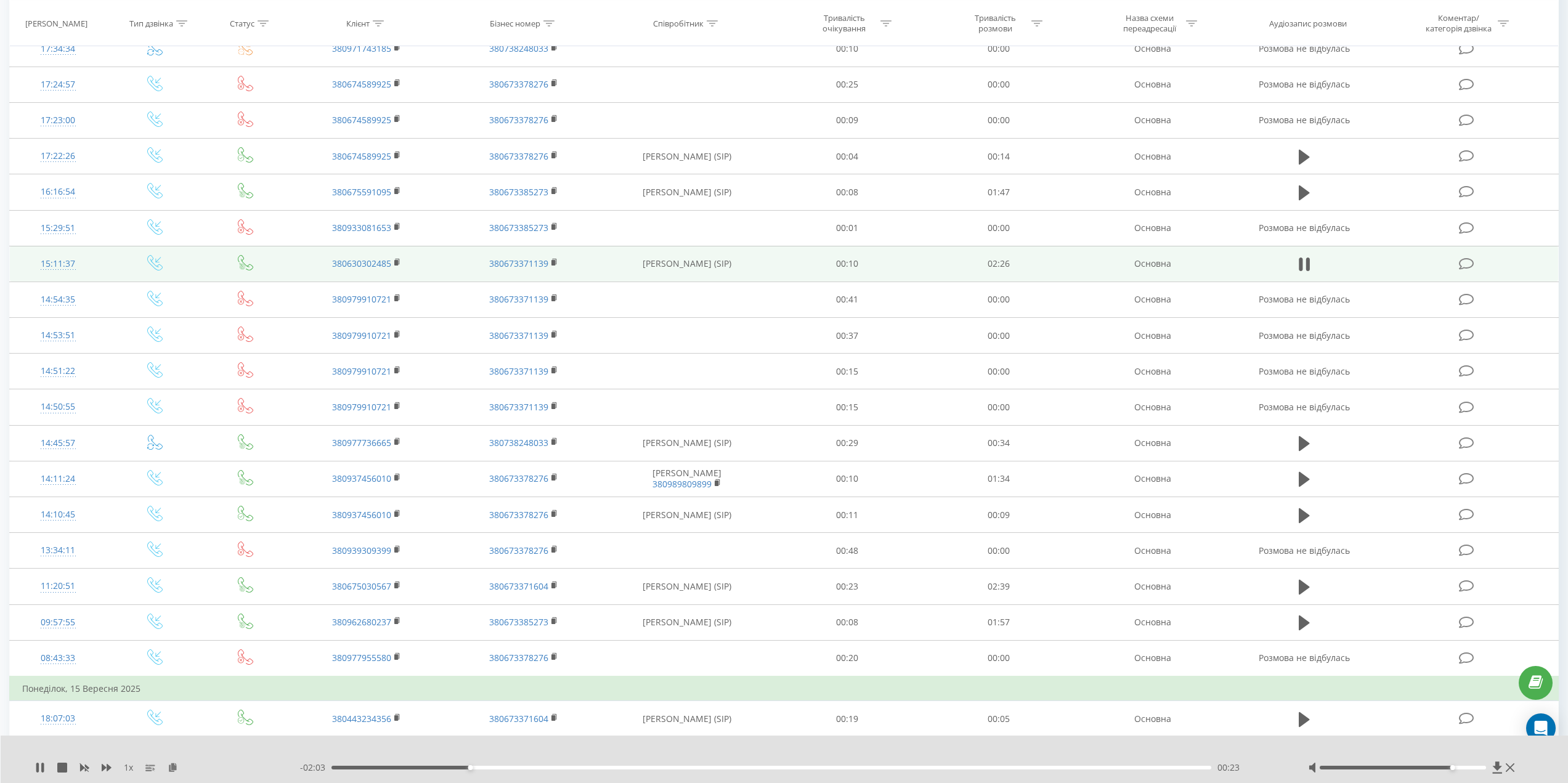
click at [1483, 768] on div at bounding box center [1403, 768] width 166 height 3
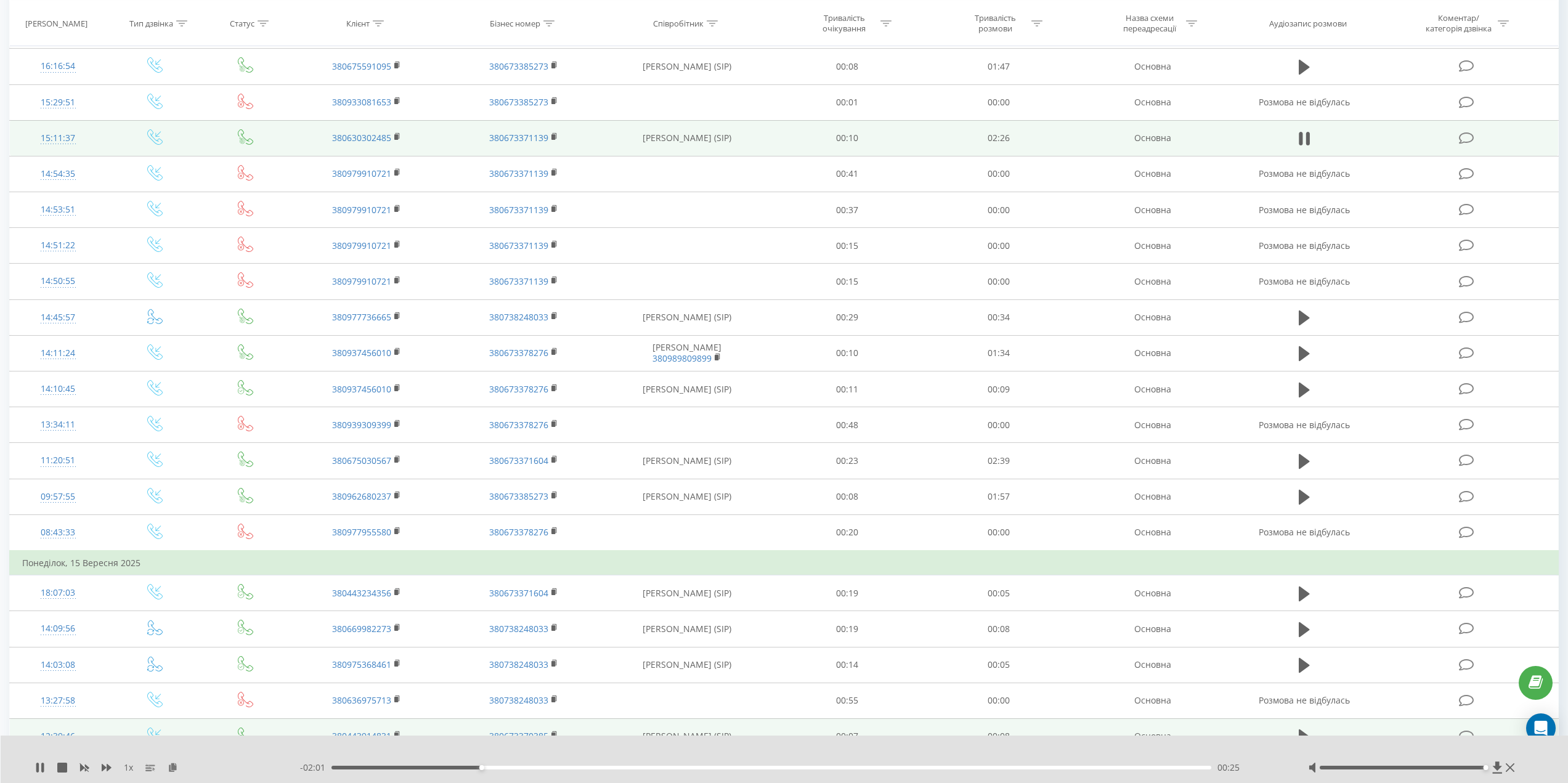
scroll to position [1427, 0]
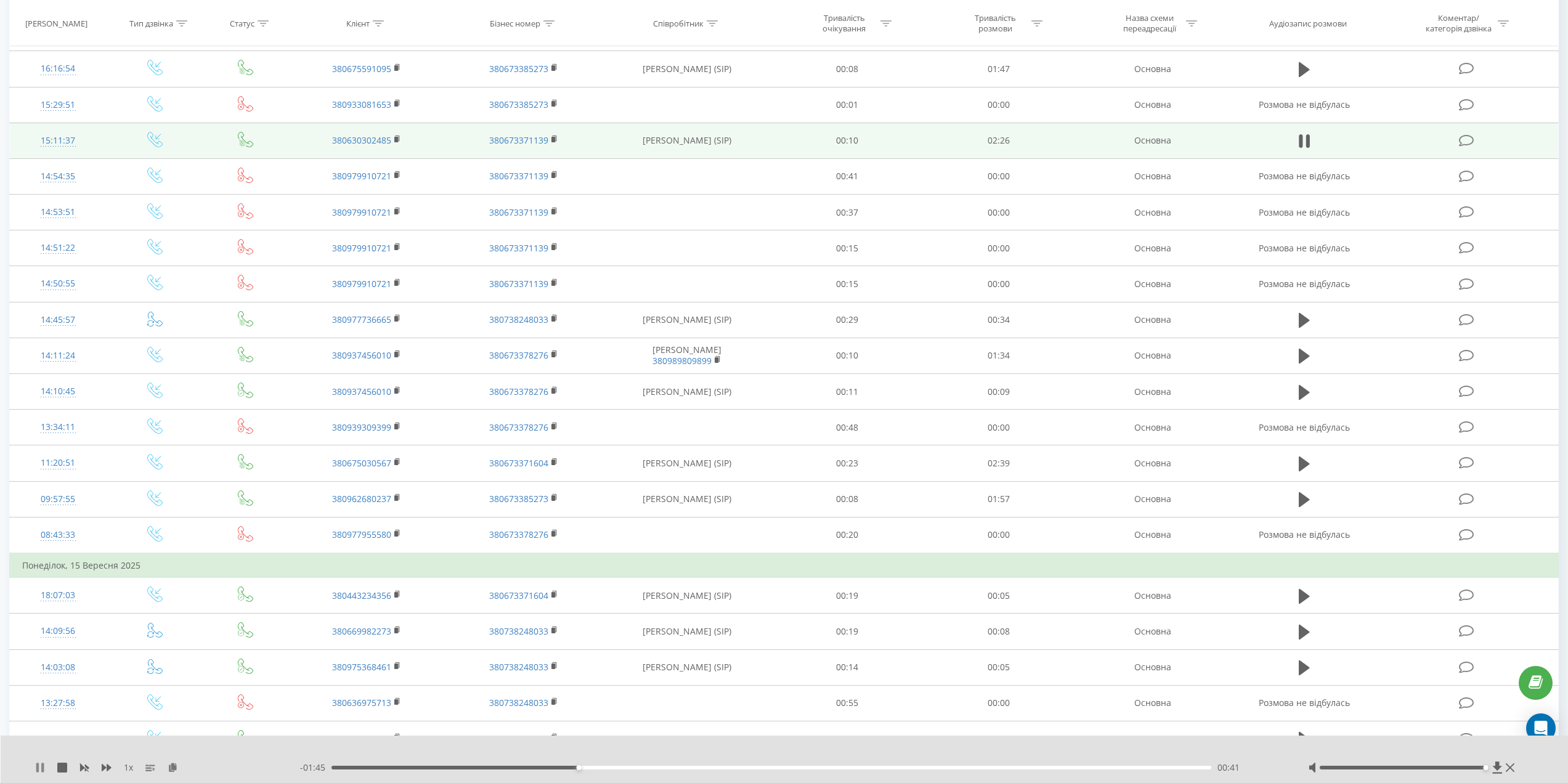
click at [40, 765] on icon at bounding box center [40, 767] width 9 height 9
click at [36, 769] on icon at bounding box center [40, 767] width 9 height 9
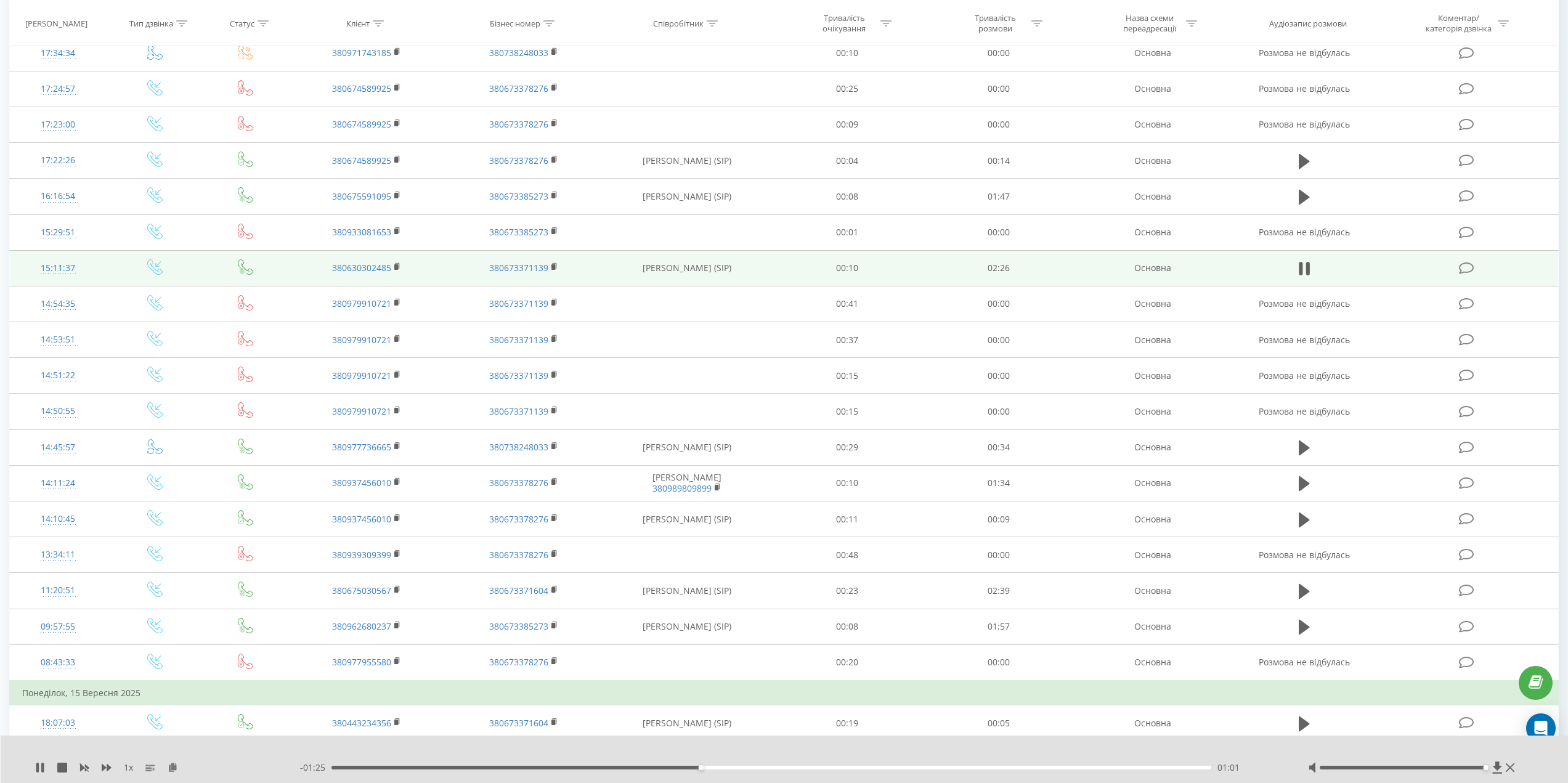
scroll to position [1303, 0]
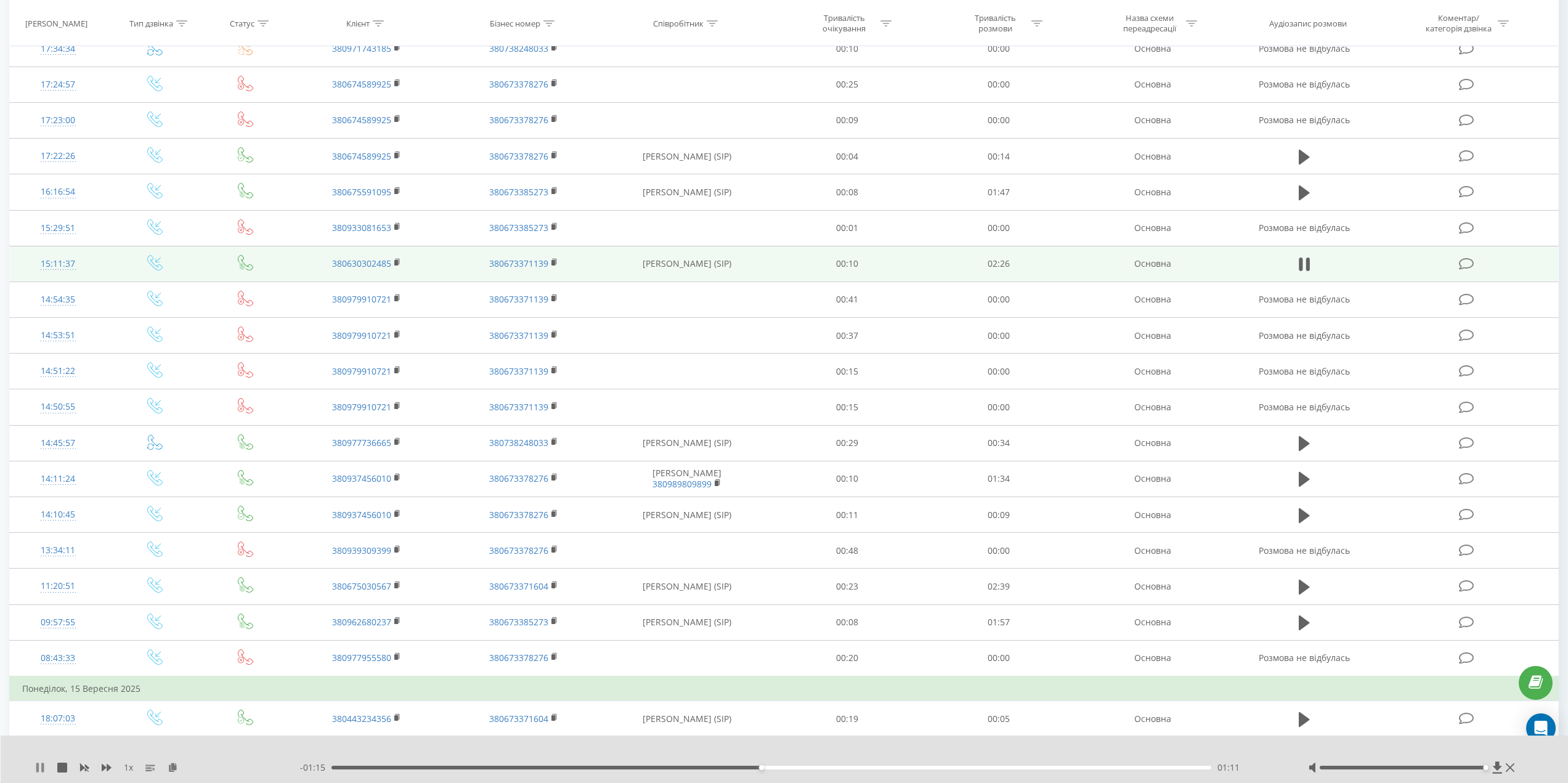
click at [40, 772] on icon at bounding box center [40, 767] width 9 height 9
click at [37, 770] on icon at bounding box center [40, 767] width 8 height 9
click at [38, 765] on icon at bounding box center [40, 767] width 8 height 9
click at [361, 767] on div "02:26" at bounding box center [769, 768] width 880 height 3
click at [40, 767] on icon at bounding box center [40, 767] width 8 height 9
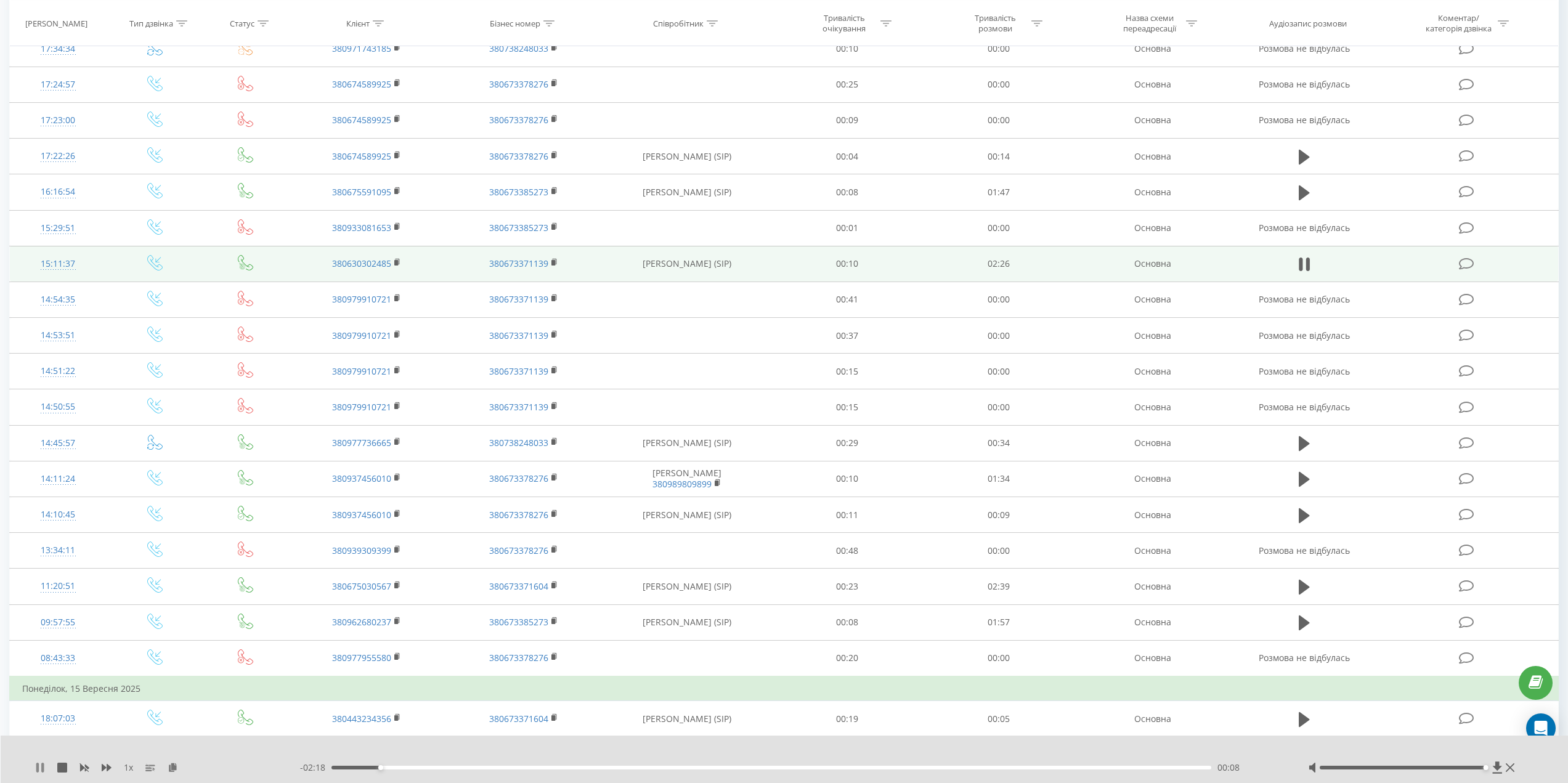
click at [38, 769] on icon at bounding box center [37, 767] width 3 height 9
click at [38, 768] on icon at bounding box center [40, 767] width 8 height 9
click at [38, 768] on icon at bounding box center [37, 767] width 3 height 9
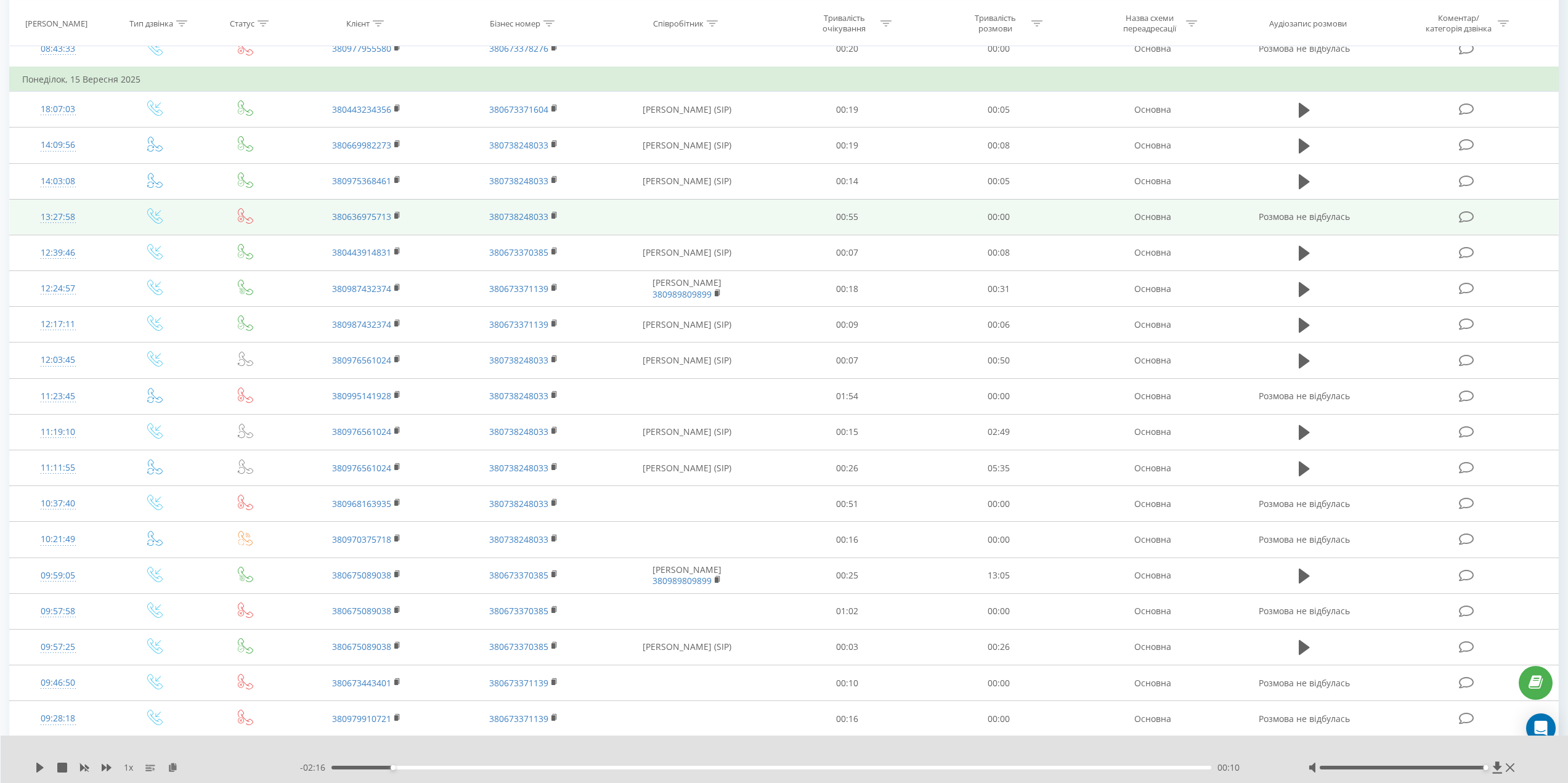
scroll to position [1919, 0]
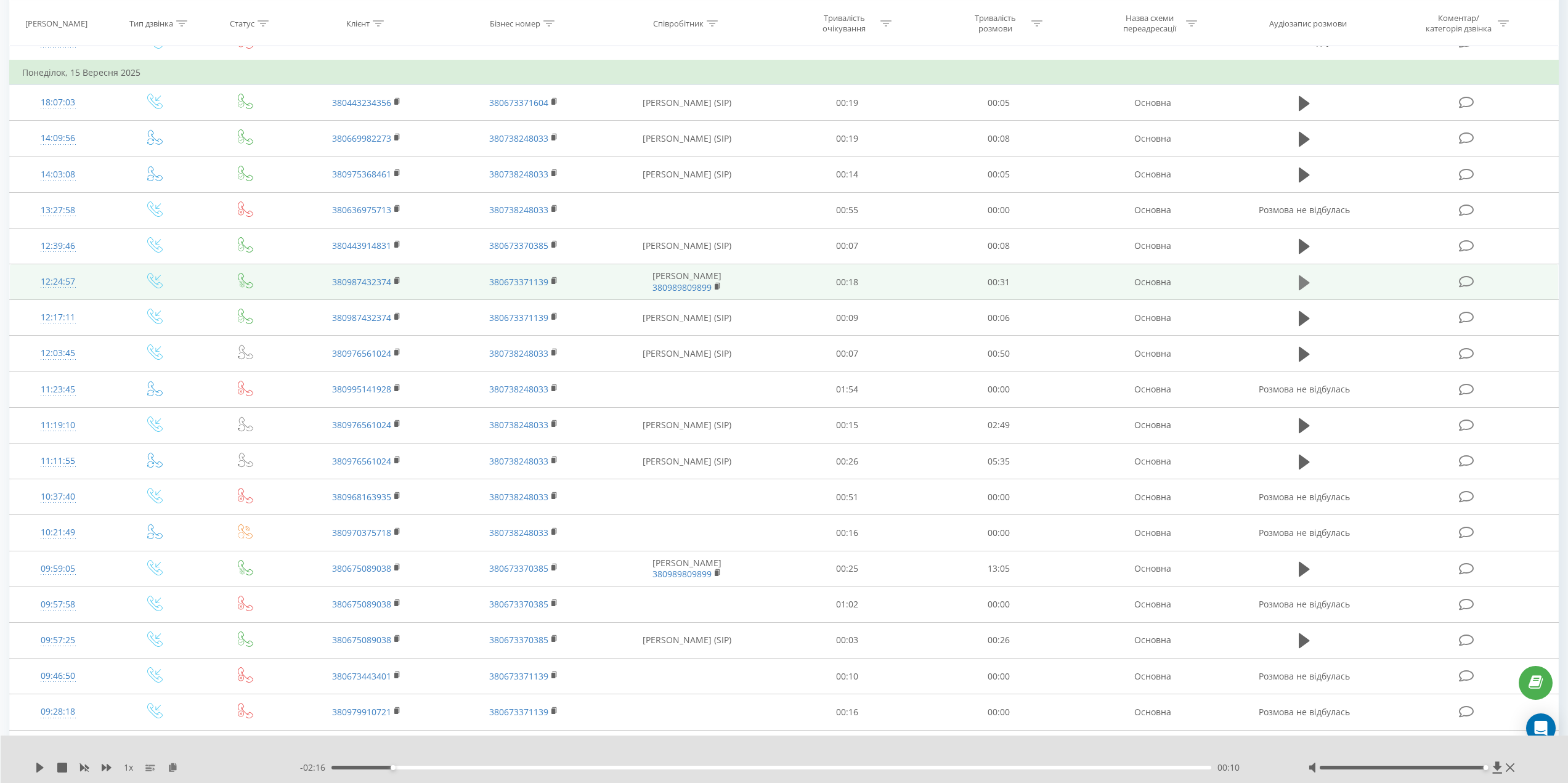
click at [1302, 279] on icon at bounding box center [1304, 281] width 11 height 15
click at [1306, 282] on icon at bounding box center [1304, 283] width 11 height 17
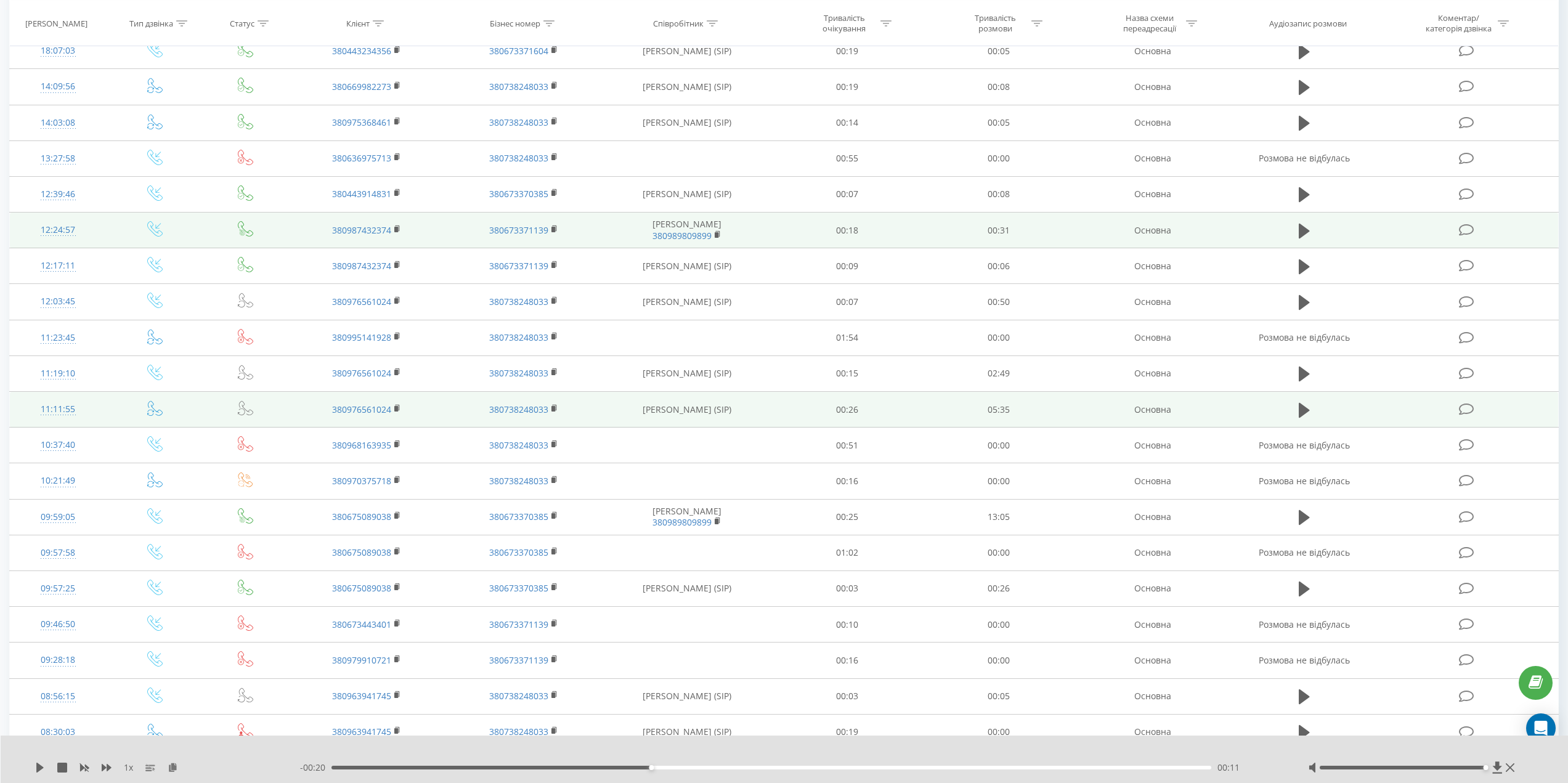
scroll to position [2043, 0]
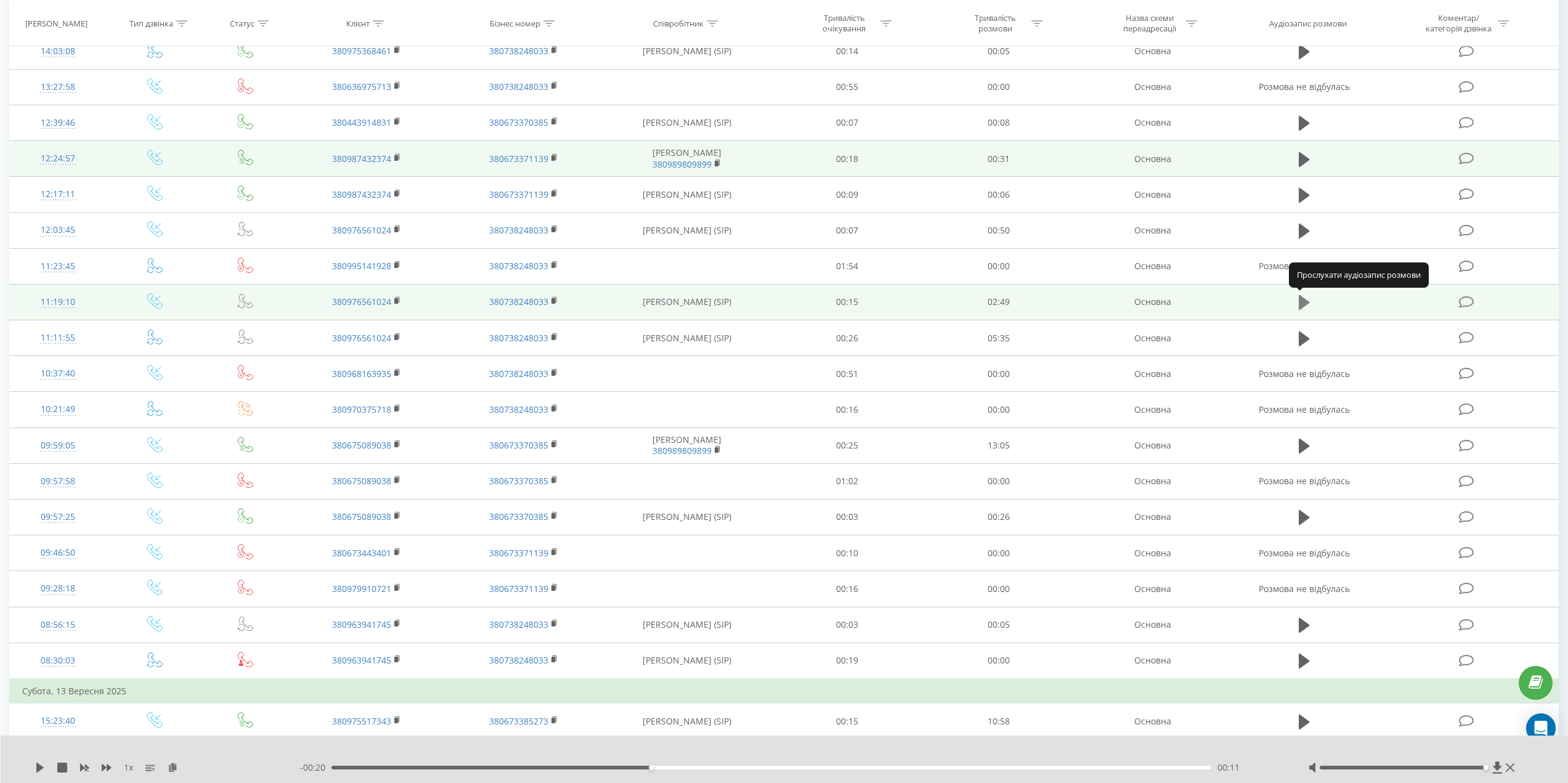
click at [1302, 301] on icon at bounding box center [1304, 302] width 11 height 15
click at [1308, 303] on icon at bounding box center [1307, 303] width 3 height 14
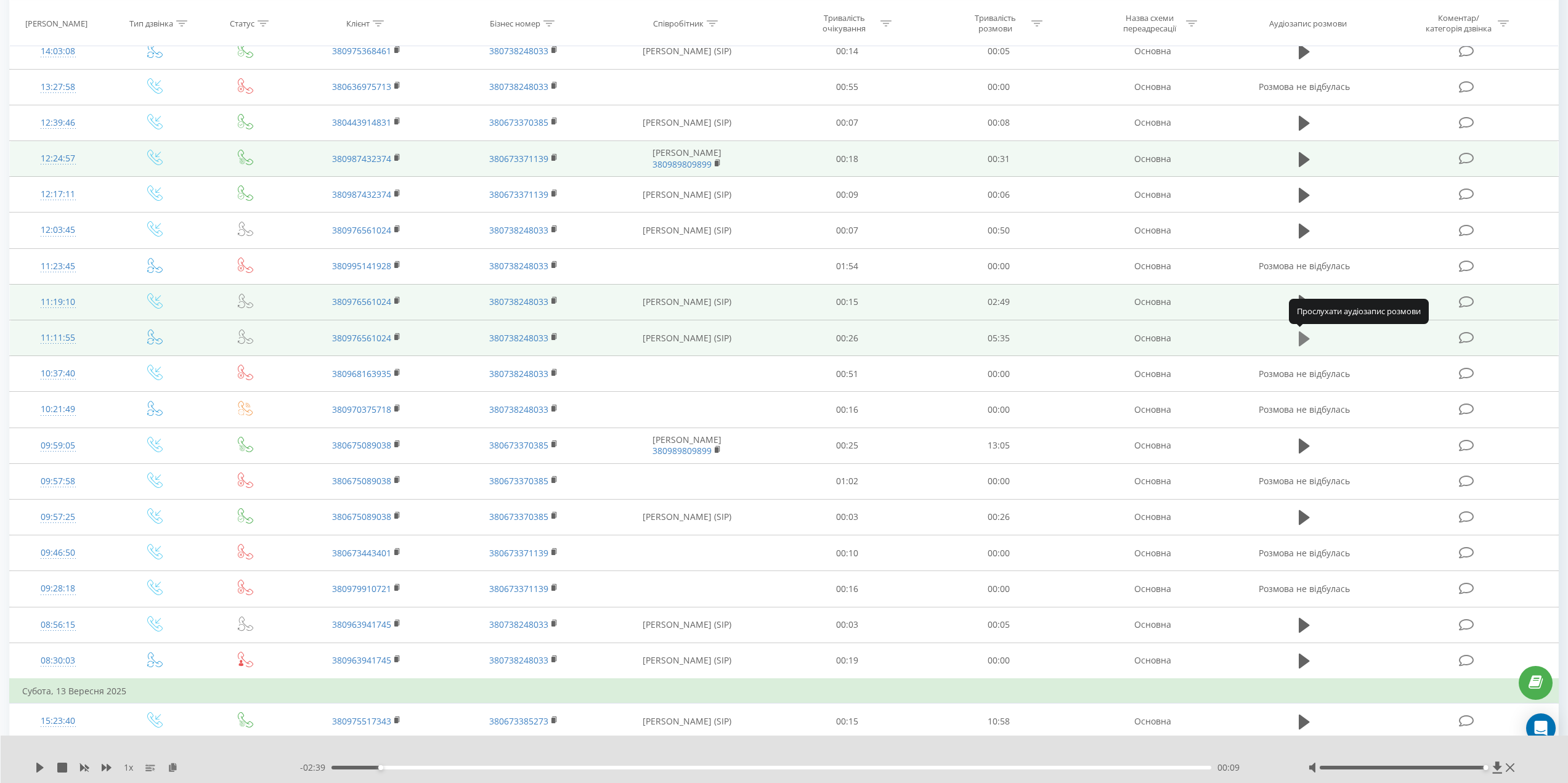
click at [1305, 336] on icon at bounding box center [1304, 338] width 11 height 15
